Goal: Task Accomplishment & Management: Manage account settings

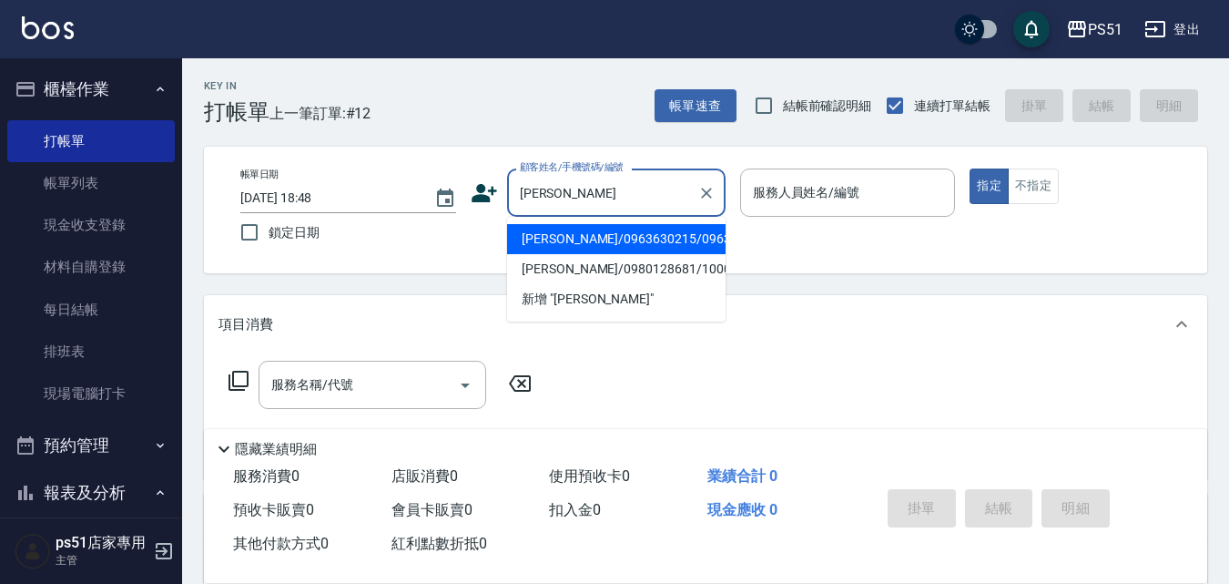
click at [628, 254] on li "[PERSON_NAME]/0963630215/0963630215" at bounding box center [616, 239] width 218 height 30
type input "[PERSON_NAME]/0963630215/0963630215"
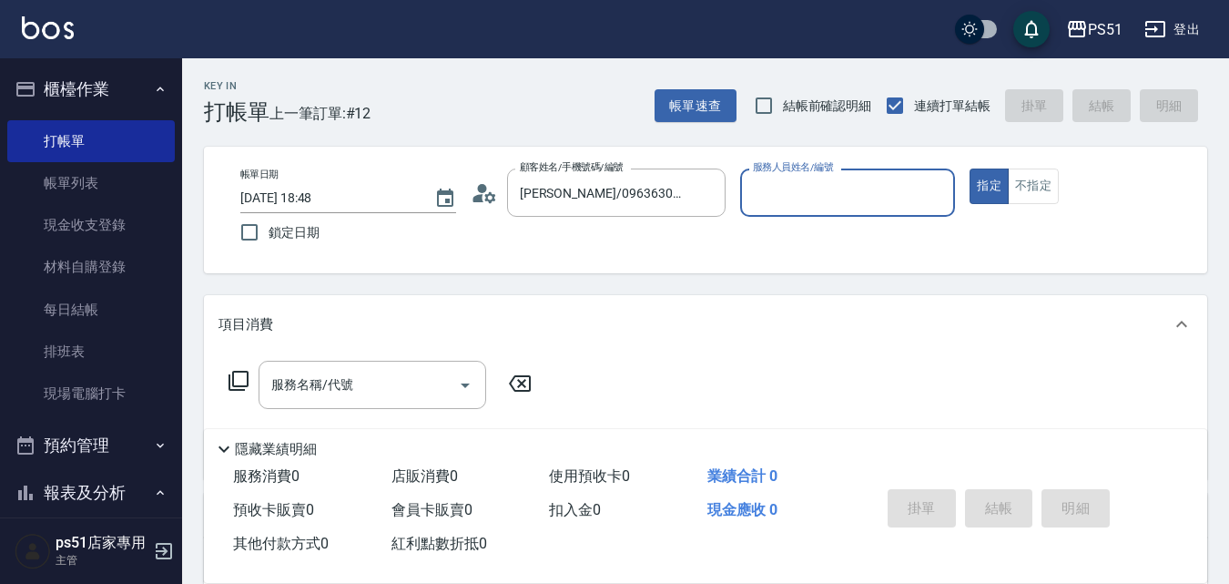
click at [794, 206] on input "服務人員姓名/編號" at bounding box center [847, 193] width 199 height 32
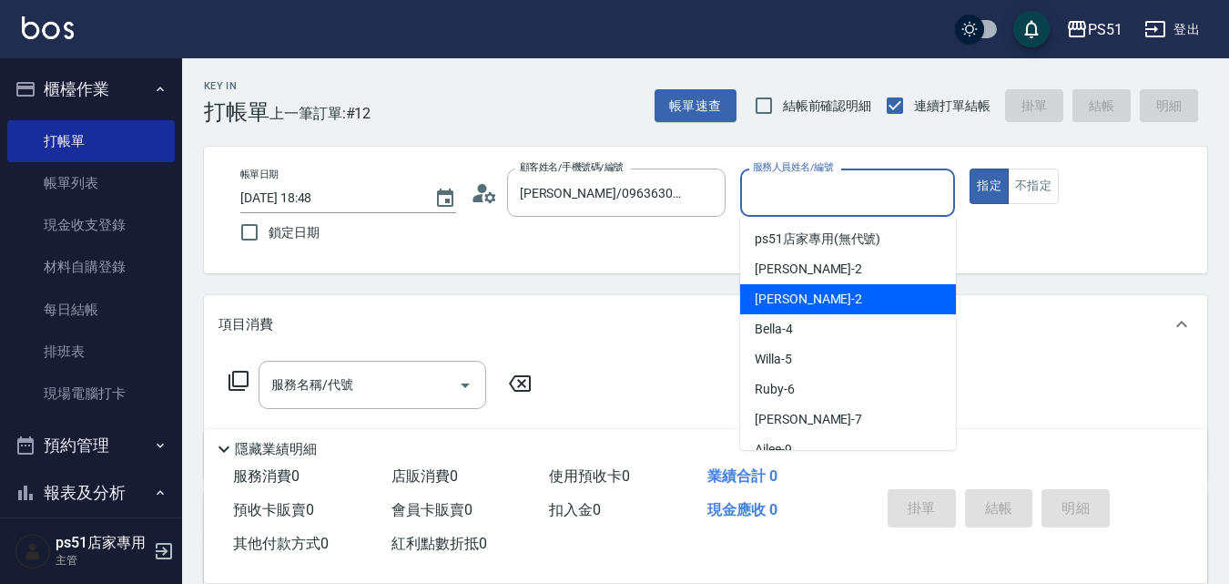
click at [794, 308] on div "[PERSON_NAME] -2" at bounding box center [848, 299] width 216 height 30
click at [797, 194] on input "[PERSON_NAME]-2" at bounding box center [834, 193] width 172 height 32
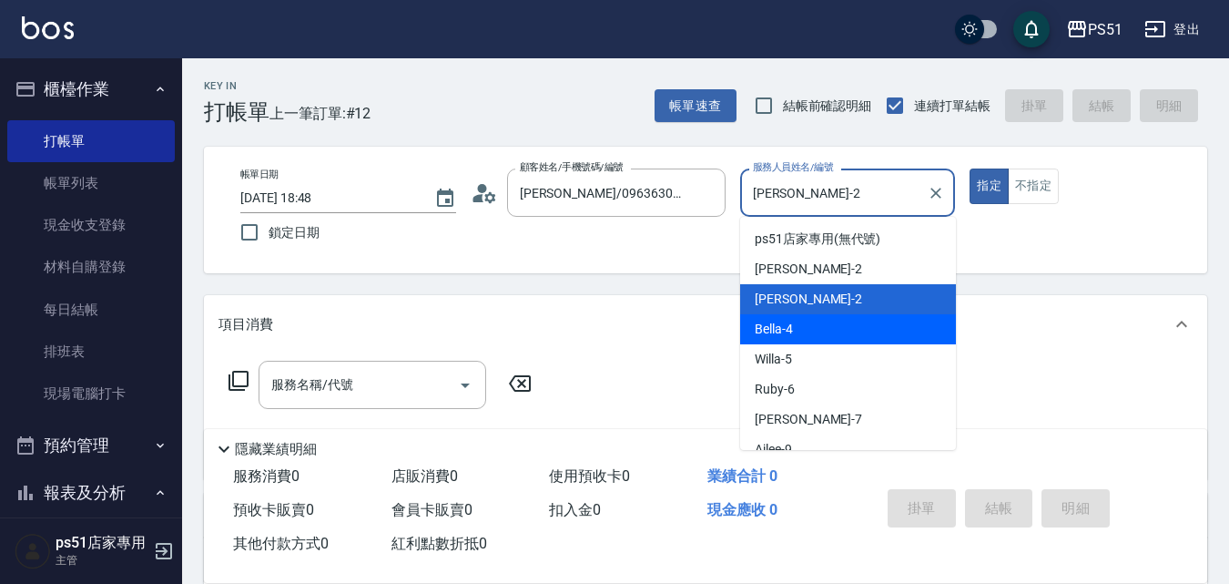
drag, startPoint x: 801, startPoint y: 321, endPoint x: 765, endPoint y: 322, distance: 36.4
click at [800, 322] on div "Bella -4" at bounding box center [848, 329] width 216 height 30
type input "Bella-4"
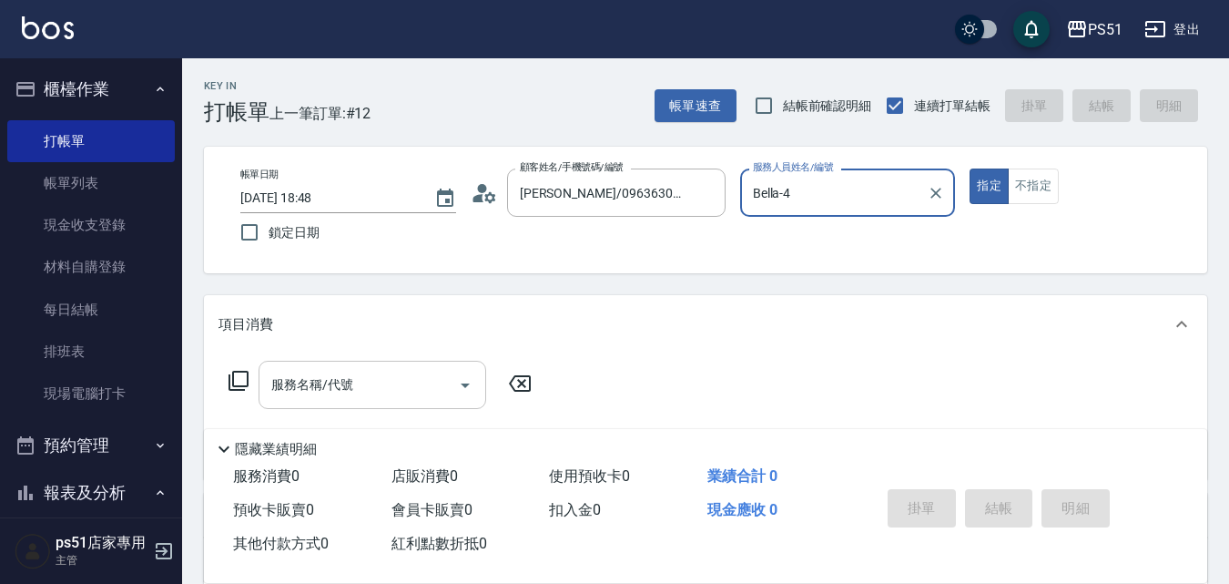
click at [335, 390] on div "服務名稱/代號 服務名稱/代號" at bounding box center [373, 384] width 228 height 48
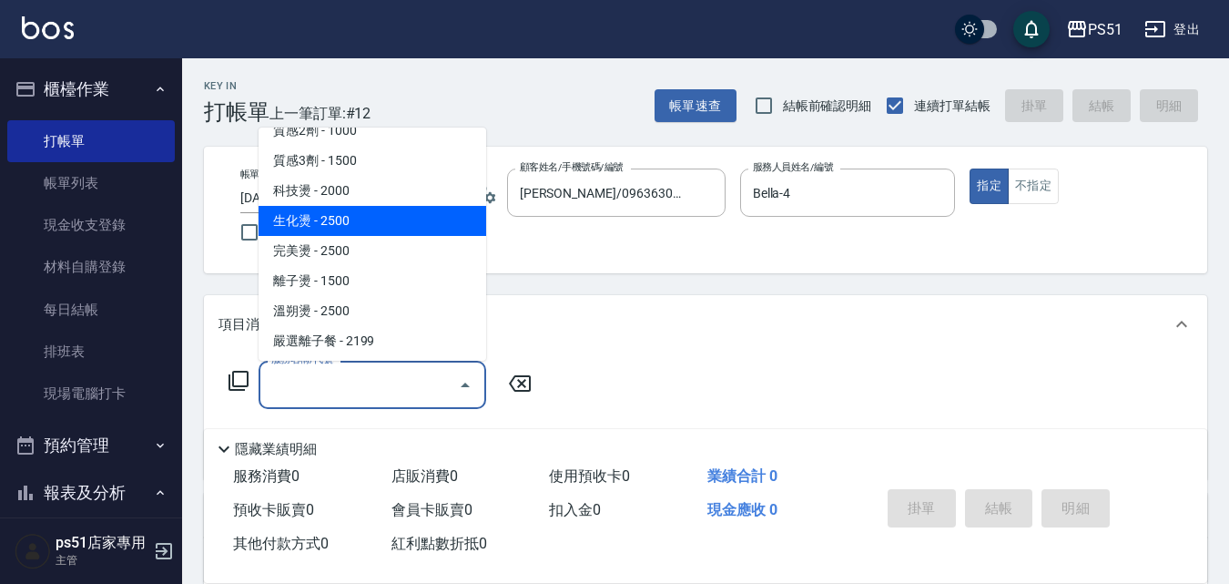
scroll to position [637, 0]
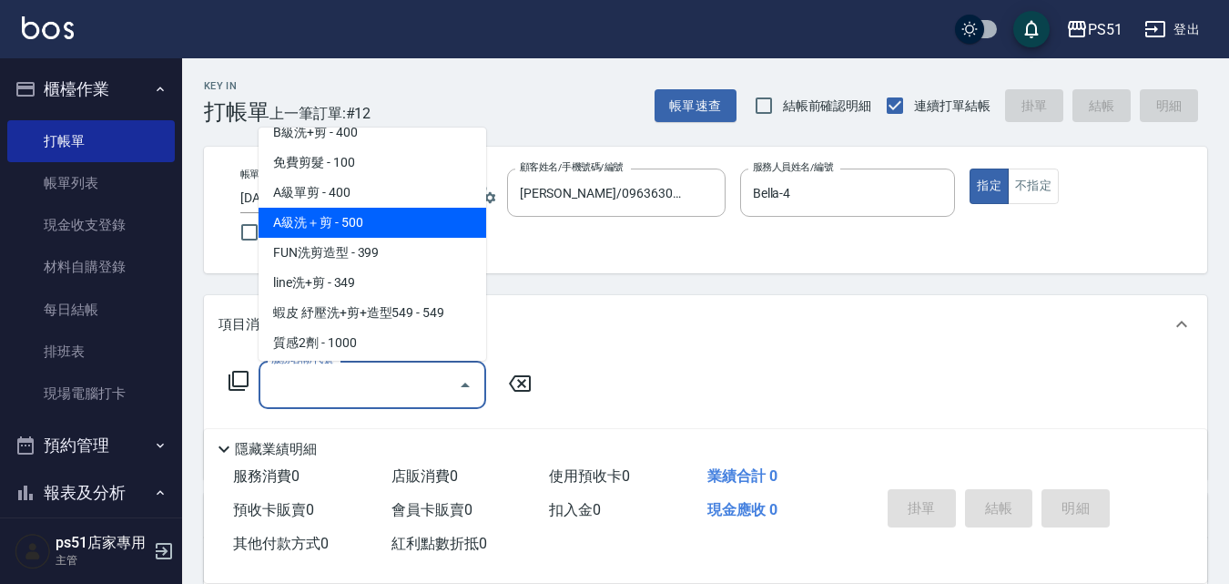
click at [386, 224] on span "A級洗＋剪 - 500" at bounding box center [373, 223] width 228 height 30
type input "A級洗＋剪(207)"
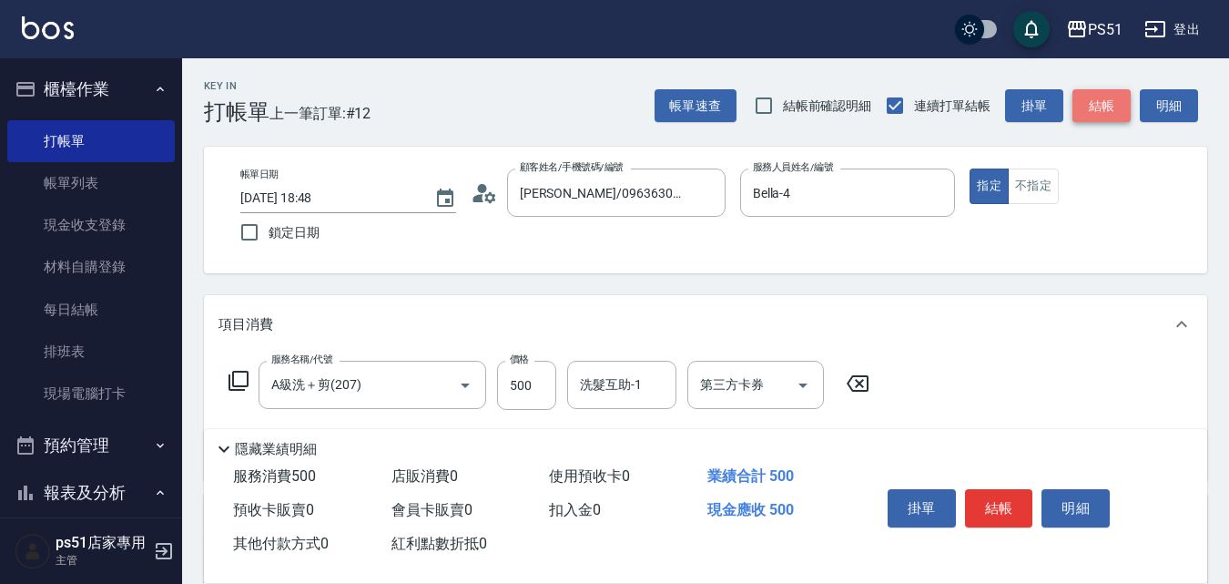
click at [1096, 107] on button "結帳" at bounding box center [1101, 106] width 58 height 34
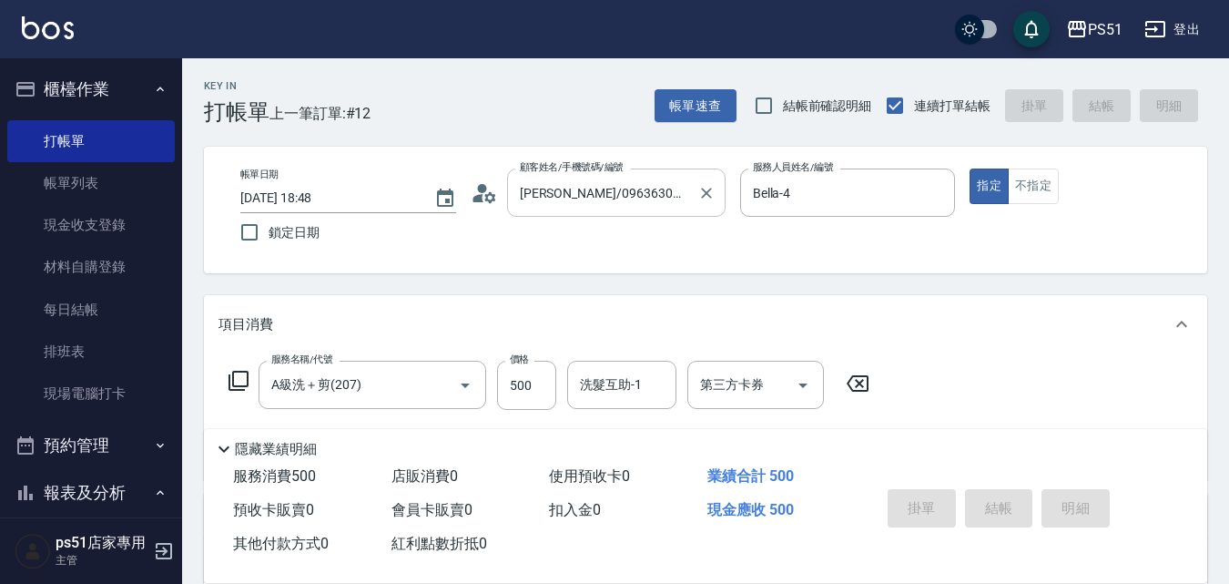
type input "[DATE] 19:20"
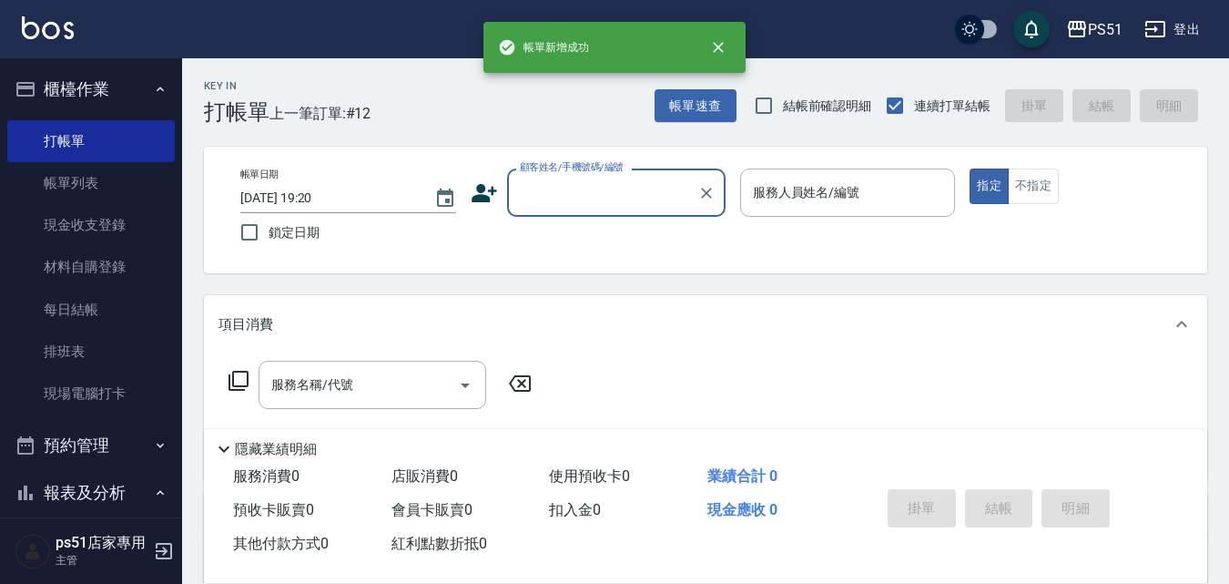
scroll to position [0, 0]
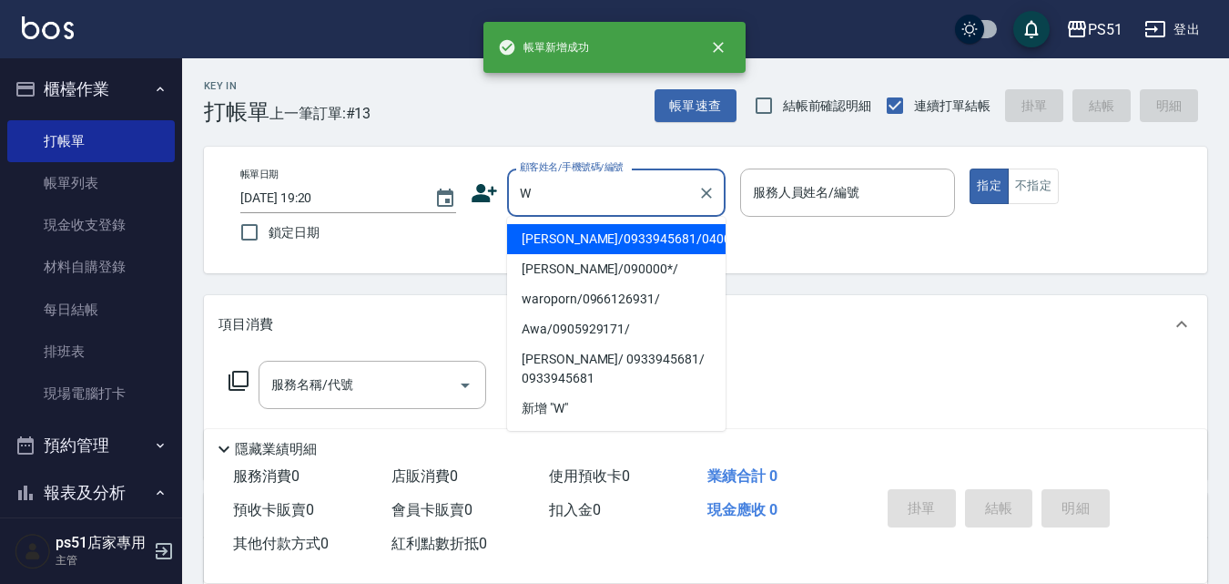
click at [577, 233] on li "[PERSON_NAME]/0933945681/040017" at bounding box center [616, 239] width 218 height 30
type input "[PERSON_NAME]/0933945681/040017"
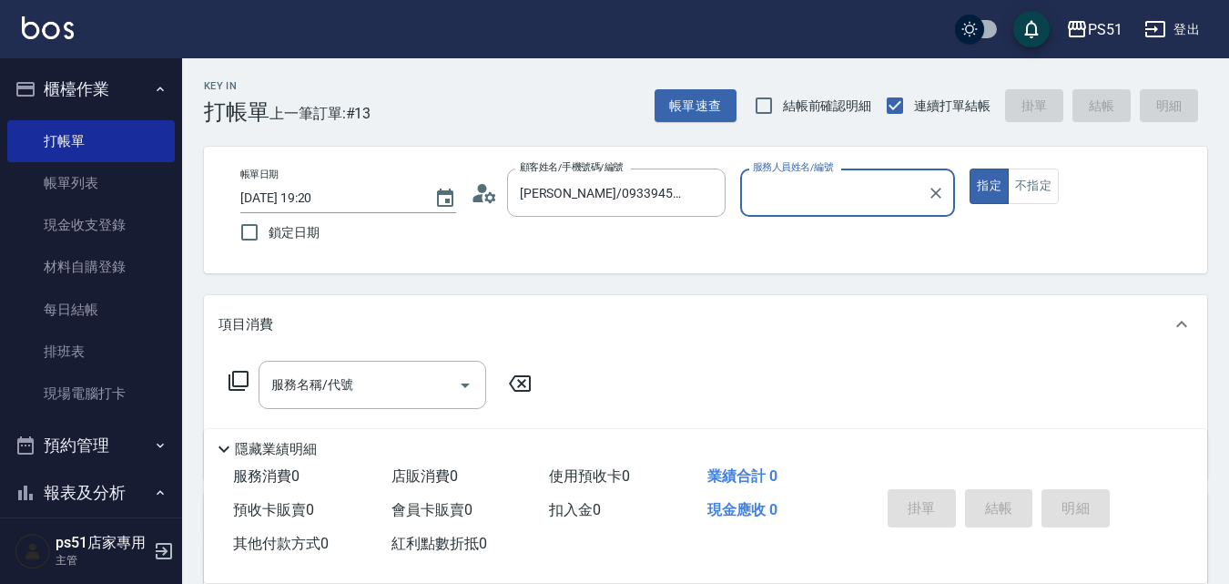
type input "Bella-4"
click at [782, 212] on div "Bella-4 服務人員姓名/編號" at bounding box center [848, 192] width 216 height 48
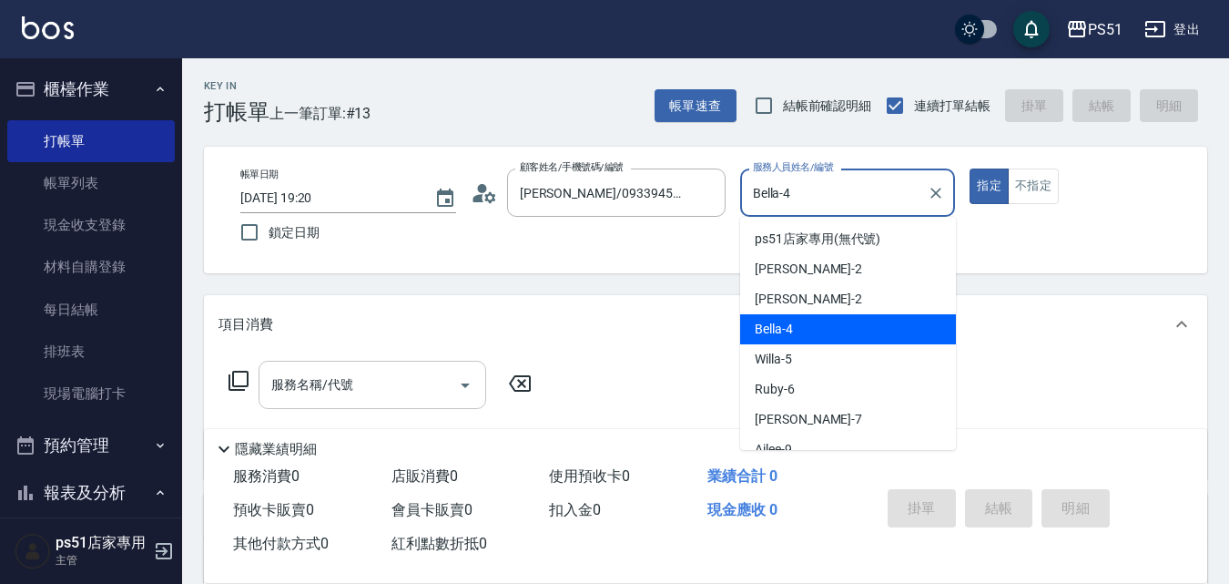
drag, startPoint x: 421, startPoint y: 372, endPoint x: 423, endPoint y: 363, distance: 9.3
click at [422, 374] on input "服務名稱/代號" at bounding box center [359, 385] width 184 height 32
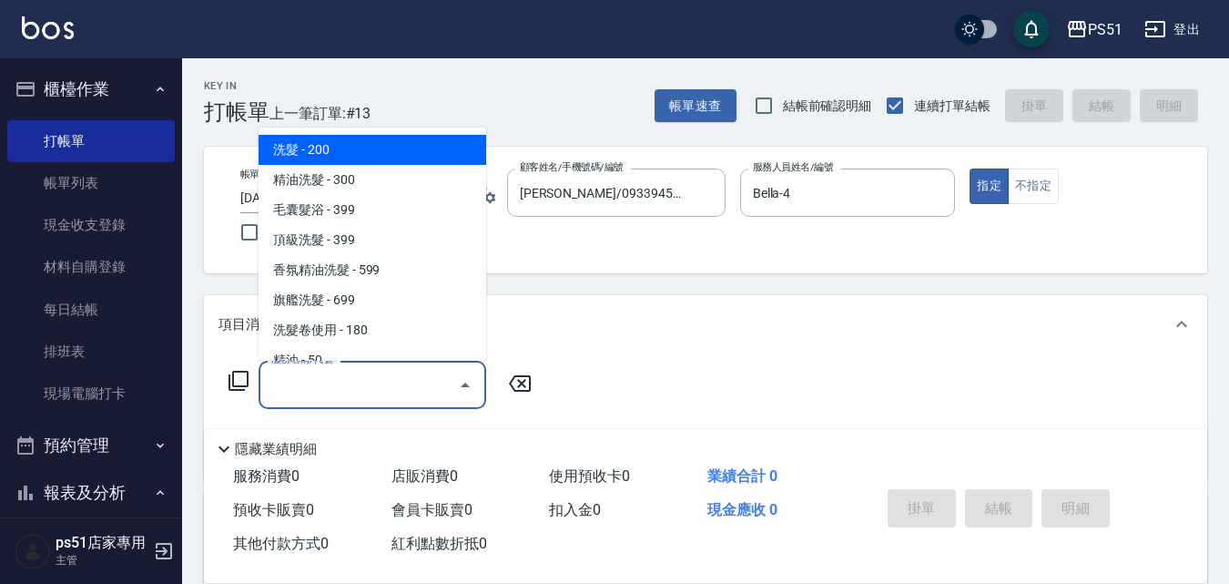
click at [420, 153] on span "洗髮 - 200" at bounding box center [373, 150] width 228 height 30
type input "洗髮(101)"
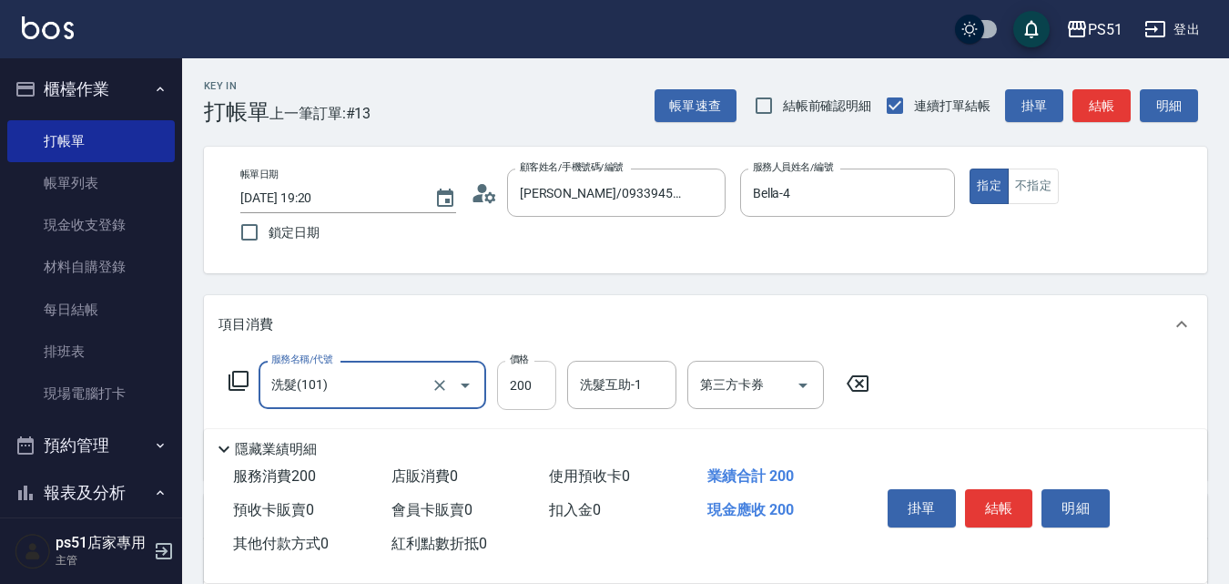
click at [541, 381] on input "200" at bounding box center [526, 384] width 59 height 49
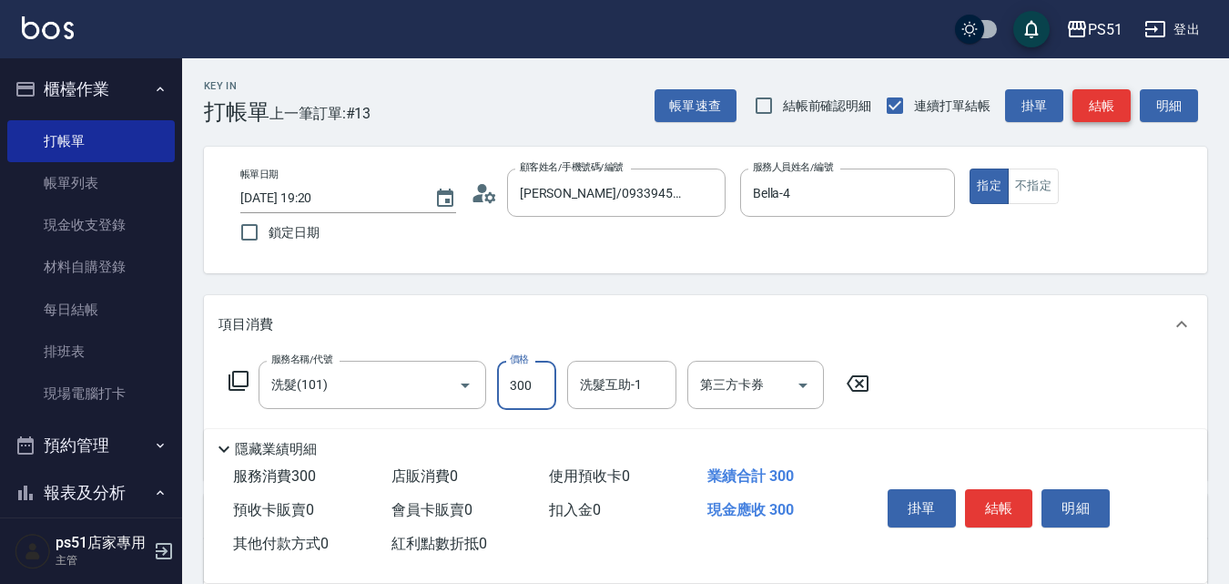
type input "300"
click at [1085, 96] on button "結帳" at bounding box center [1101, 106] width 58 height 34
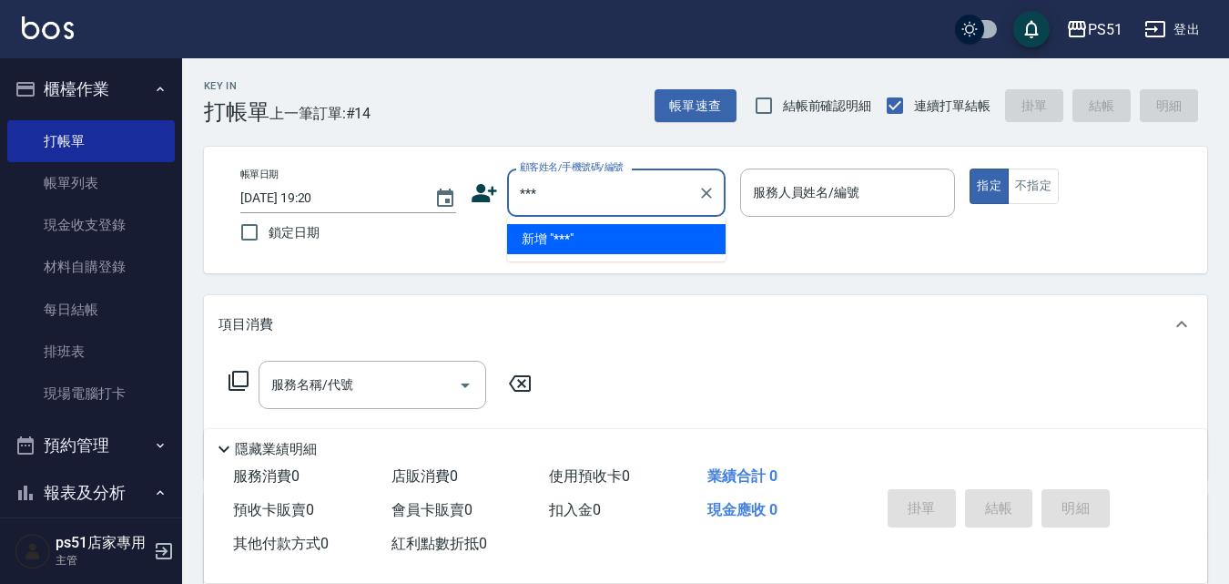
type input "***"
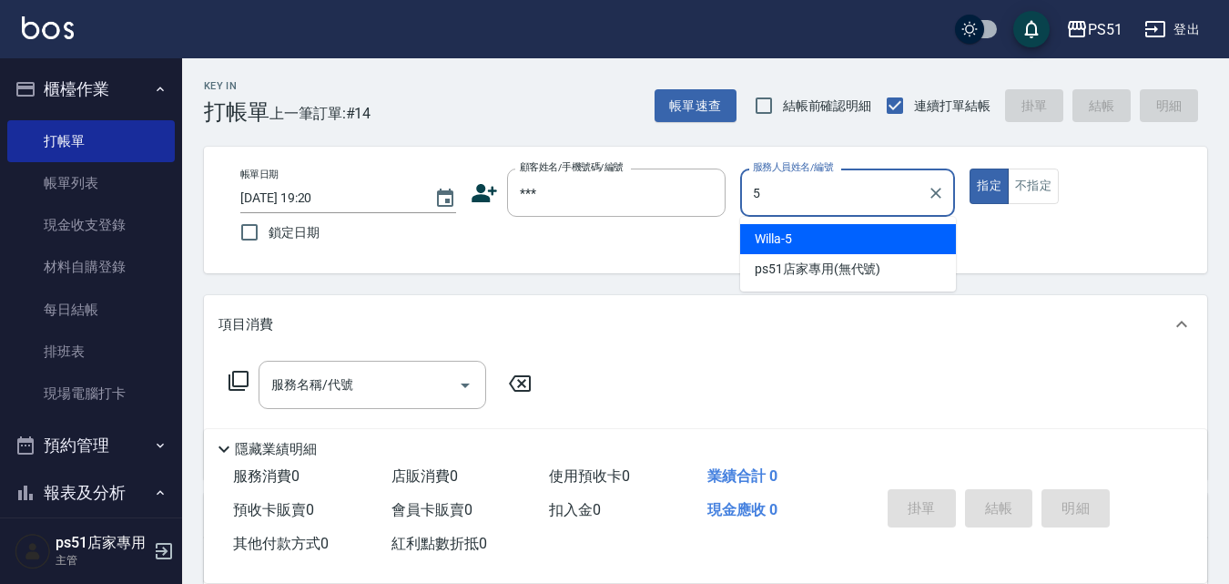
type input "5"
type button "true"
type input "無名字/***/null"
type input "Willa-5"
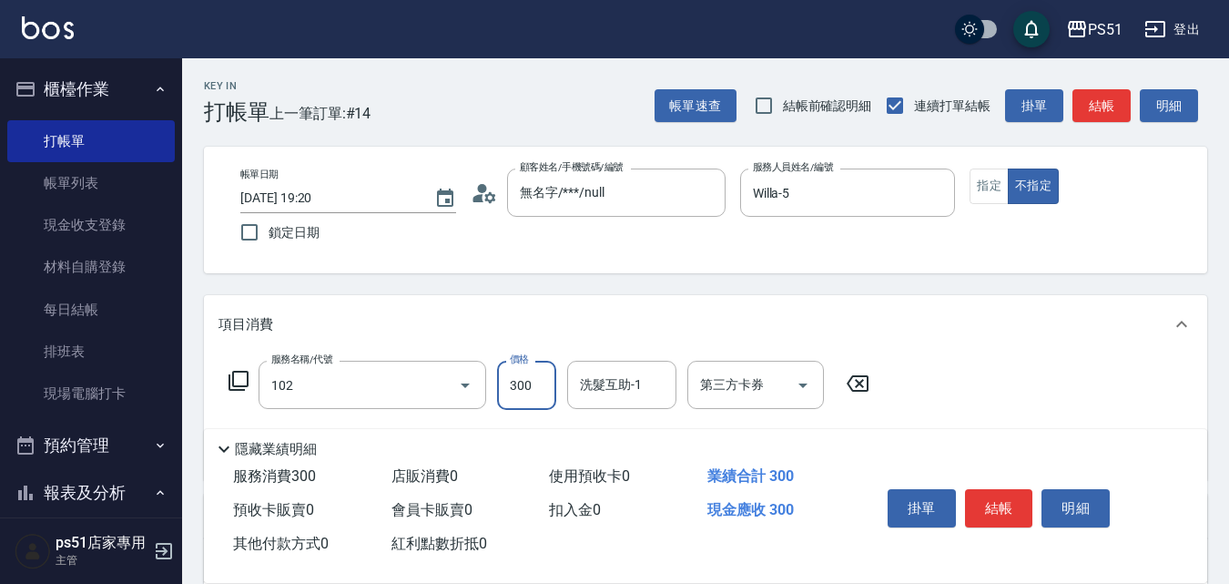
type input "精油洗髮(102)"
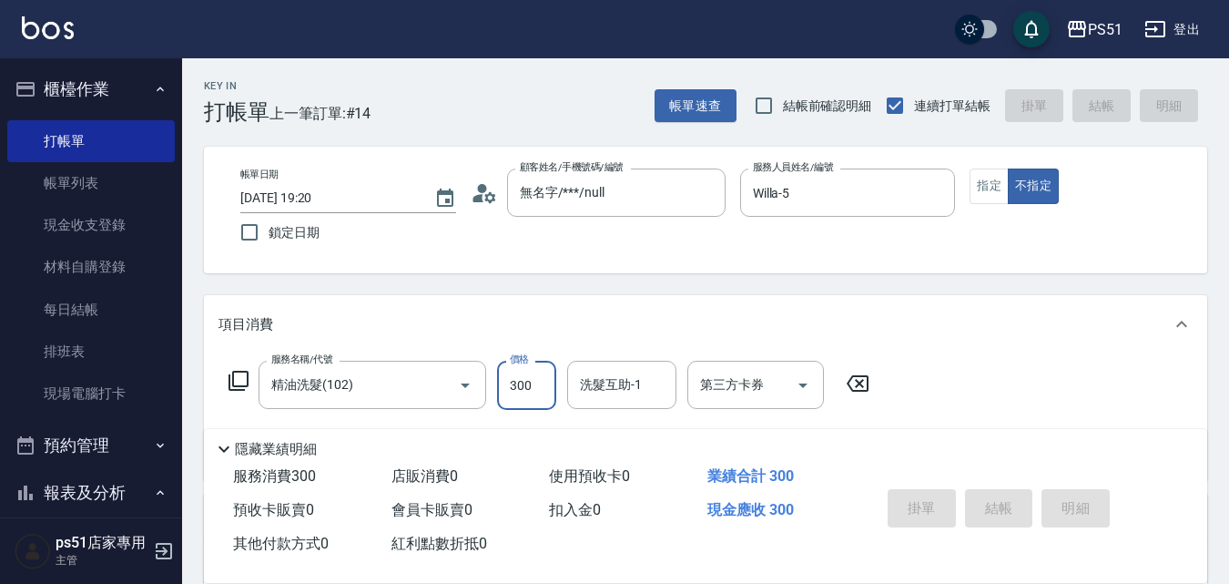
type input "[DATE] 19:22"
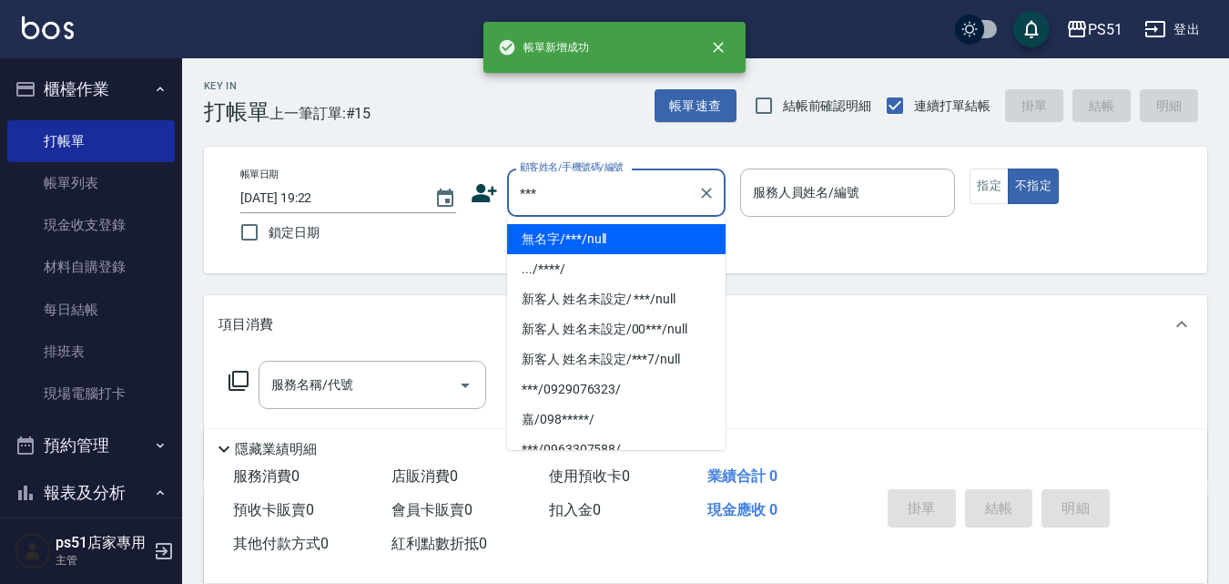
type input "無名字/***/null"
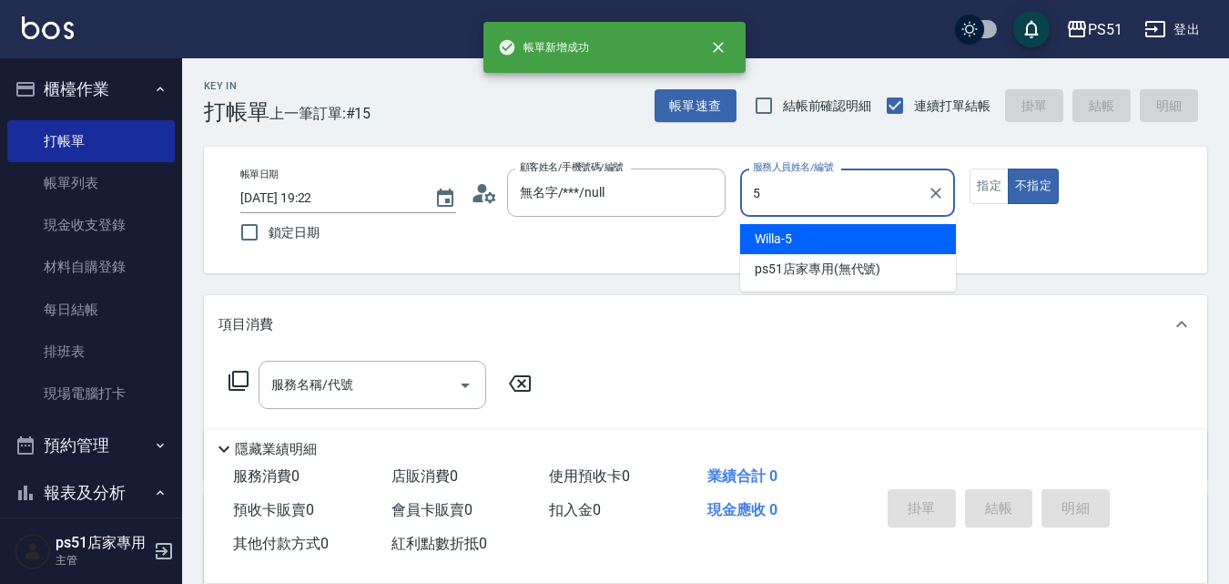
type input "Willa-5"
type button "false"
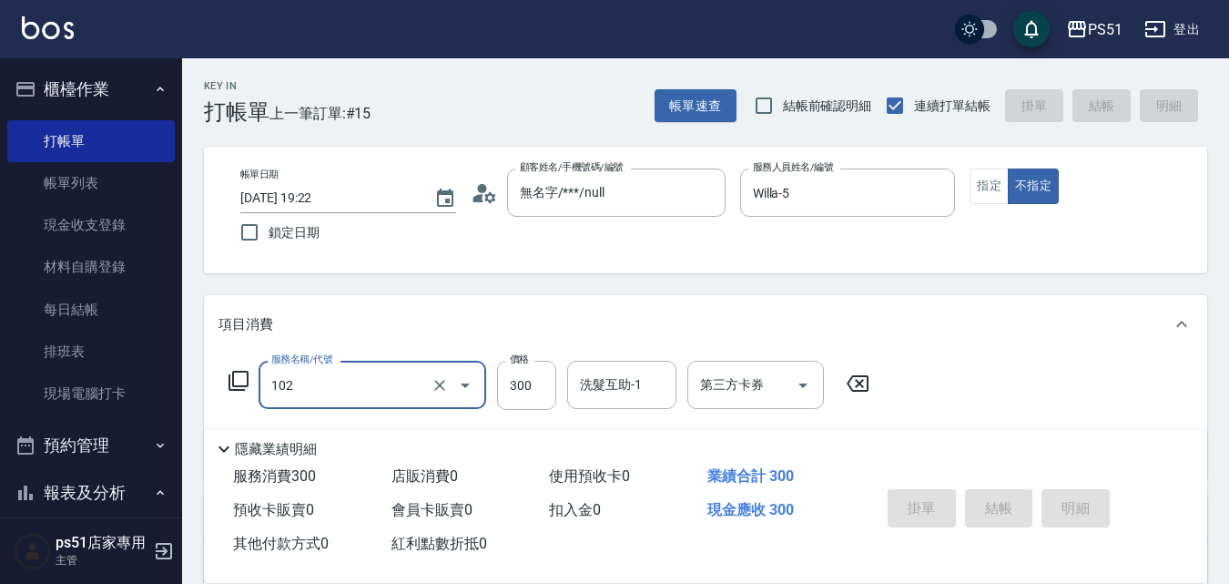
type input "102"
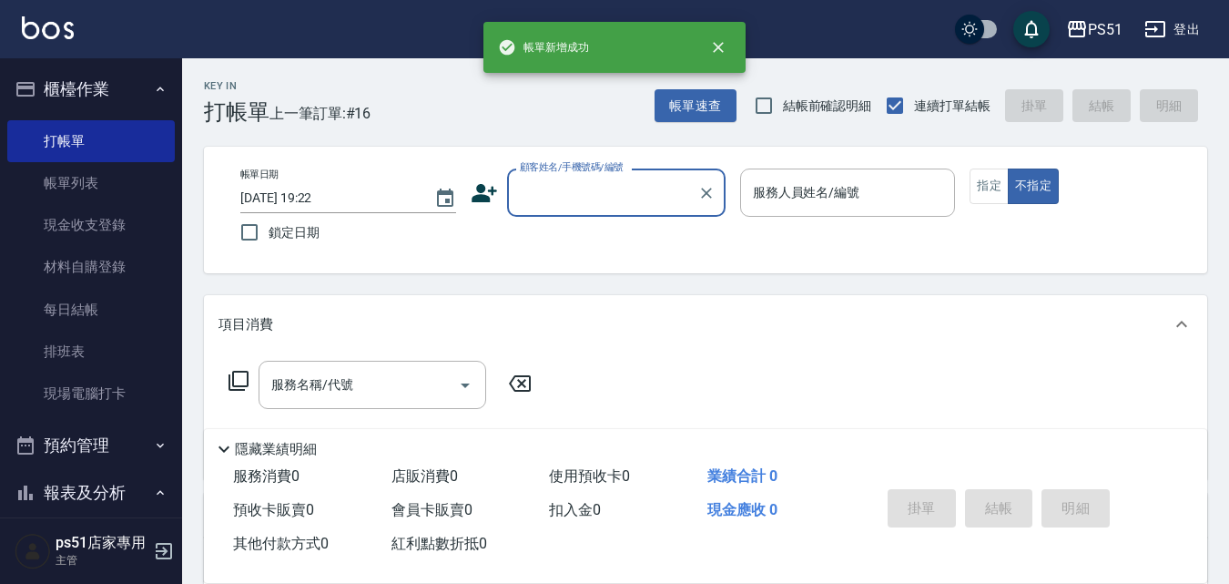
click at [43, 90] on button "櫃檯作業" at bounding box center [91, 89] width 168 height 47
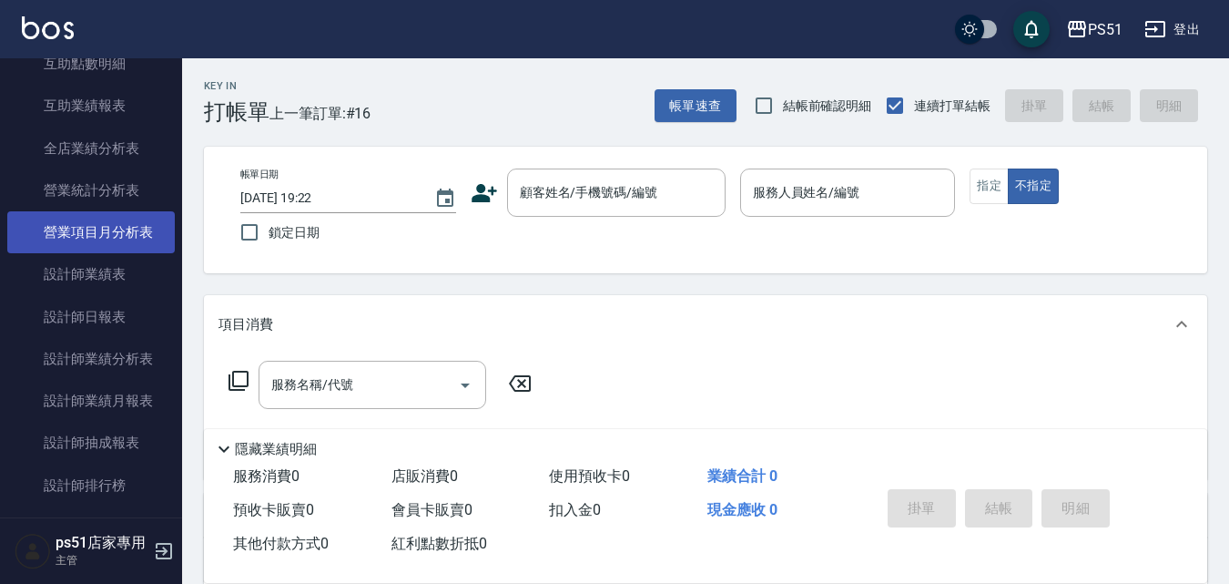
scroll to position [425, 0]
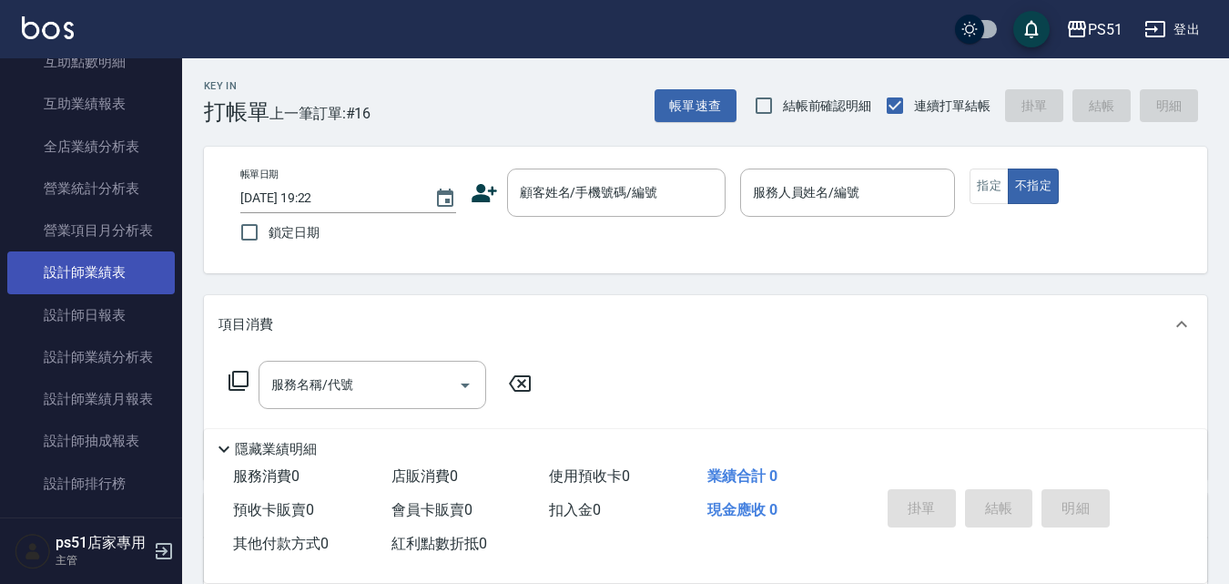
click at [127, 286] on link "設計師業績表" at bounding box center [91, 272] width 168 height 42
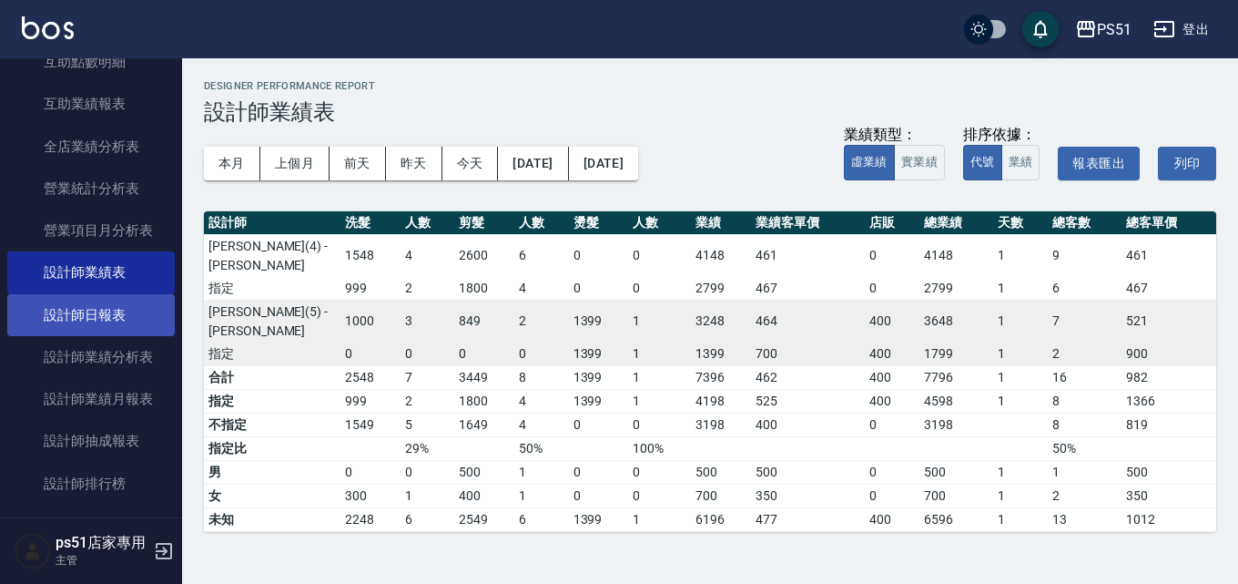
click at [112, 317] on link "設計師日報表" at bounding box center [91, 315] width 168 height 42
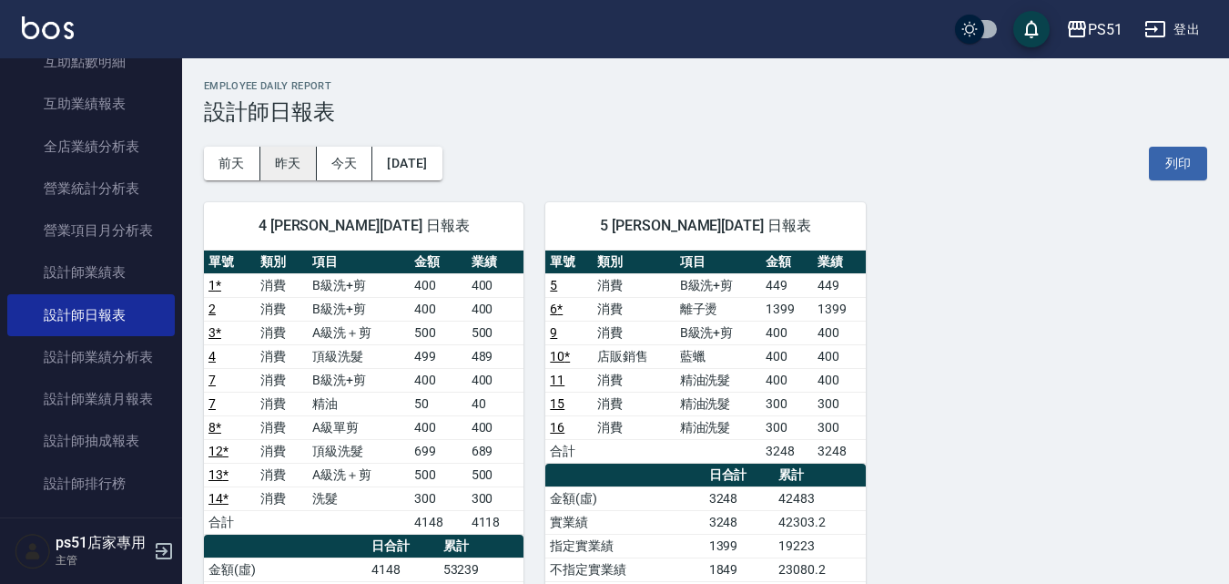
click at [276, 160] on button "昨天" at bounding box center [288, 164] width 56 height 34
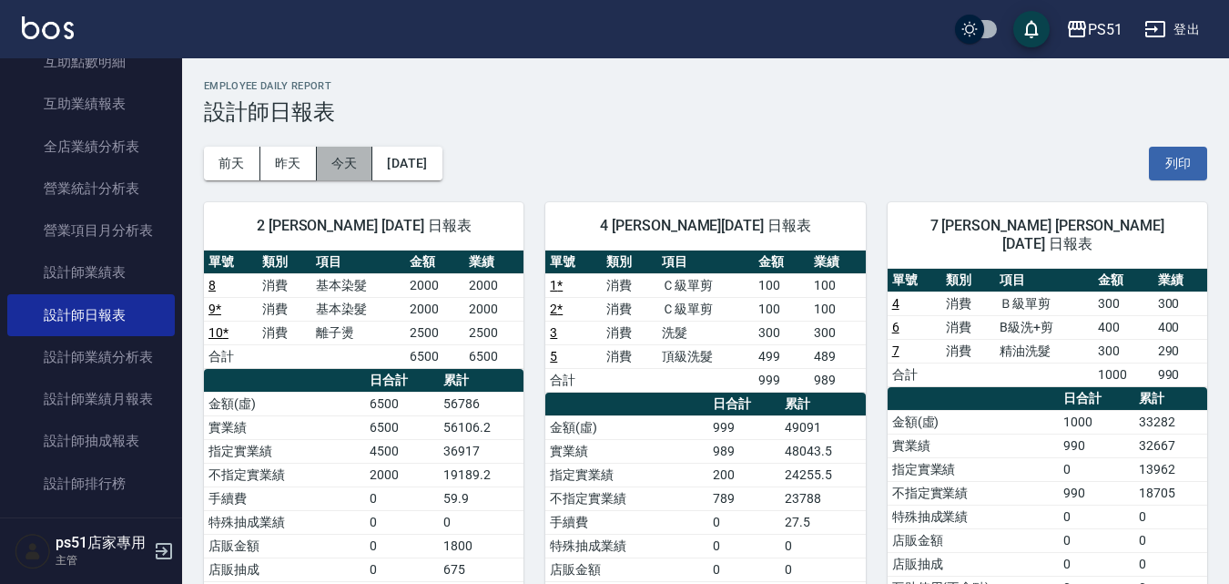
click at [336, 176] on button "今天" at bounding box center [345, 164] width 56 height 34
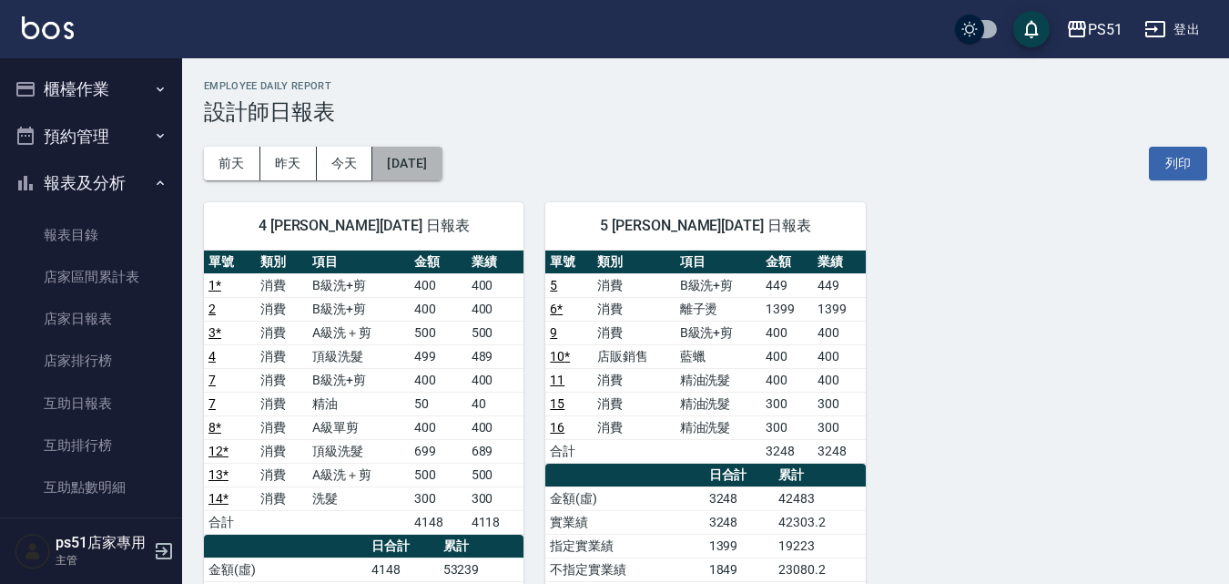
click at [437, 153] on button "[DATE]" at bounding box center [406, 164] width 69 height 34
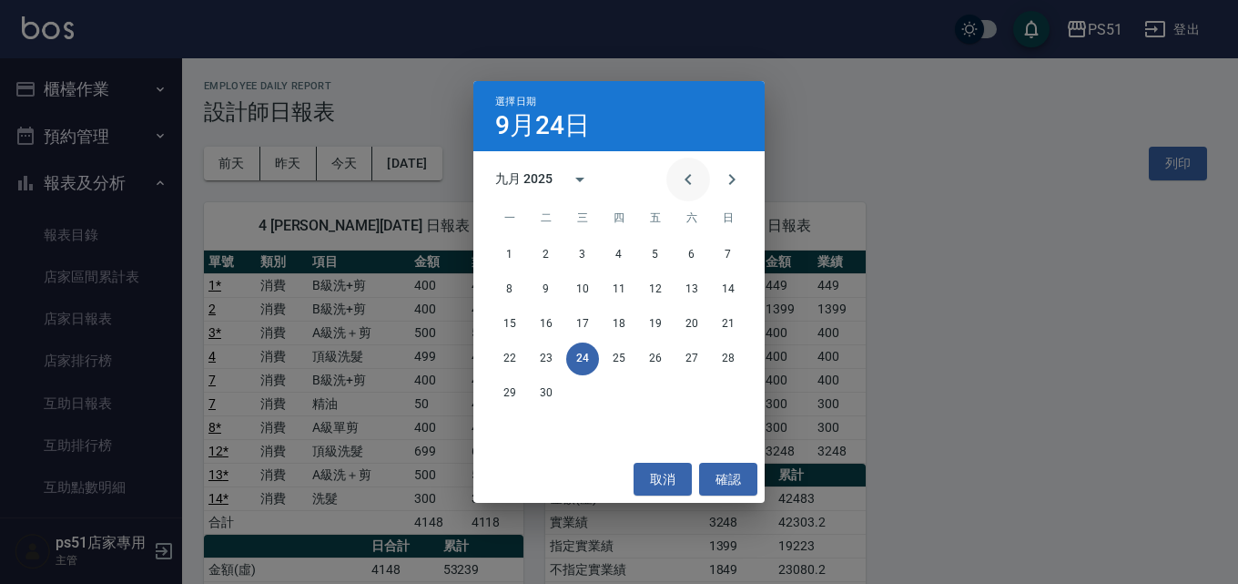
click at [684, 178] on icon "Previous month" at bounding box center [688, 179] width 22 height 22
click at [728, 382] on button "31" at bounding box center [728, 393] width 33 height 33
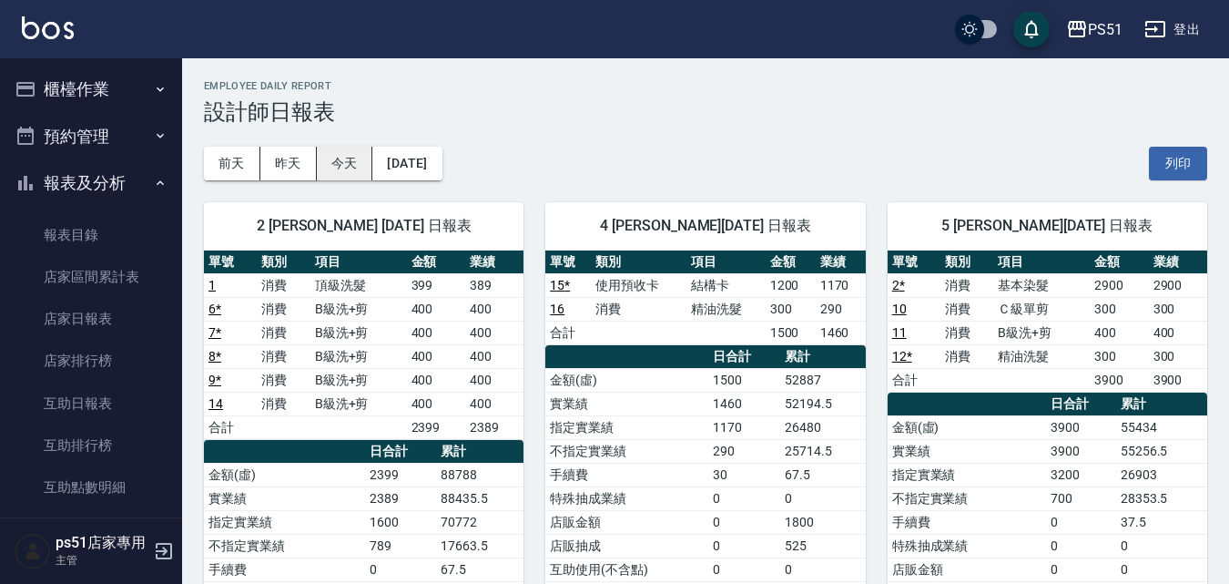
click at [330, 158] on button "今天" at bounding box center [345, 164] width 56 height 34
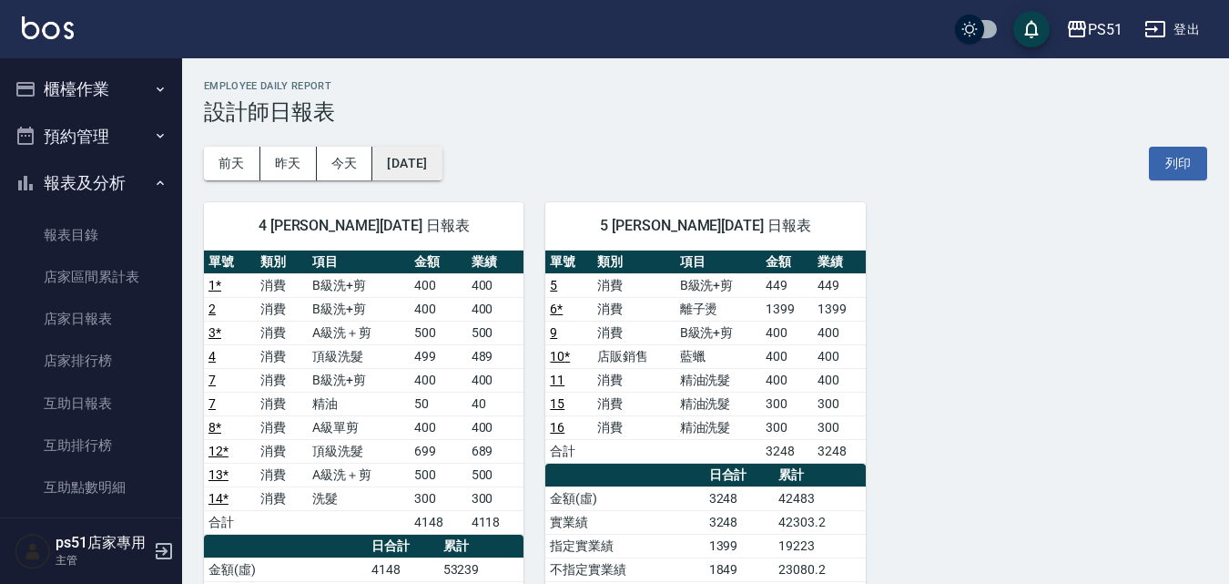
click at [442, 163] on button "[DATE]" at bounding box center [406, 164] width 69 height 34
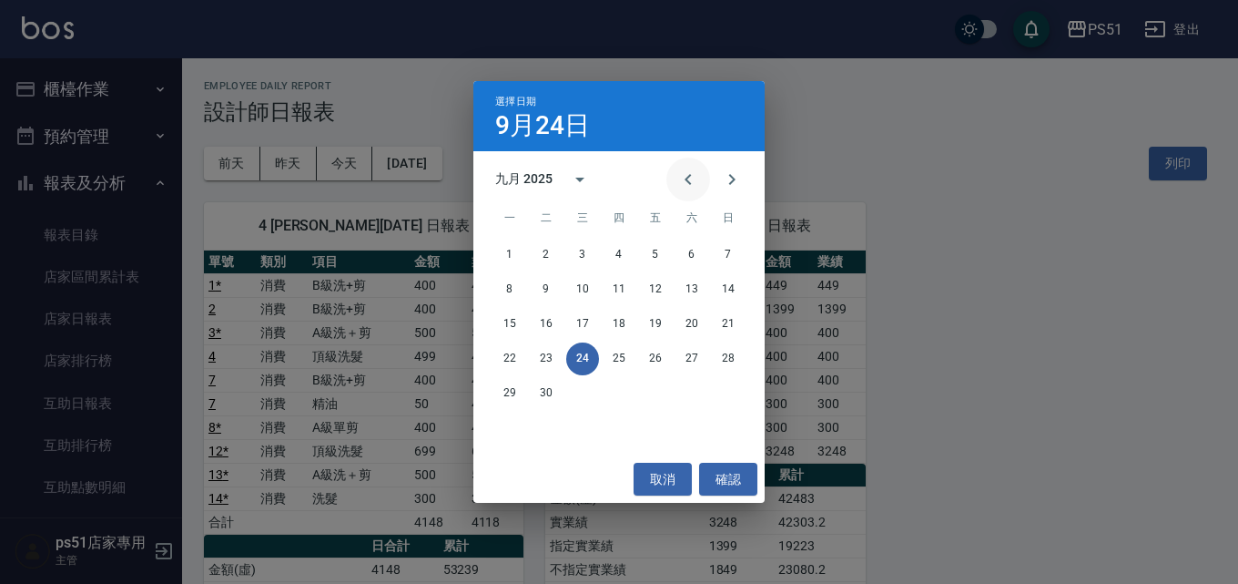
click at [686, 176] on icon "Previous month" at bounding box center [688, 179] width 22 height 22
click at [726, 389] on button "31" at bounding box center [728, 393] width 33 height 33
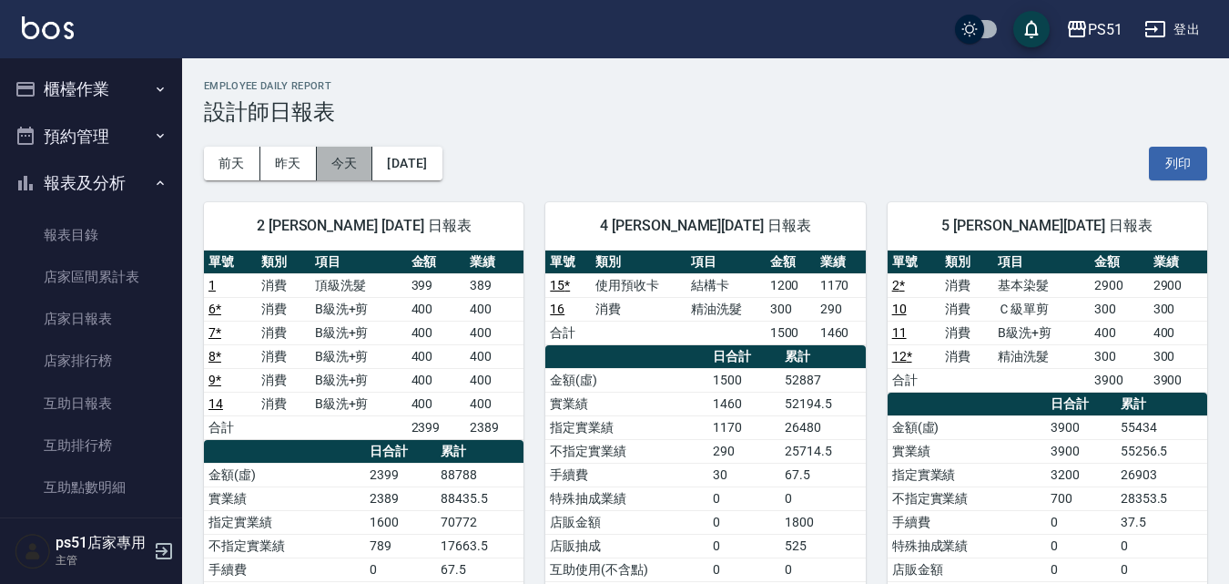
click at [340, 159] on button "今天" at bounding box center [345, 164] width 56 height 34
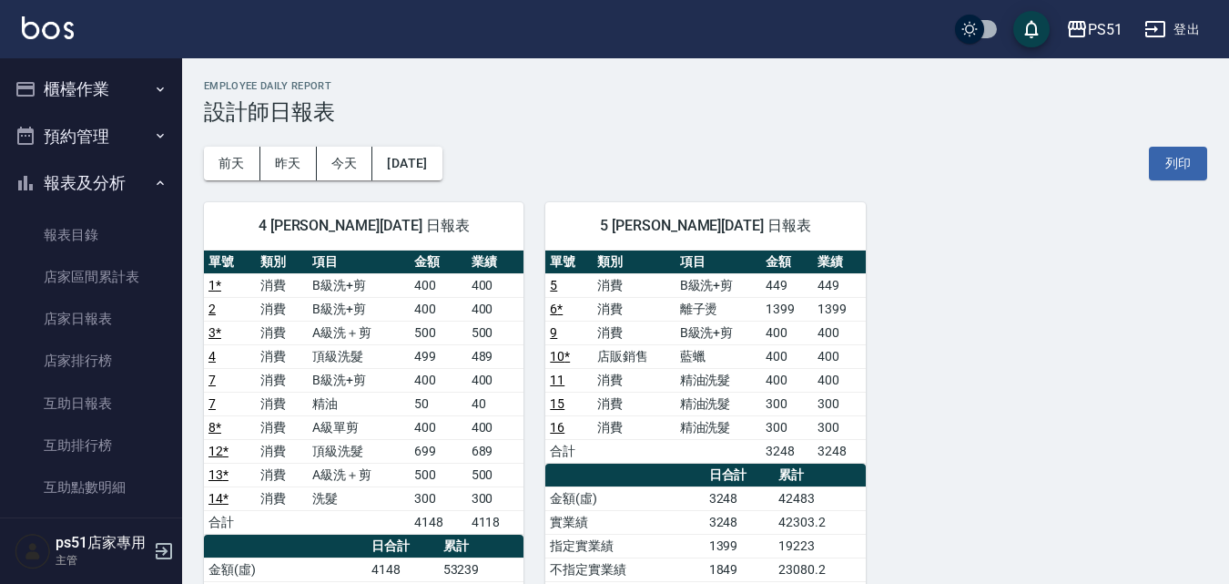
click at [114, 76] on button "櫃檯作業" at bounding box center [91, 89] width 168 height 47
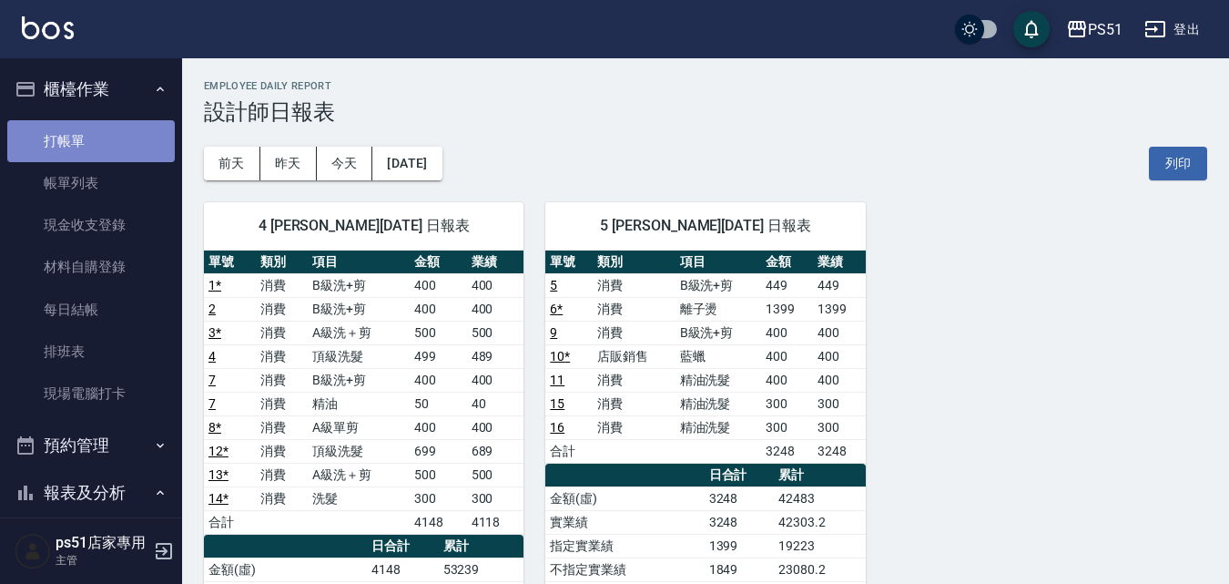
click at [140, 152] on link "打帳單" at bounding box center [91, 141] width 168 height 42
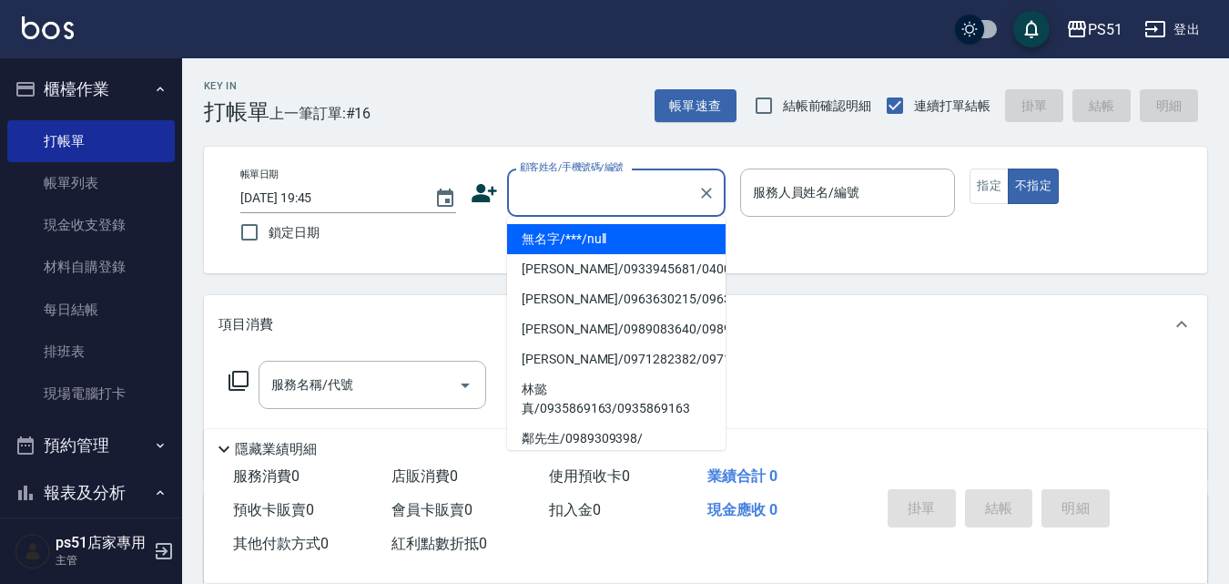
type input "無名字/***/null"
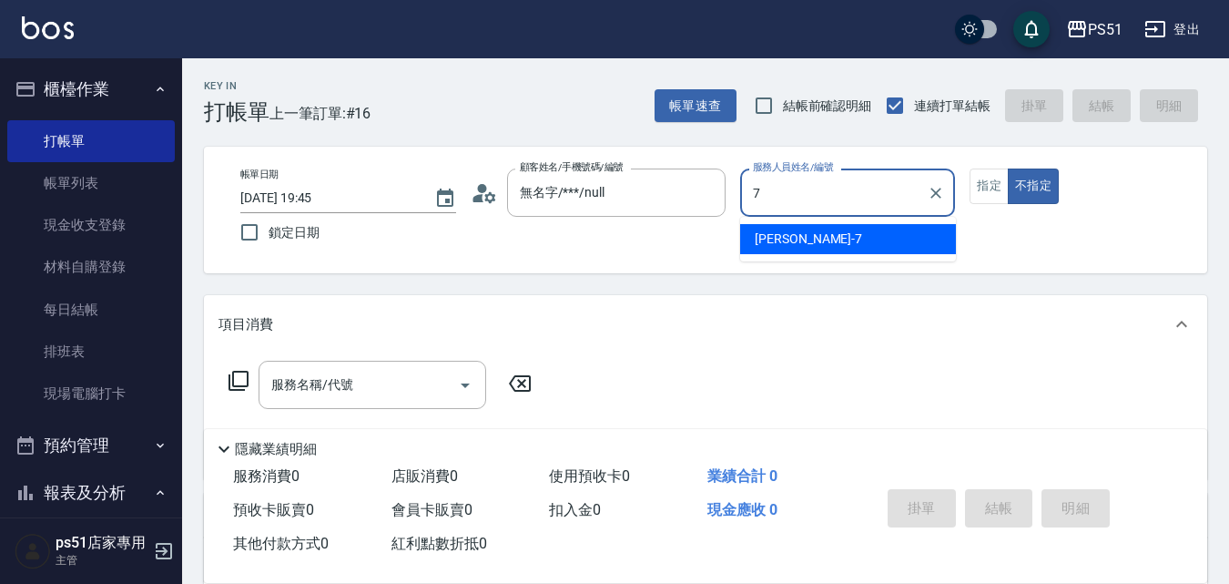
type input "[PERSON_NAME]-7"
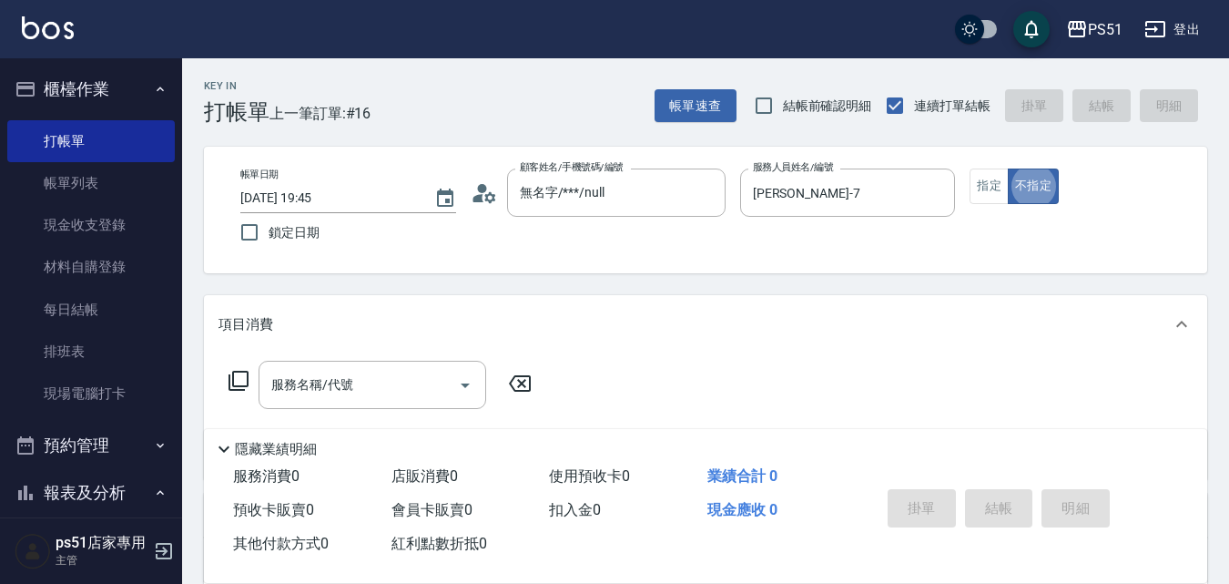
type button "false"
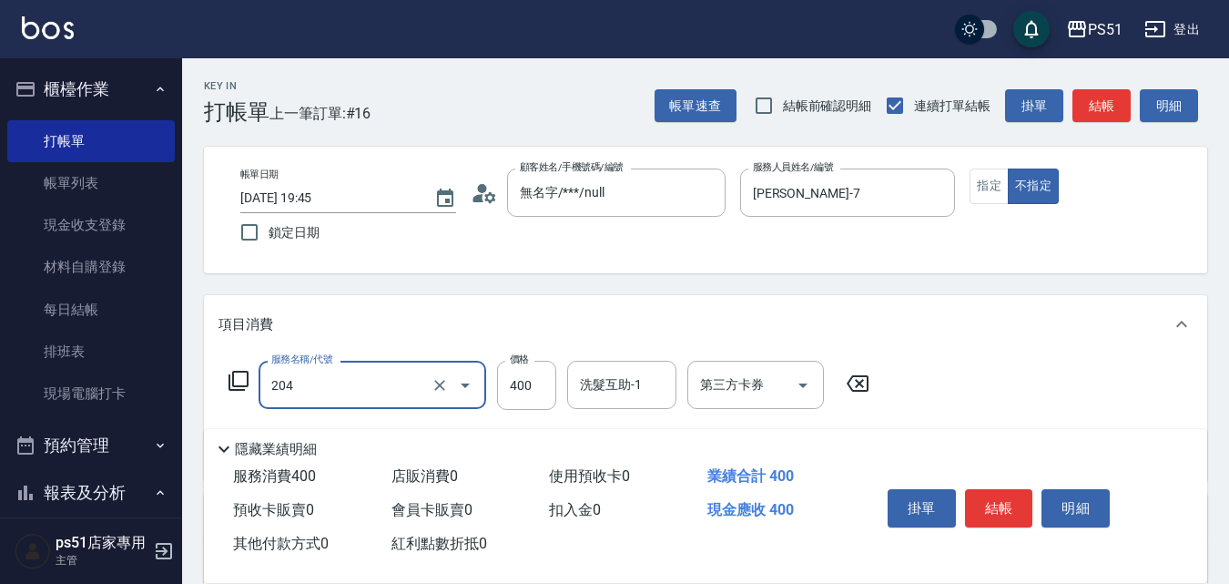
type input "B級洗+剪(204)"
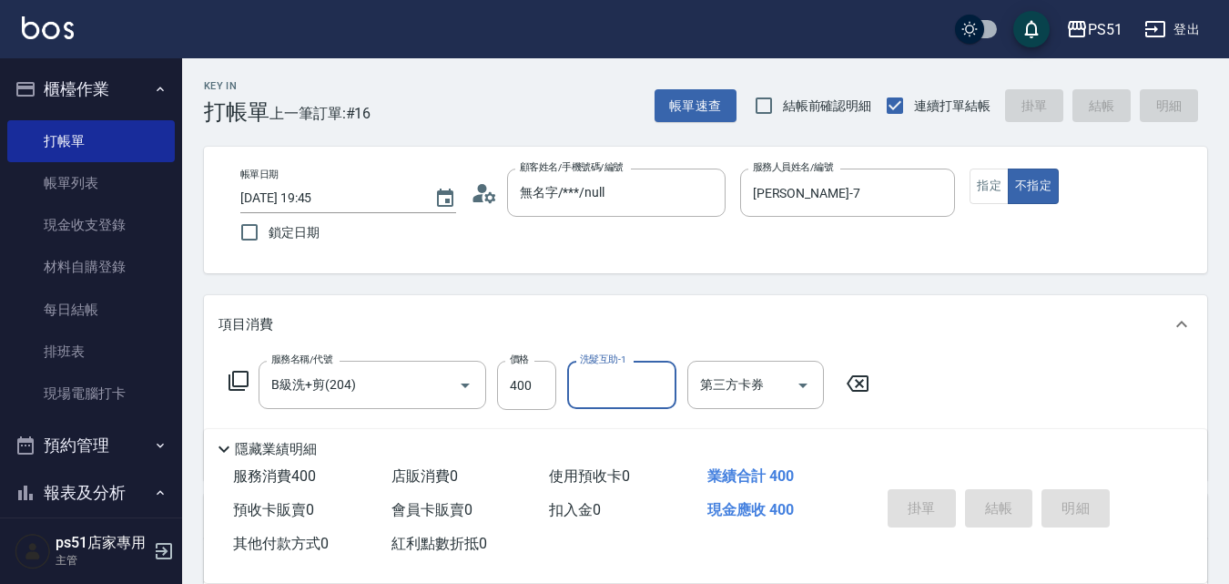
type input "[DATE] 19:55"
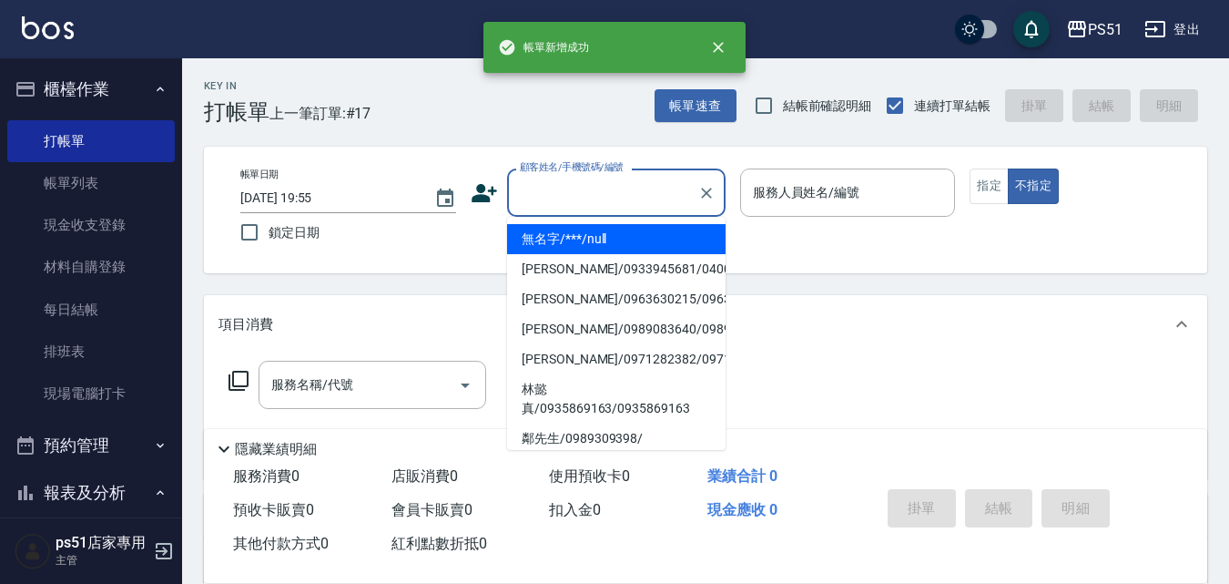
type input "無名字/***/null"
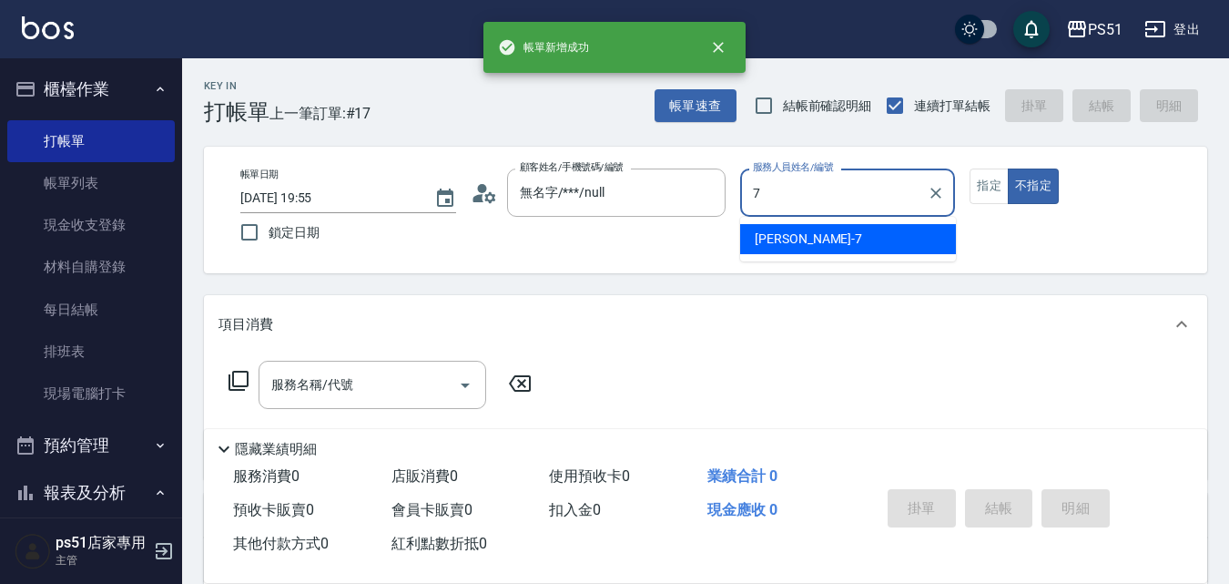
type input "[PERSON_NAME]-7"
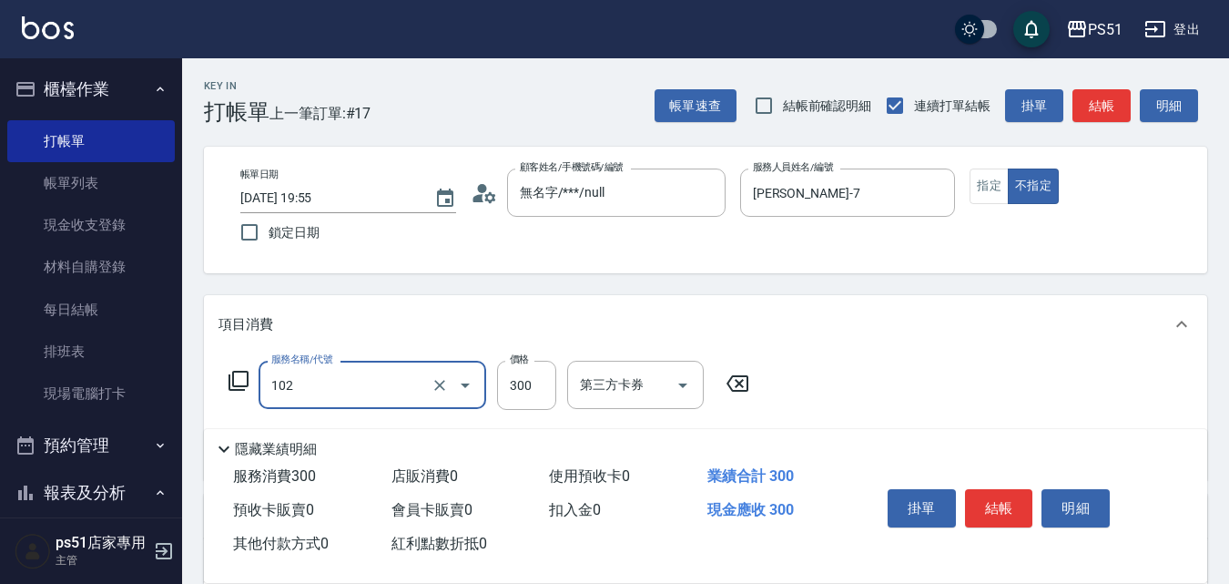
type input "精油洗髮(102)"
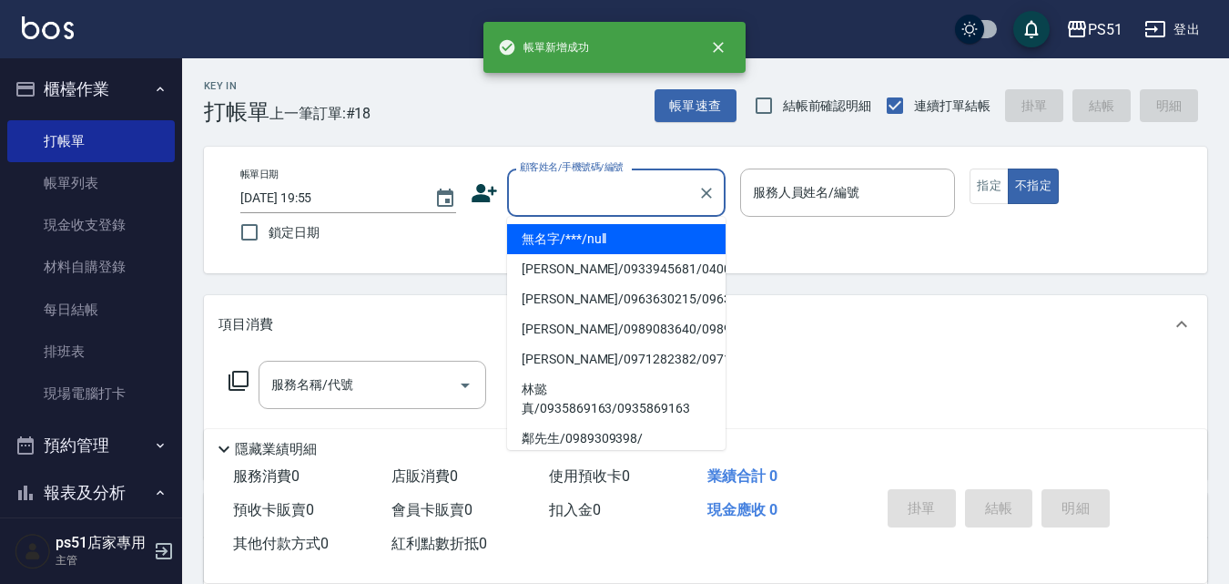
type input "無名字/***/null"
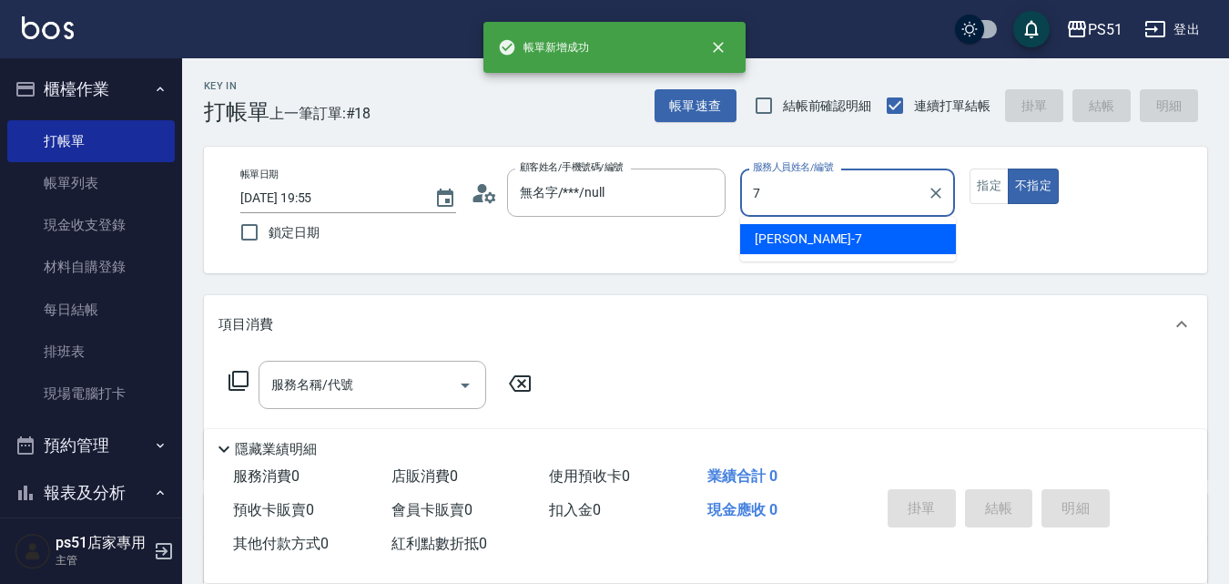
type input "[PERSON_NAME]-7"
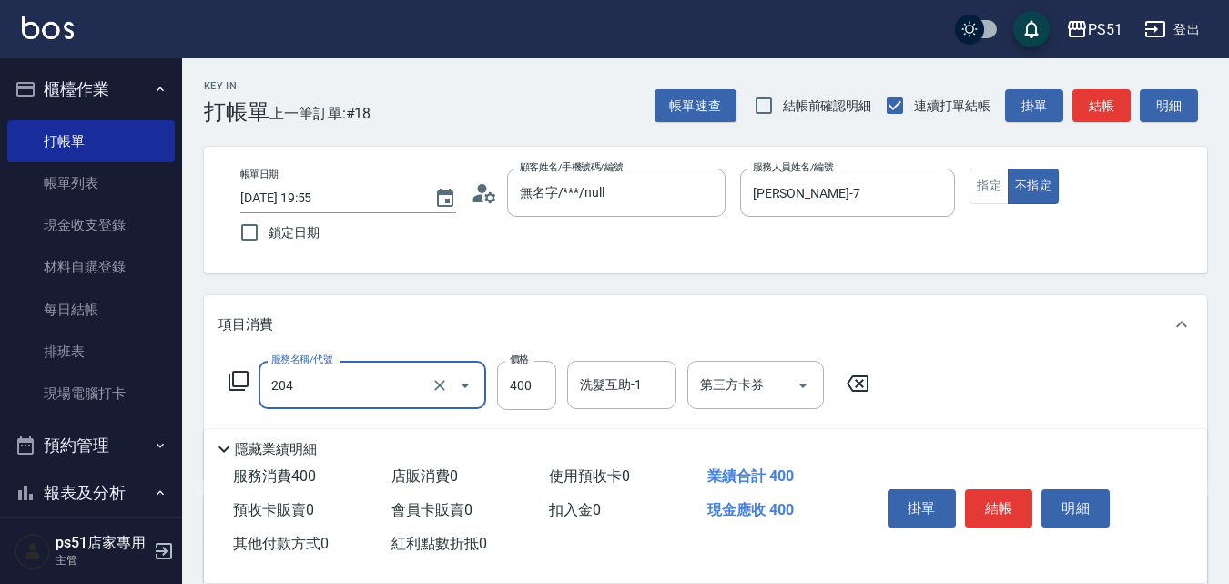
type input "B級洗+剪(204)"
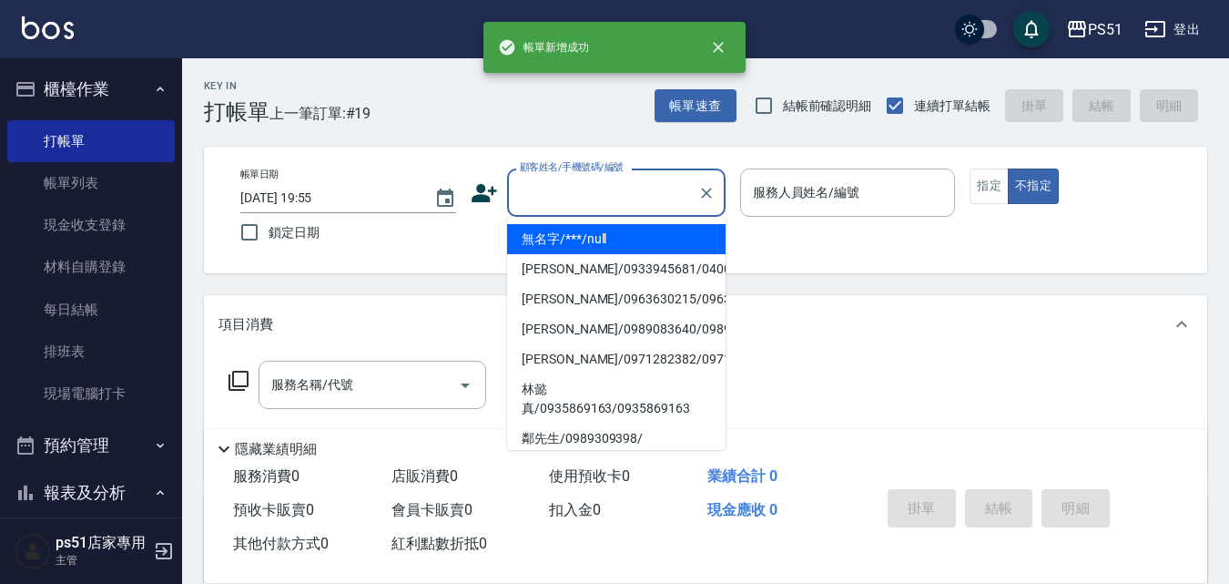
type input "無名字/***/null"
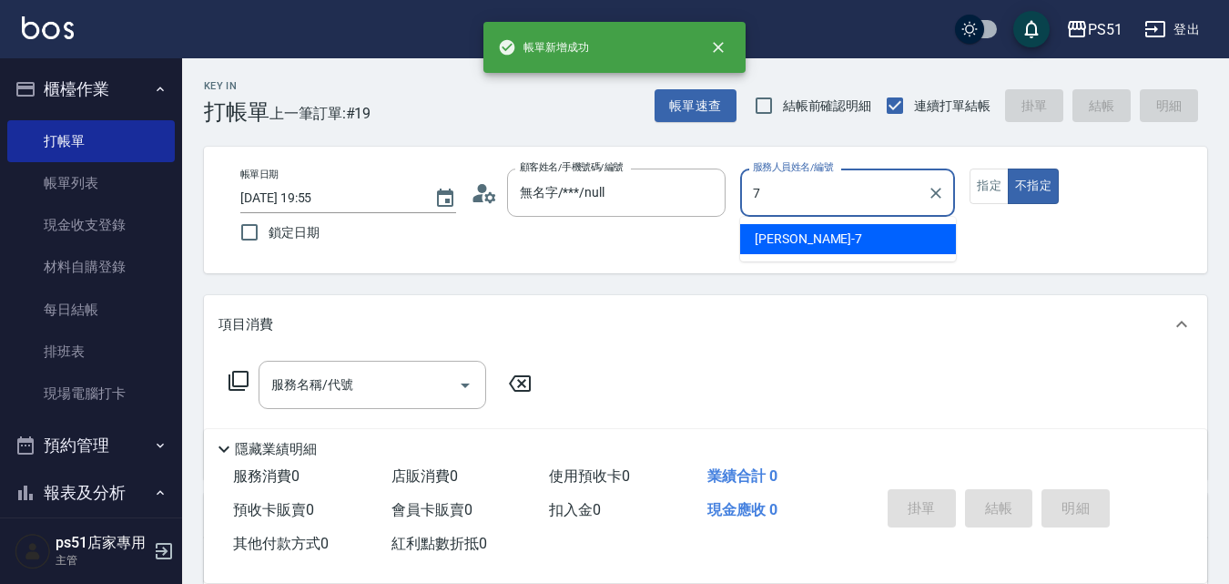
type input "[PERSON_NAME]-7"
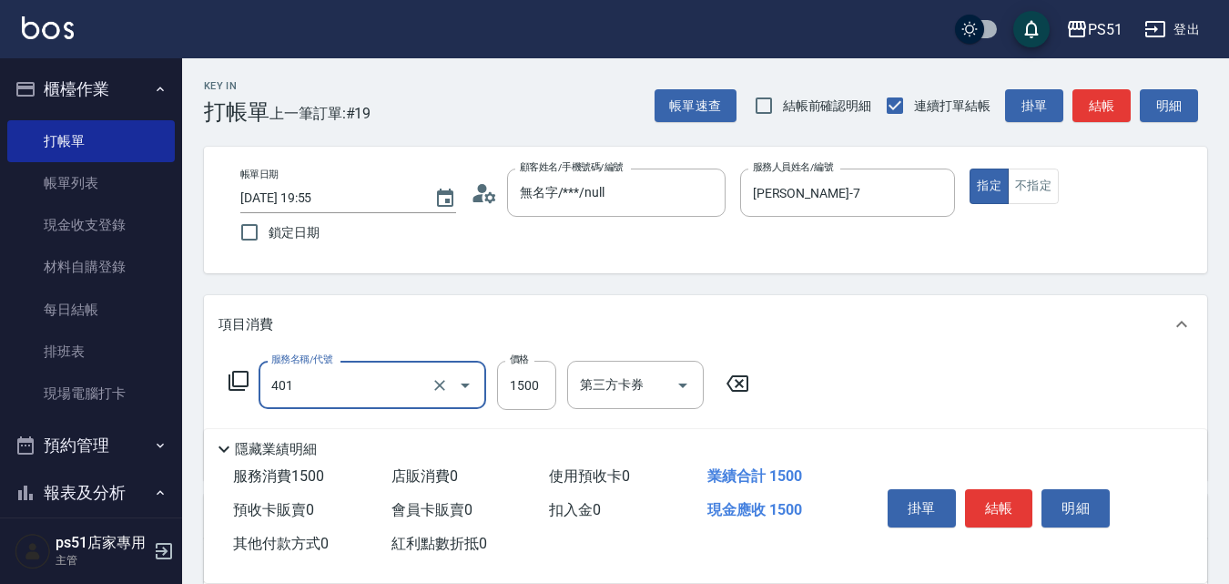
type input "基本染髮(401)"
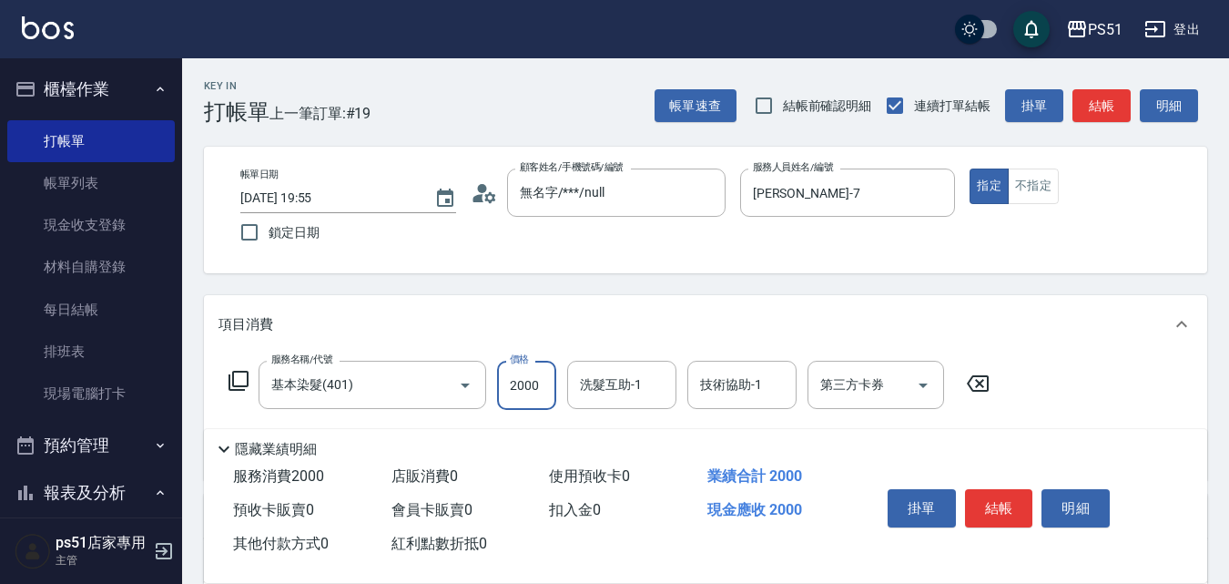
type input "2000"
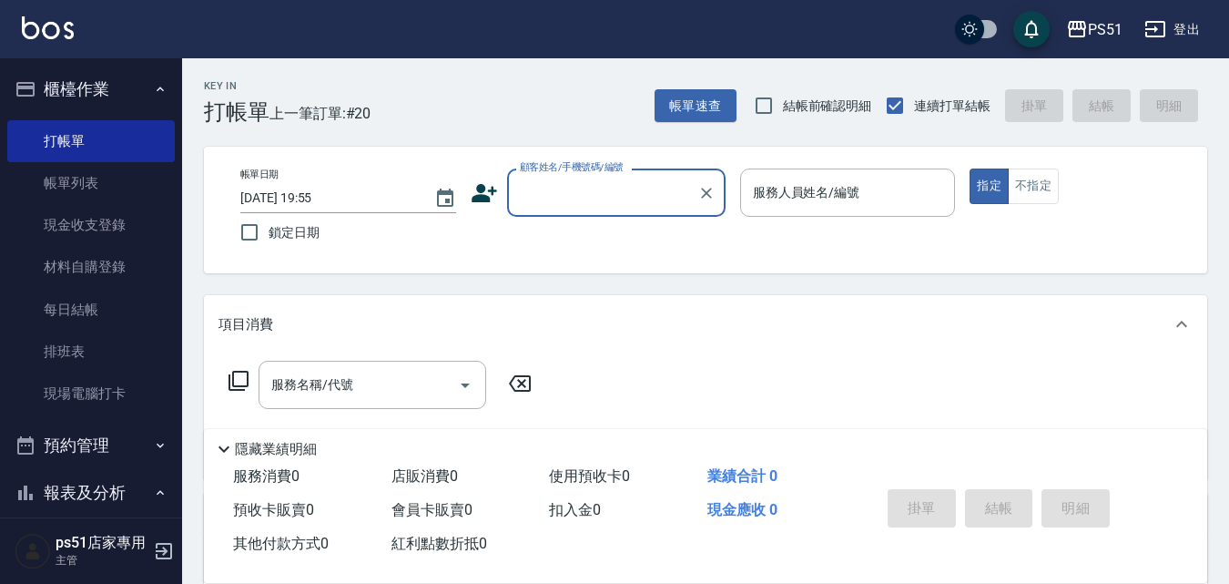
drag, startPoint x: 471, startPoint y: 328, endPoint x: 483, endPoint y: 436, distance: 109.1
click at [474, 391] on div "項目消費 服務名稱/代號 服務名稱/代號" at bounding box center [705, 387] width 1003 height 184
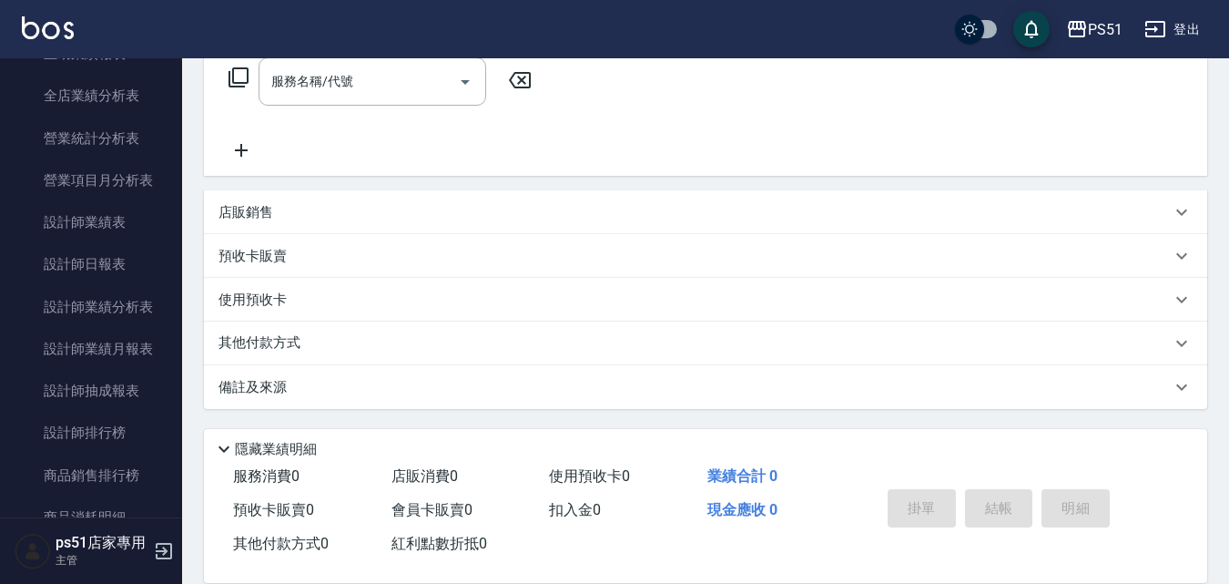
scroll to position [849, 0]
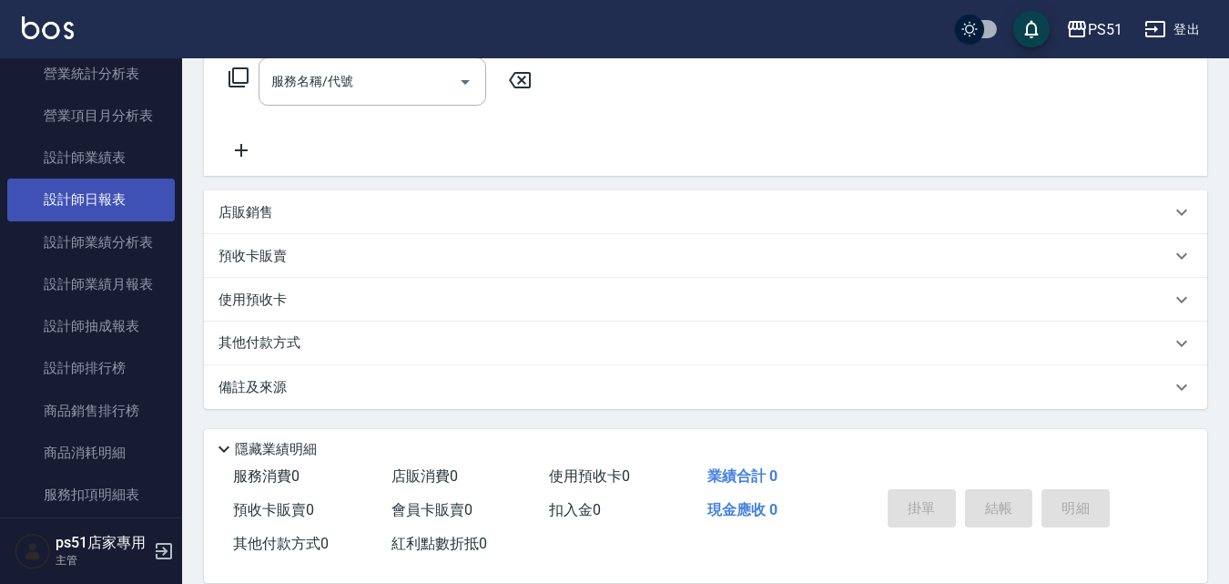
click at [131, 206] on link "設計師日報表" at bounding box center [91, 199] width 168 height 42
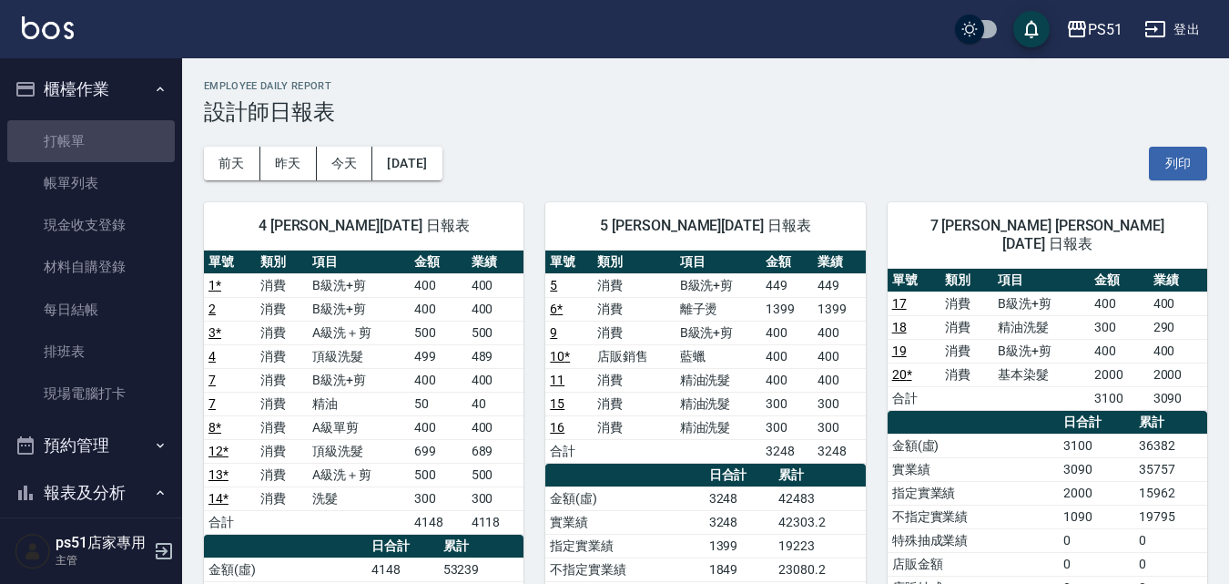
click at [95, 122] on link "打帳單" at bounding box center [91, 141] width 168 height 42
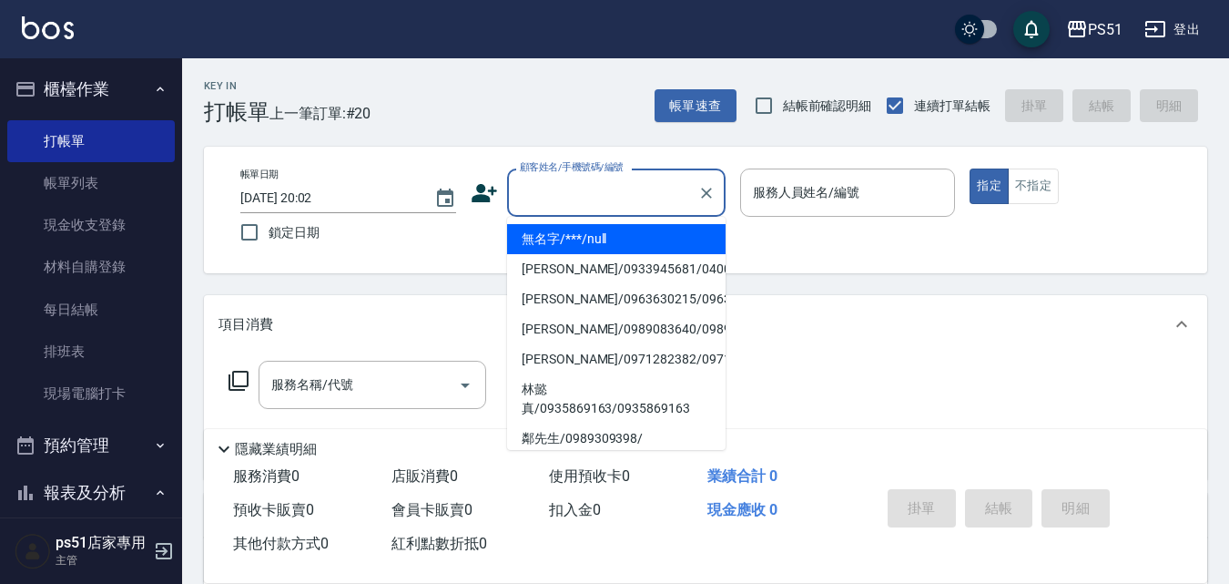
click at [548, 205] on input "顧客姓名/手機號碼/編號" at bounding box center [602, 193] width 175 height 32
click at [566, 250] on li "無名字/***/null" at bounding box center [616, 239] width 218 height 30
type input "無名字/***/null"
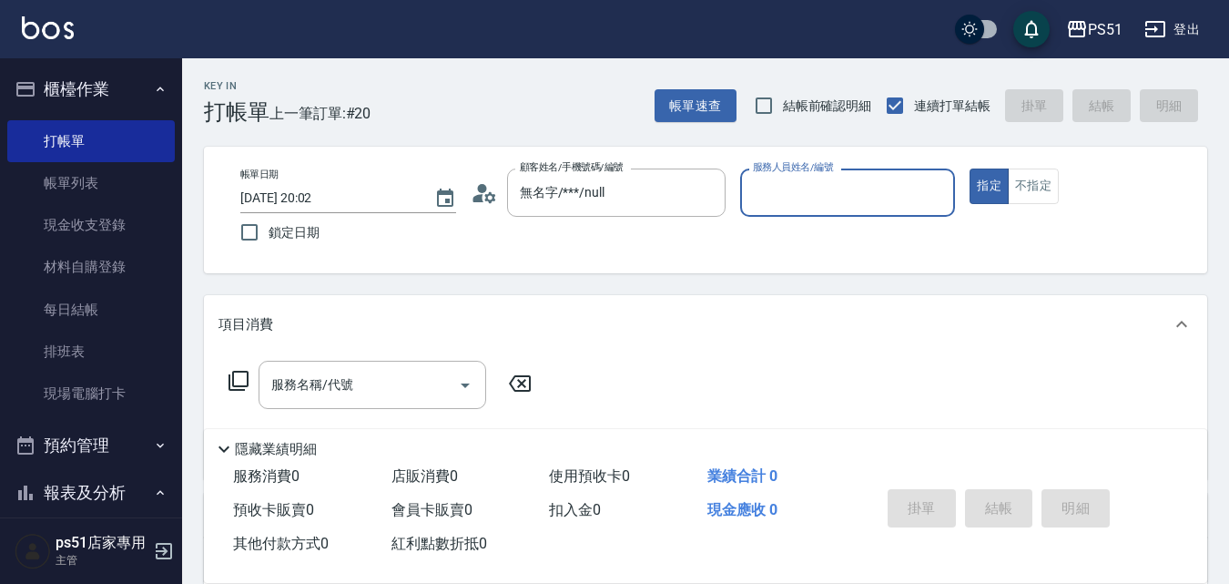
click at [856, 189] on input "服務人員姓名/編號" at bounding box center [847, 193] width 199 height 32
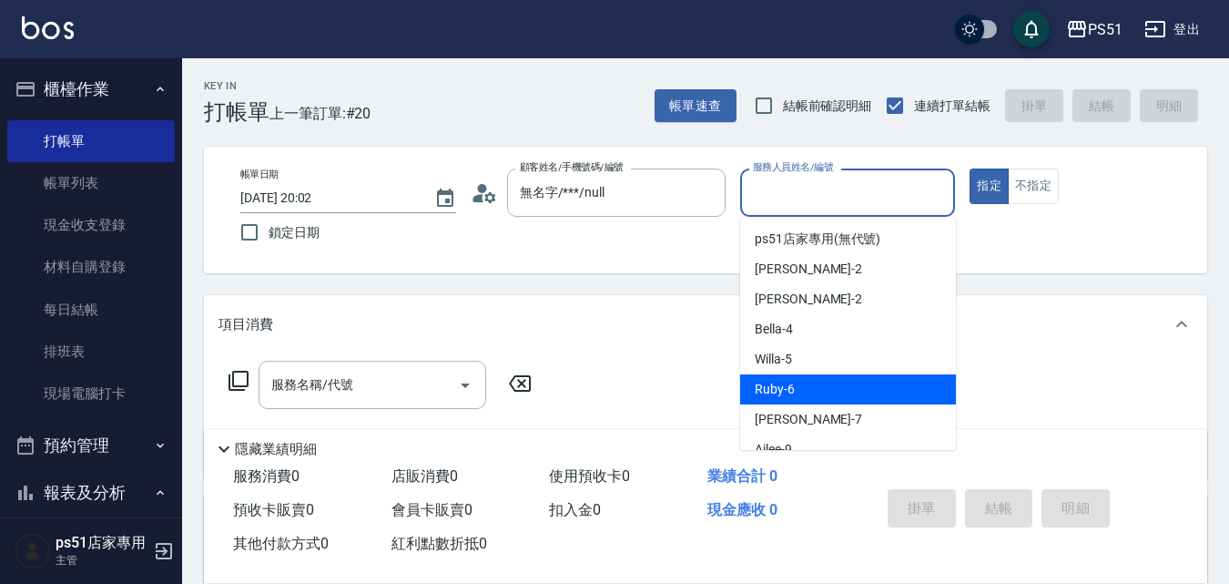
click at [838, 392] on div "Ruby -6" at bounding box center [848, 389] width 216 height 30
type input "Ruby-6"
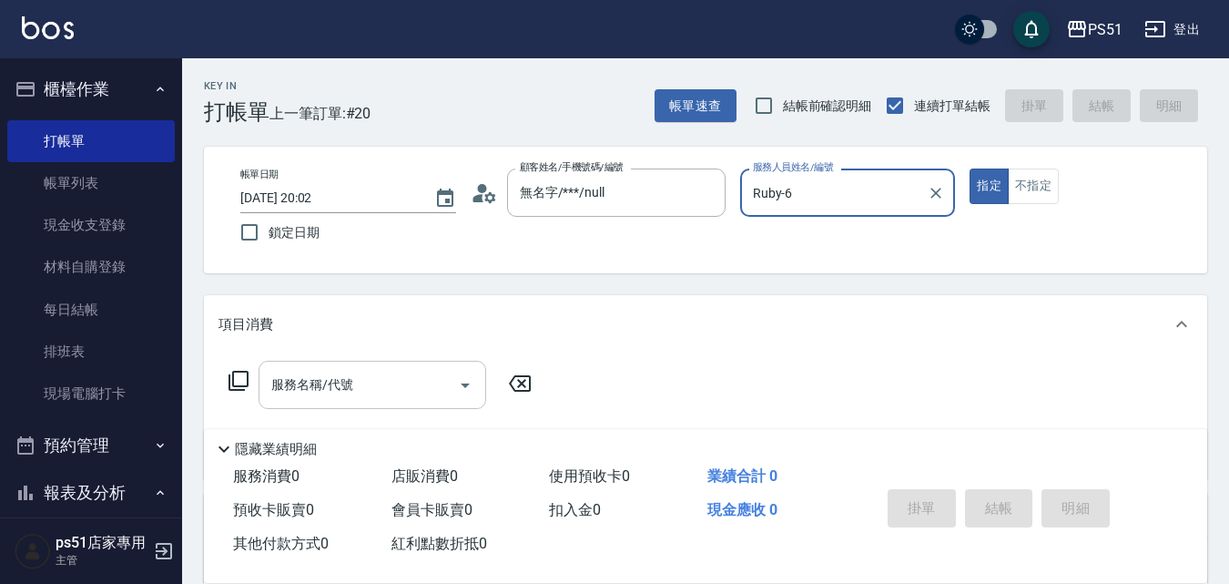
click at [339, 399] on input "服務名稱/代號" at bounding box center [359, 385] width 184 height 32
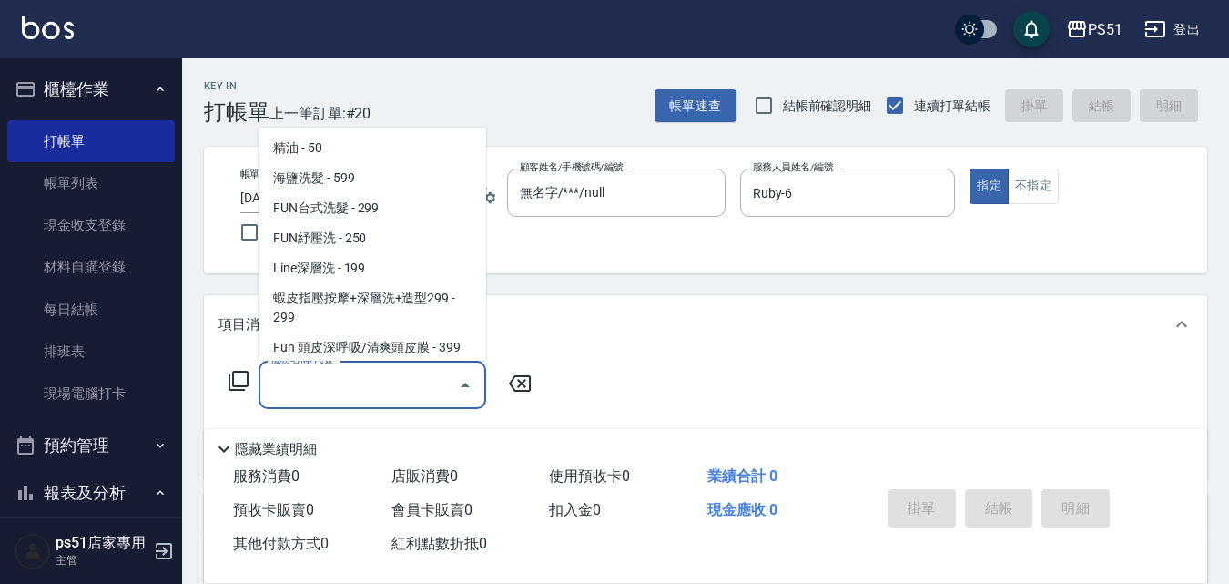
scroll to position [425, 0]
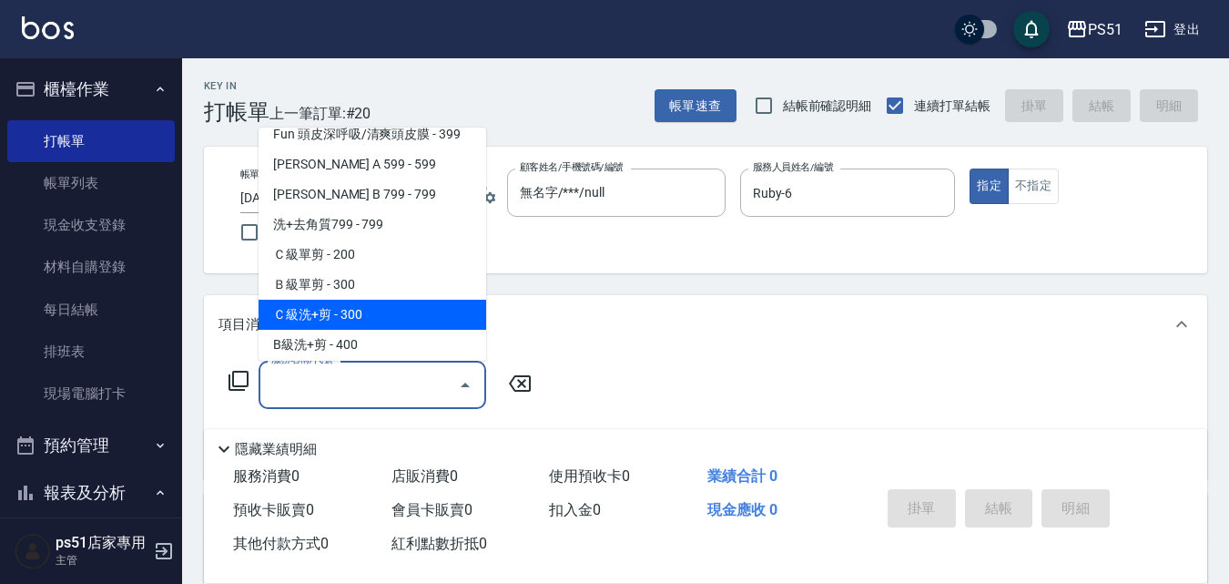
click at [310, 310] on span "Ｃ級洗+剪 - 300" at bounding box center [373, 314] width 228 height 30
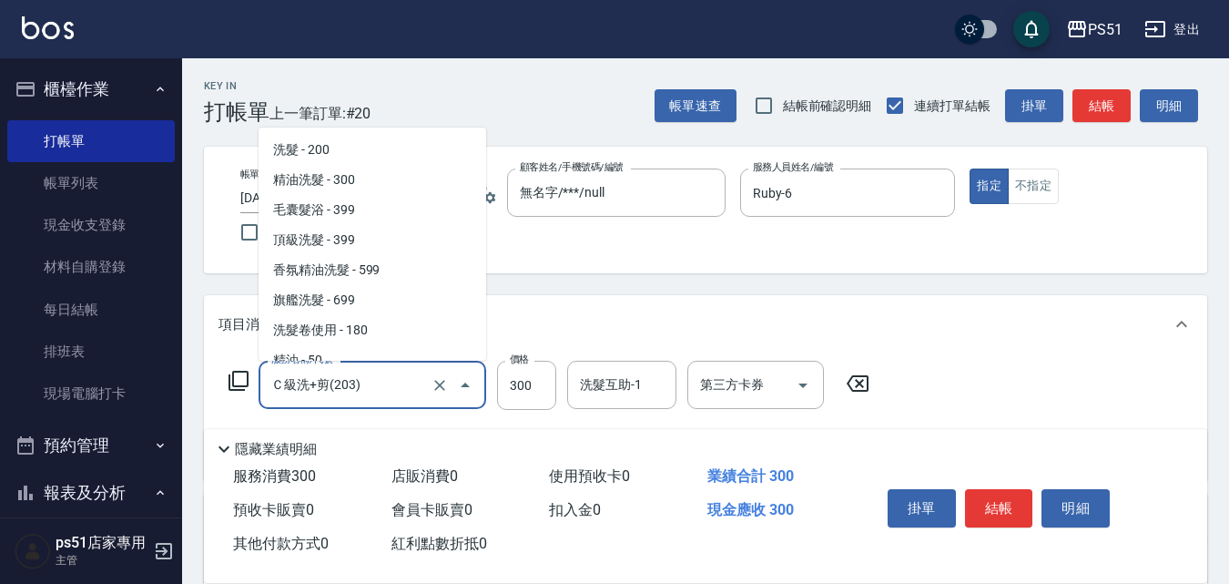
click at [402, 380] on input "Ｃ級洗+剪(203)" at bounding box center [347, 385] width 160 height 32
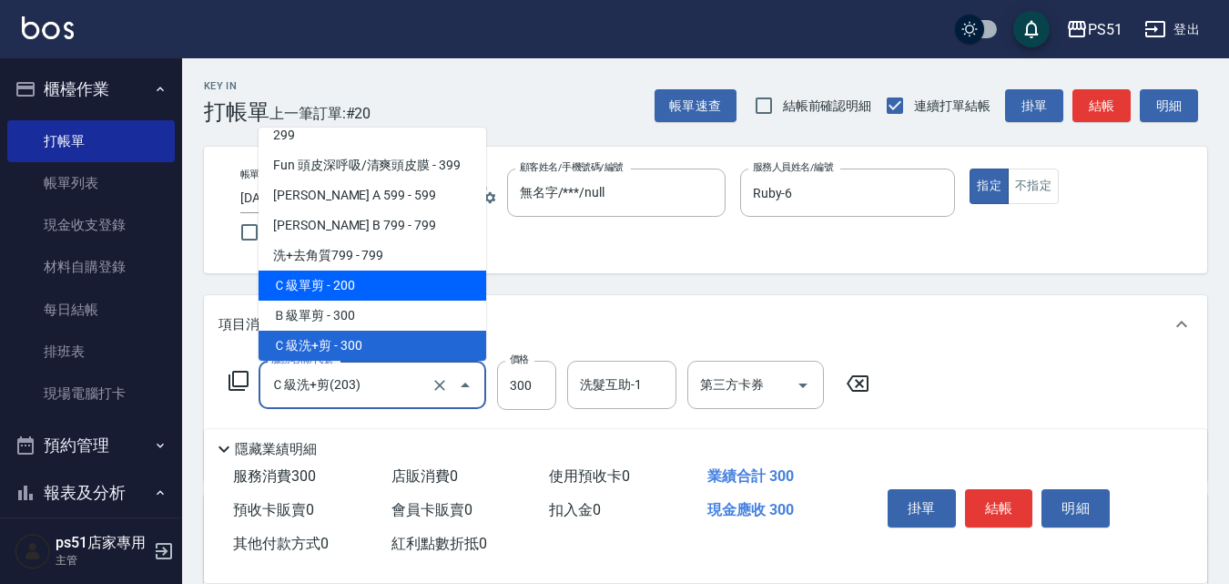
scroll to position [606, 0]
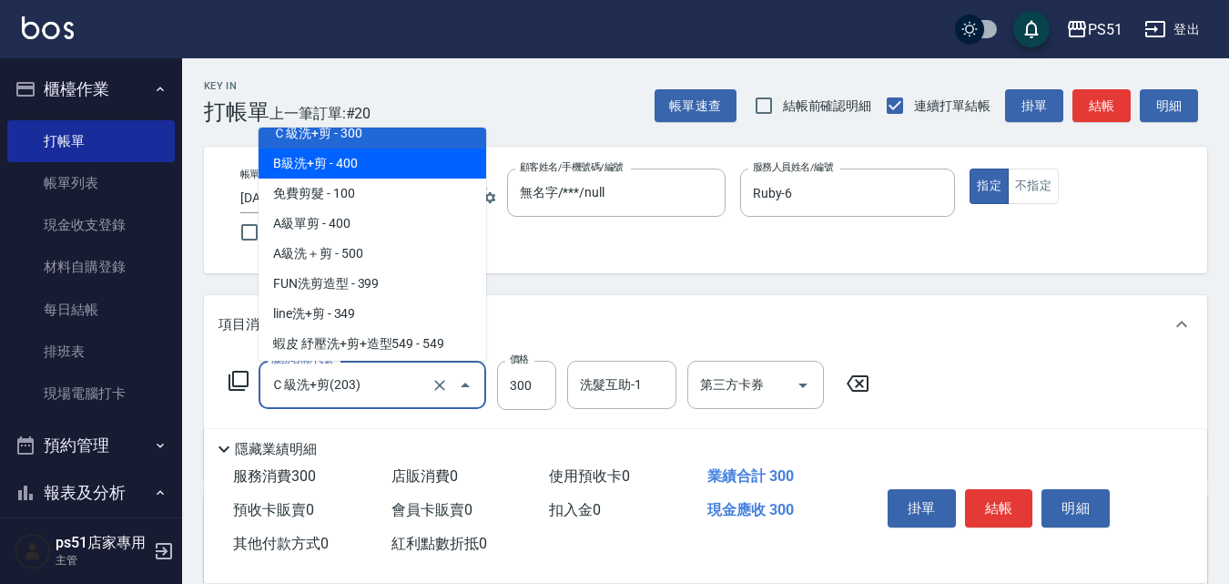
click at [394, 167] on span "B級洗+剪 - 400" at bounding box center [373, 163] width 228 height 30
type input "B級洗+剪(204)"
type input "400"
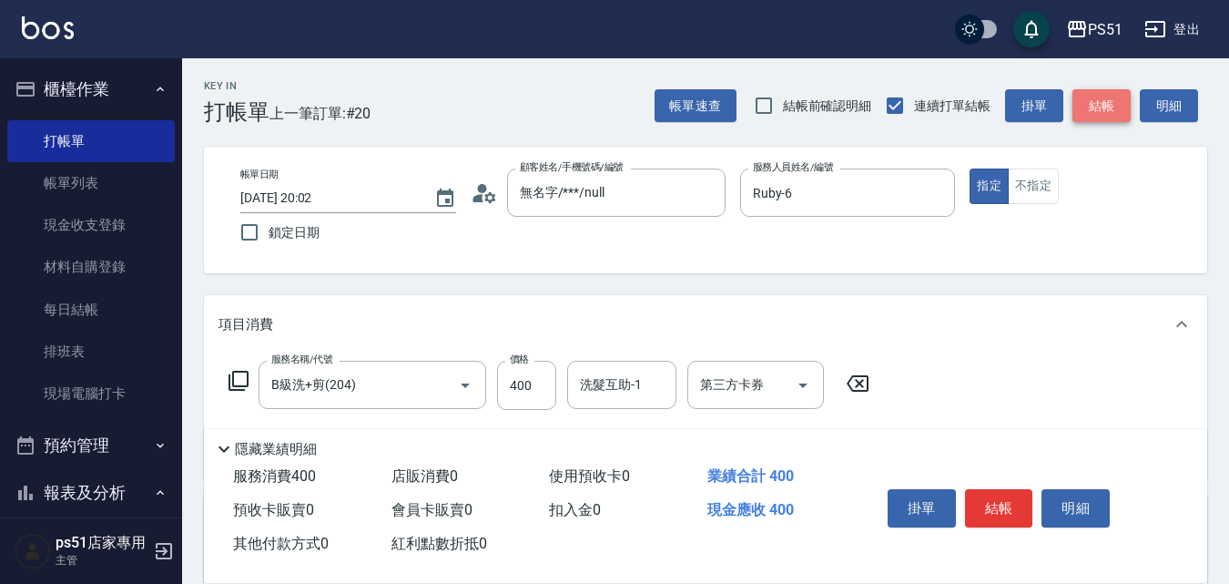
click at [1115, 103] on button "結帳" at bounding box center [1101, 106] width 58 height 34
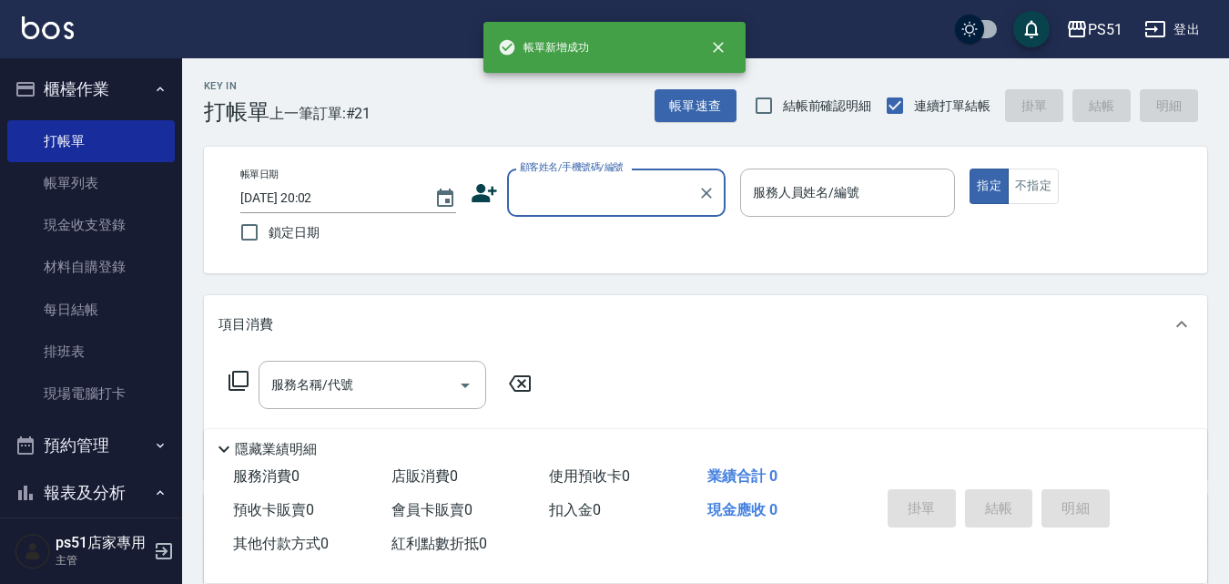
click at [600, 201] on input "顧客姓名/手機號碼/編號" at bounding box center [602, 193] width 175 height 32
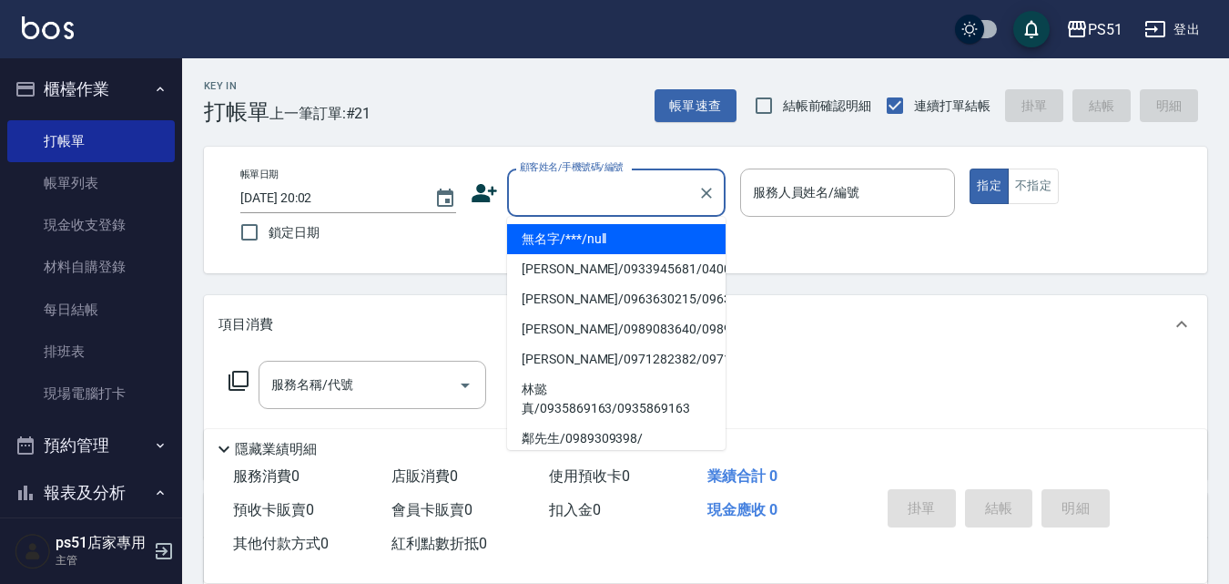
click at [604, 235] on li "無名字/***/null" at bounding box center [616, 239] width 218 height 30
type input "無名字/***/null"
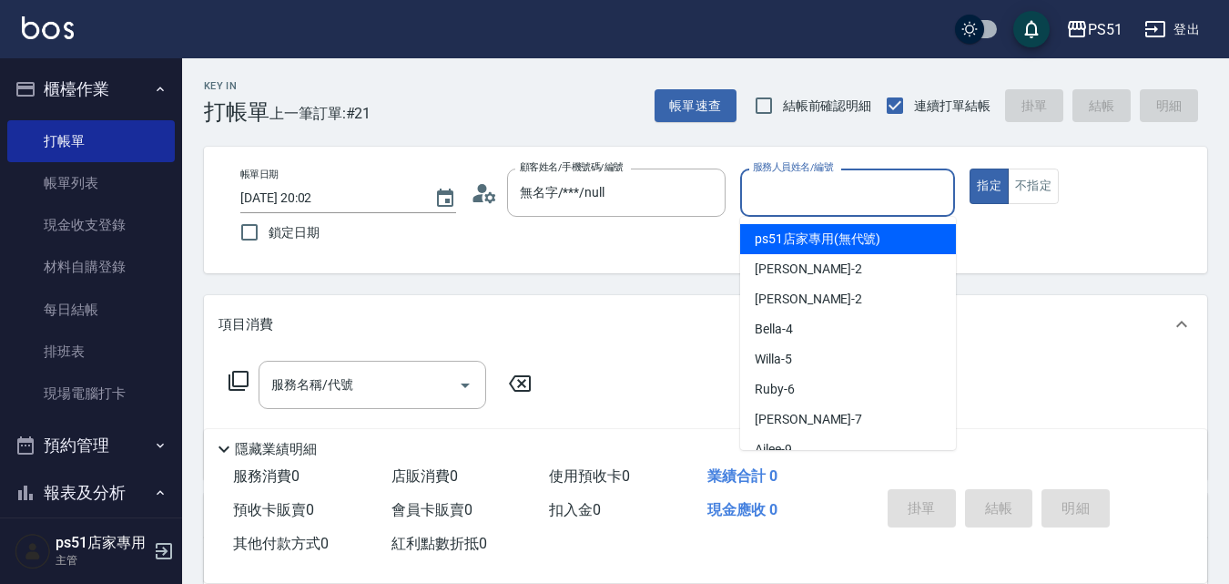
click at [799, 192] on input "服務人員姓名/編號" at bounding box center [847, 193] width 199 height 32
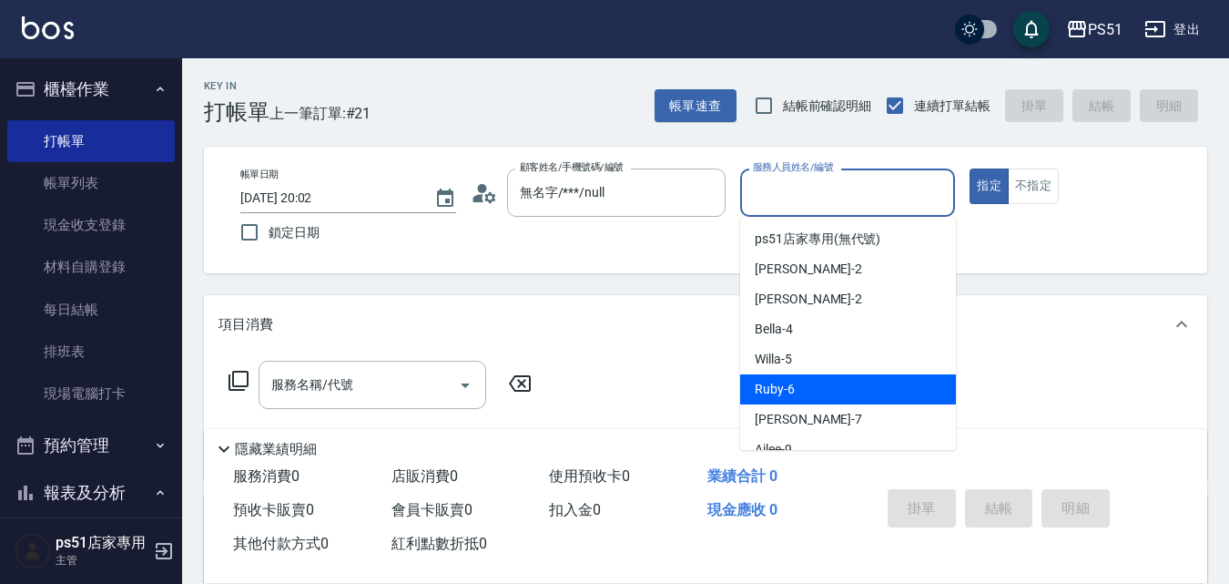
click at [789, 383] on span "Ruby -6" at bounding box center [775, 389] width 40 height 19
type input "Ruby-6"
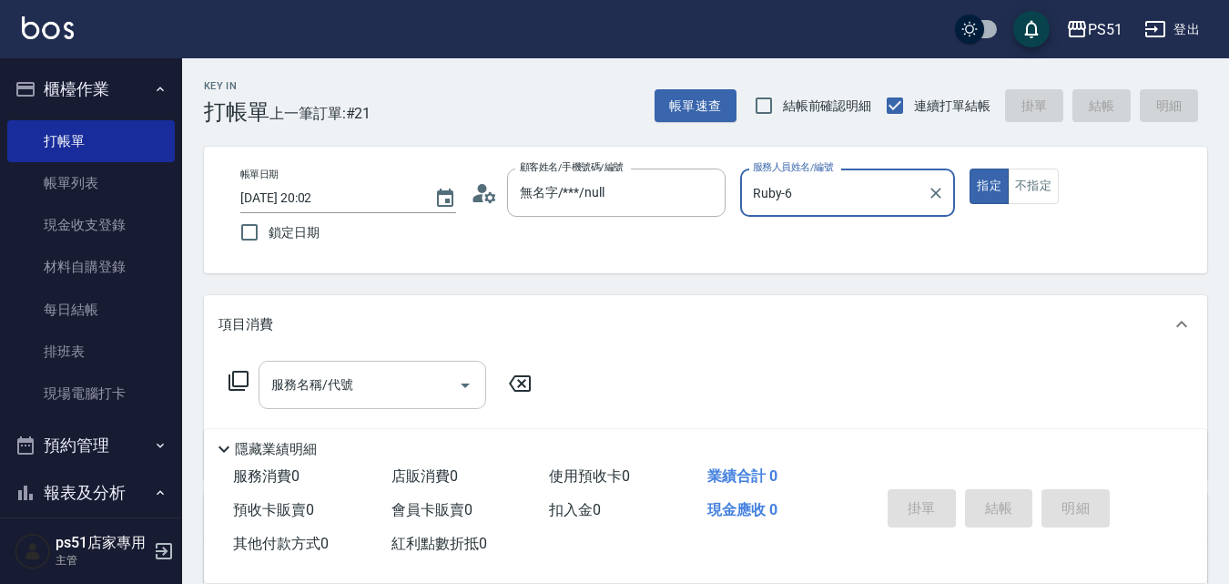
click at [312, 372] on div "服務名稱/代號 服務名稱/代號" at bounding box center [373, 384] width 228 height 48
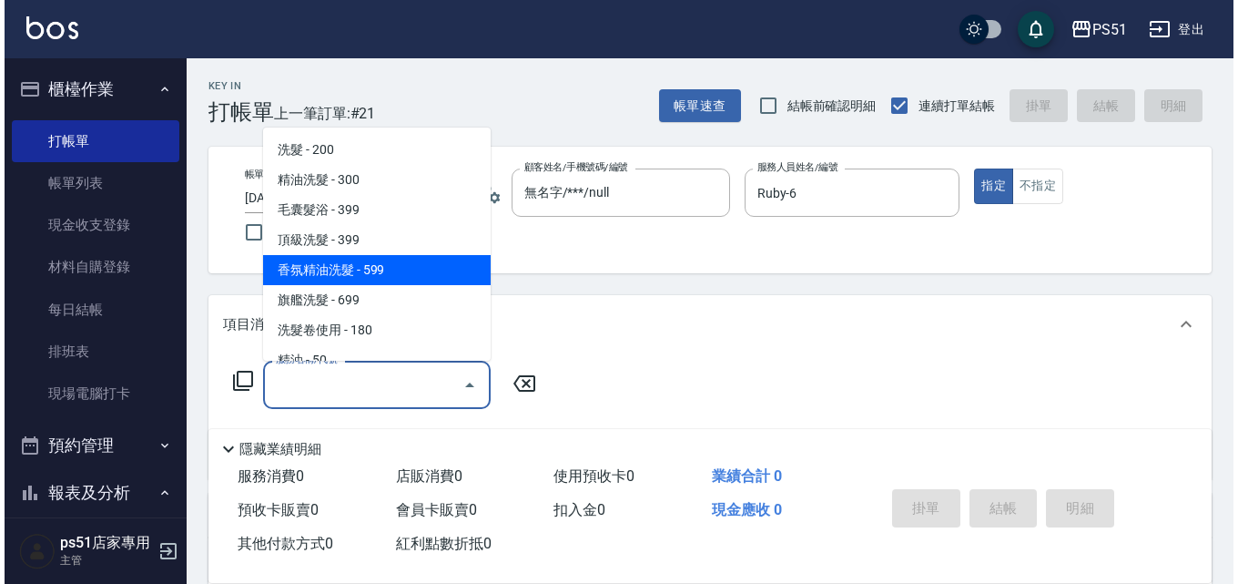
scroll to position [1062, 0]
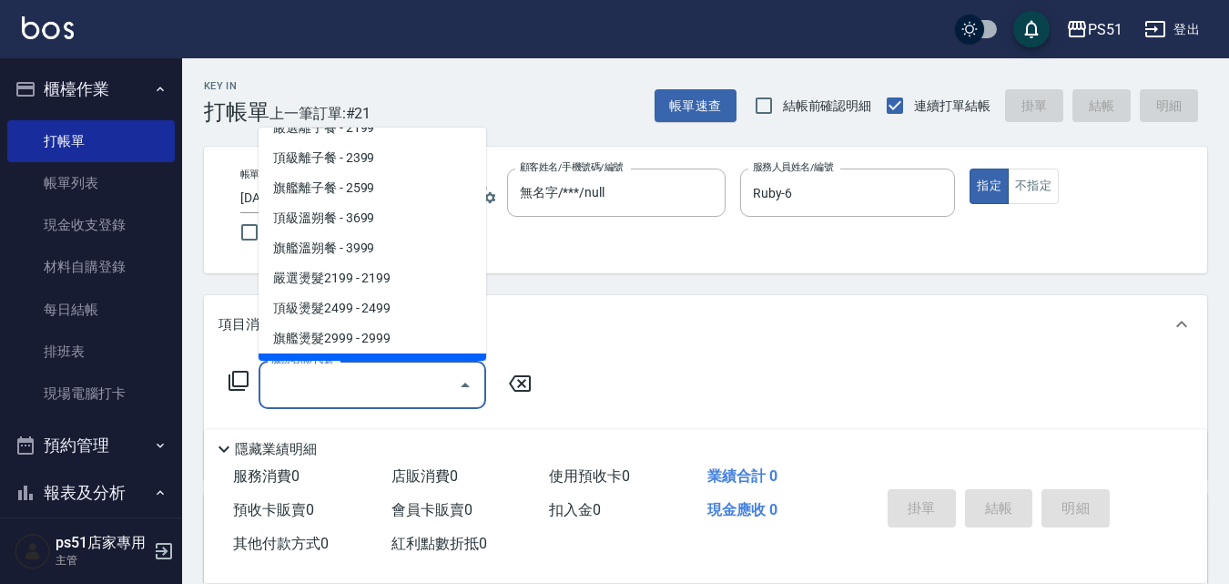
click at [241, 379] on icon at bounding box center [239, 381] width 22 height 22
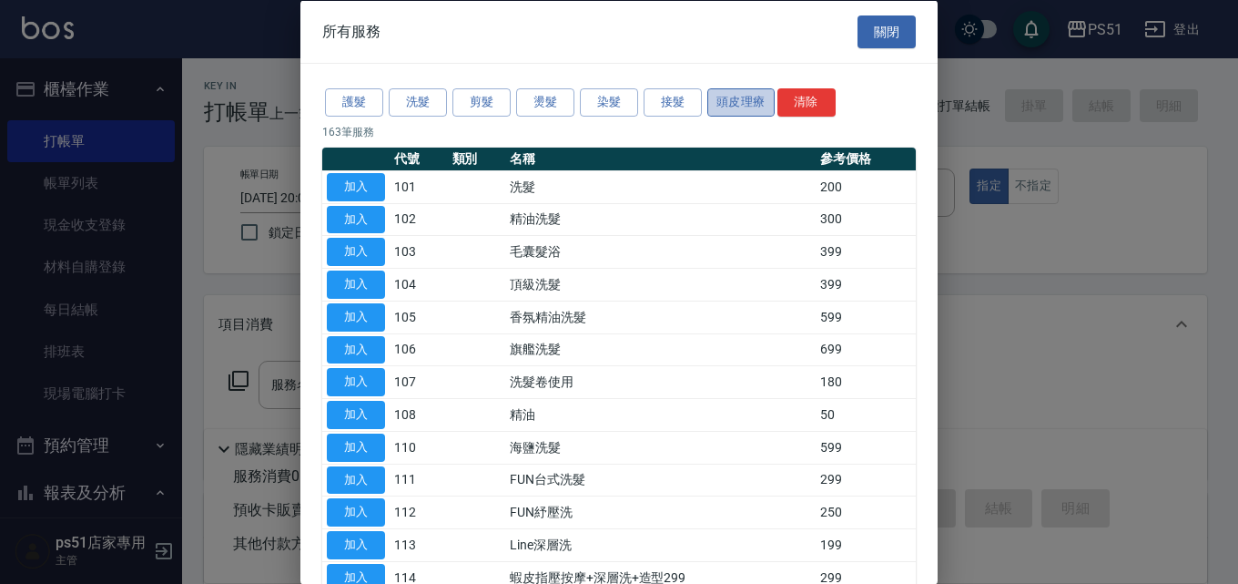
click at [711, 96] on button "頭皮理療" at bounding box center [740, 102] width 67 height 28
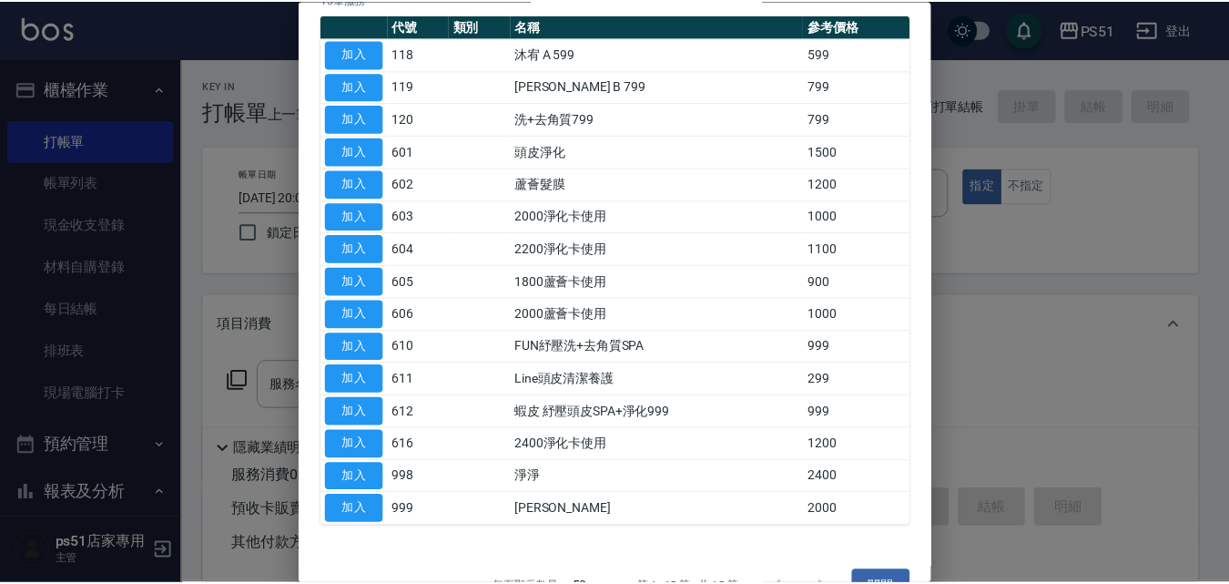
scroll to position [175, 0]
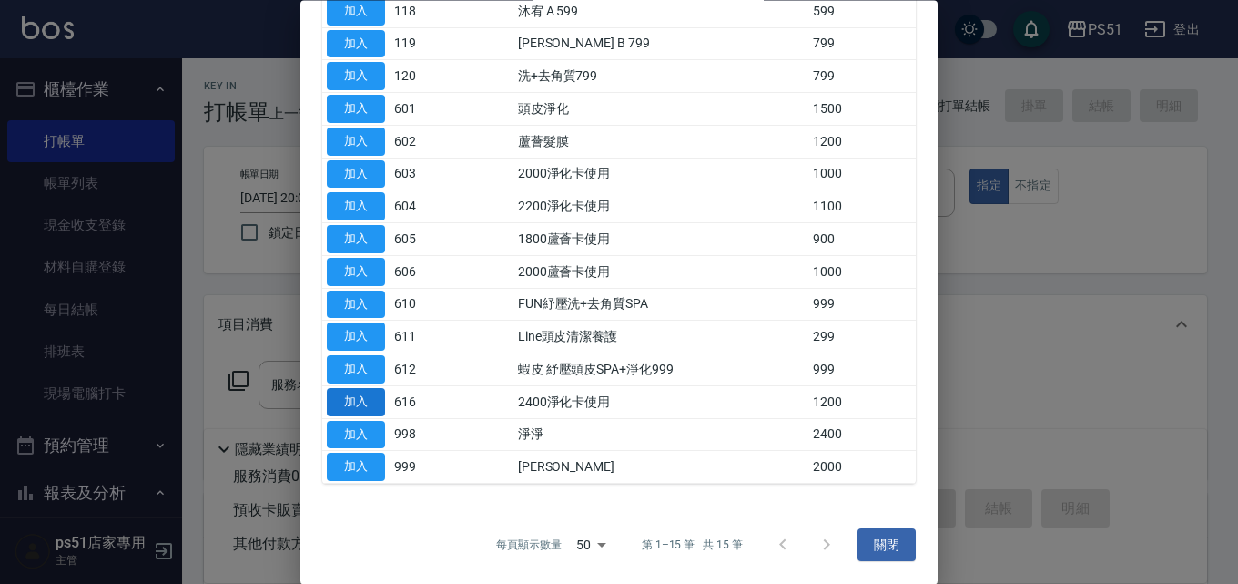
click at [353, 411] on button "加入" at bounding box center [356, 402] width 58 height 28
type input "2400淨化卡使用(616)"
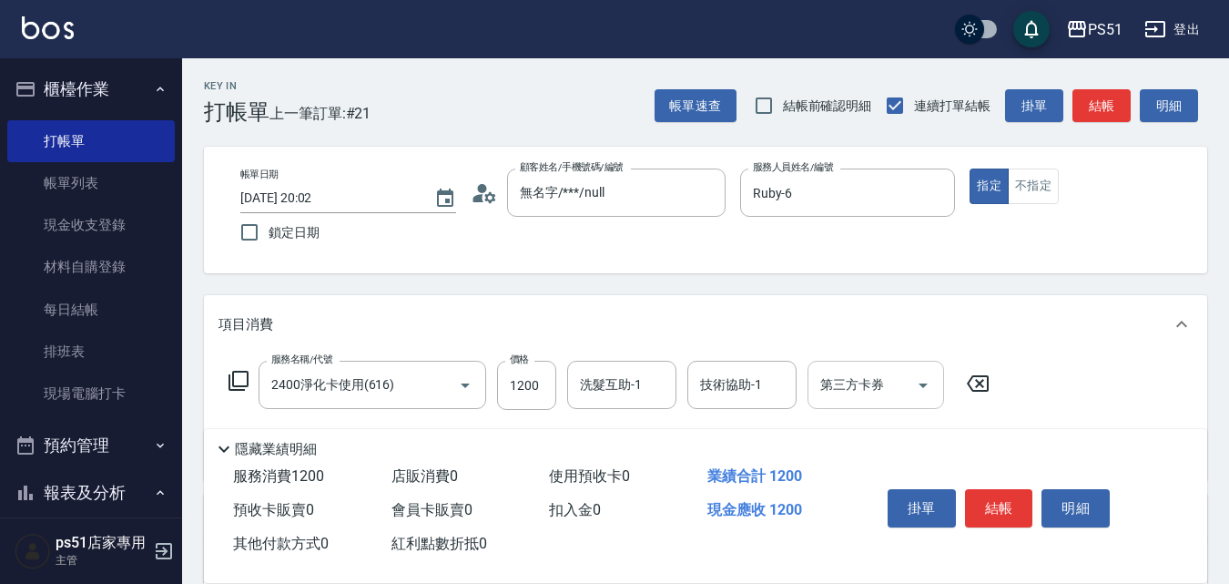
click at [885, 378] on input "第三方卡券" at bounding box center [862, 385] width 93 height 32
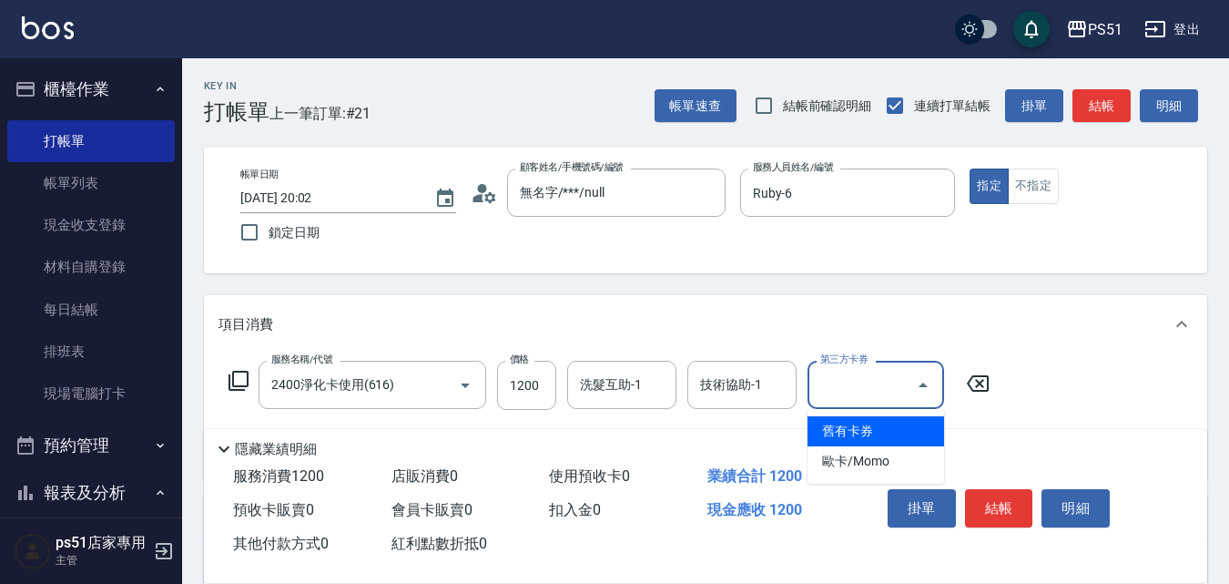
click at [874, 430] on span "舊有卡券" at bounding box center [875, 431] width 137 height 30
type input "舊有卡券"
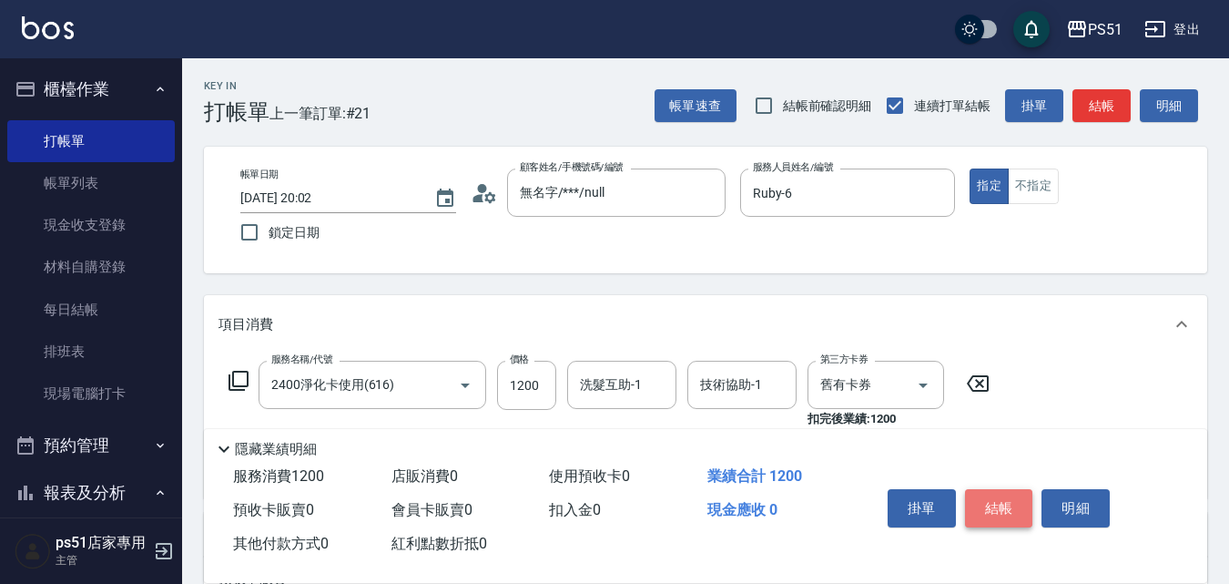
click at [990, 510] on button "結帳" at bounding box center [999, 508] width 68 height 38
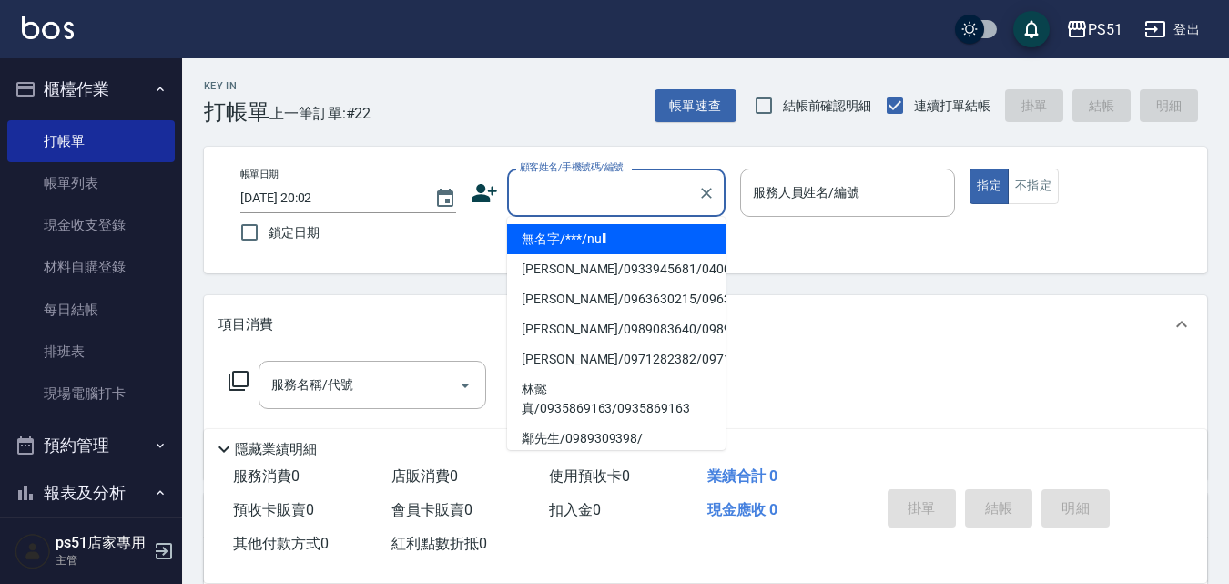
type input "無名字/***/null"
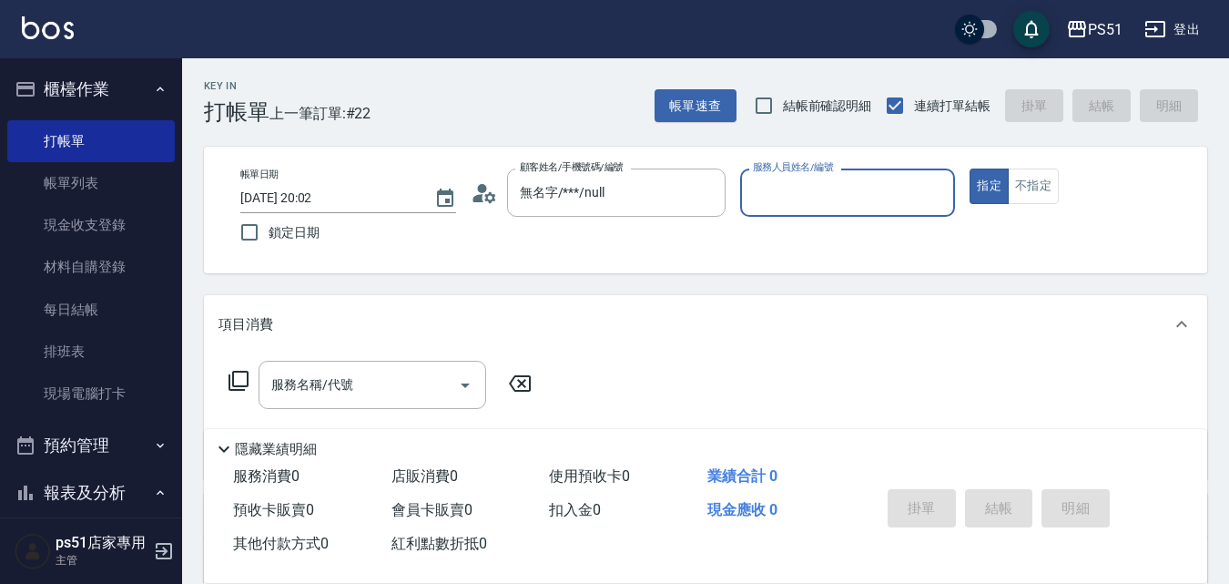
type input "1"
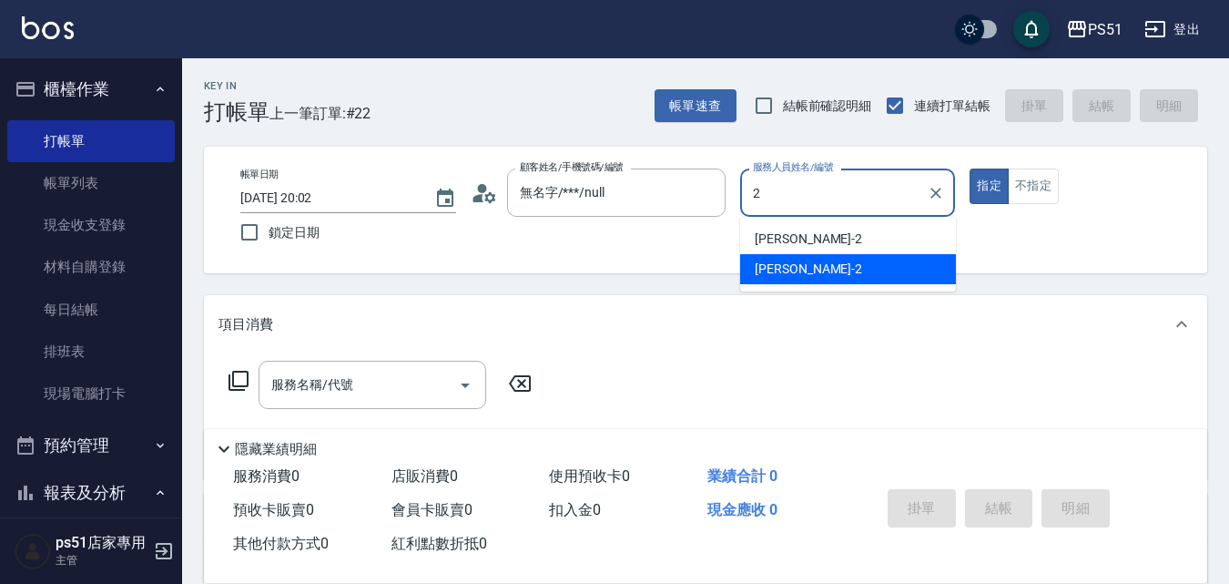
type input "[PERSON_NAME]-2"
type button "true"
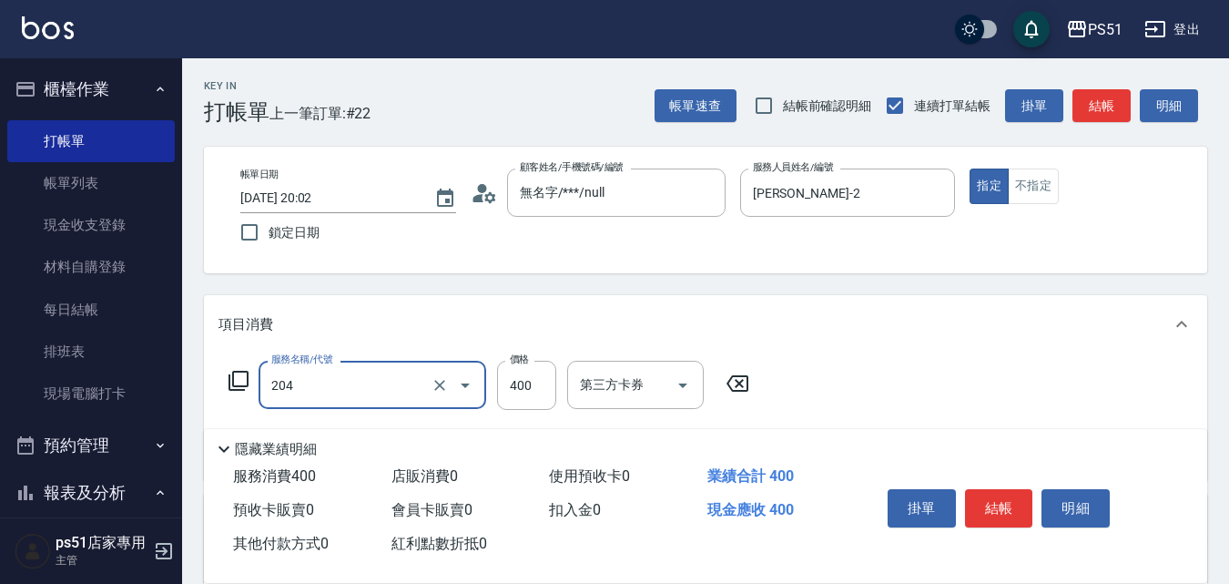
type input "B級洗+剪(204)"
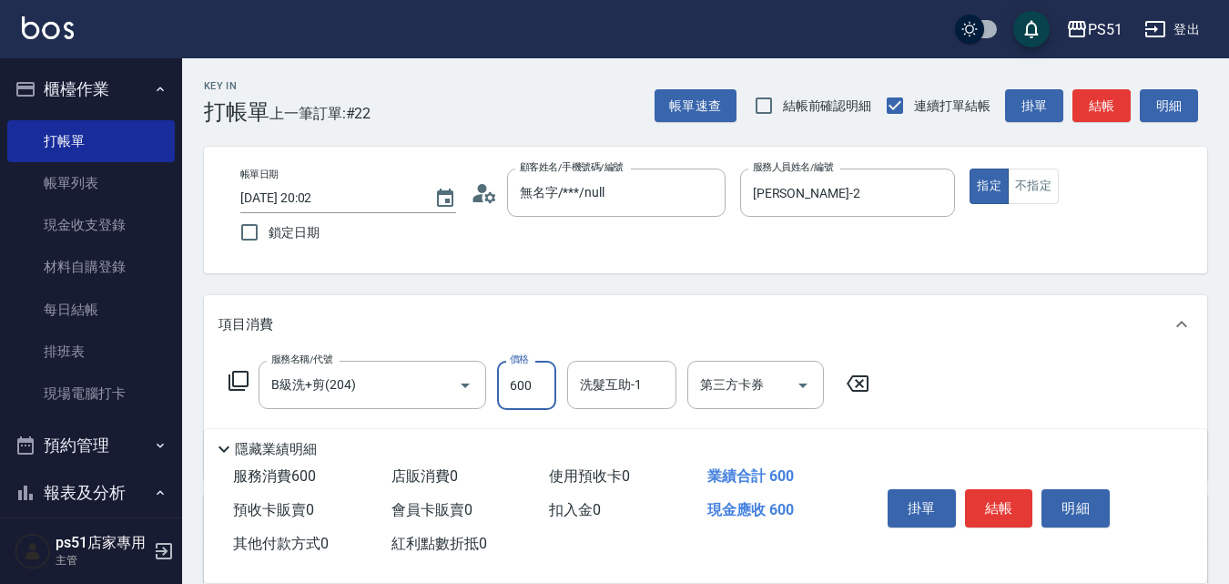
type input "600"
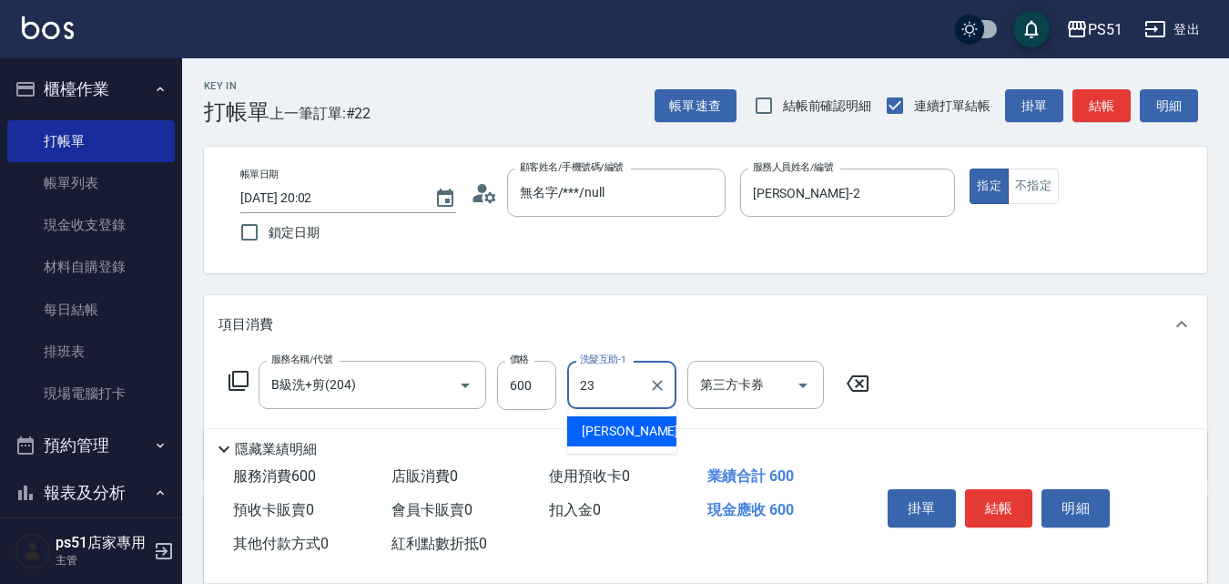
type input "[PERSON_NAME]-23"
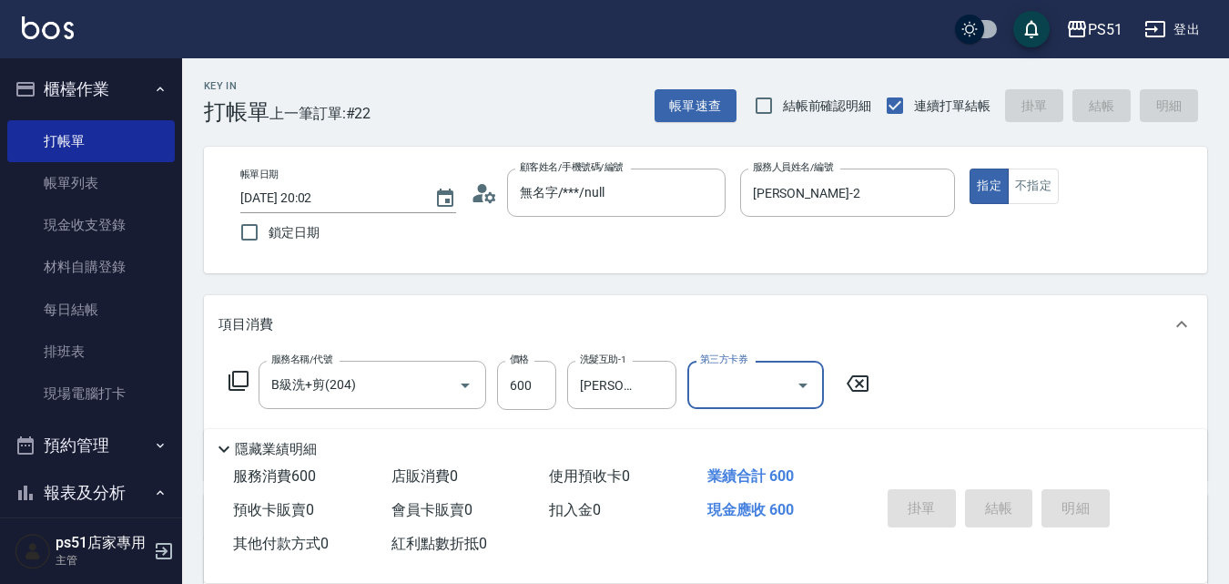
type input "[DATE] 20:04"
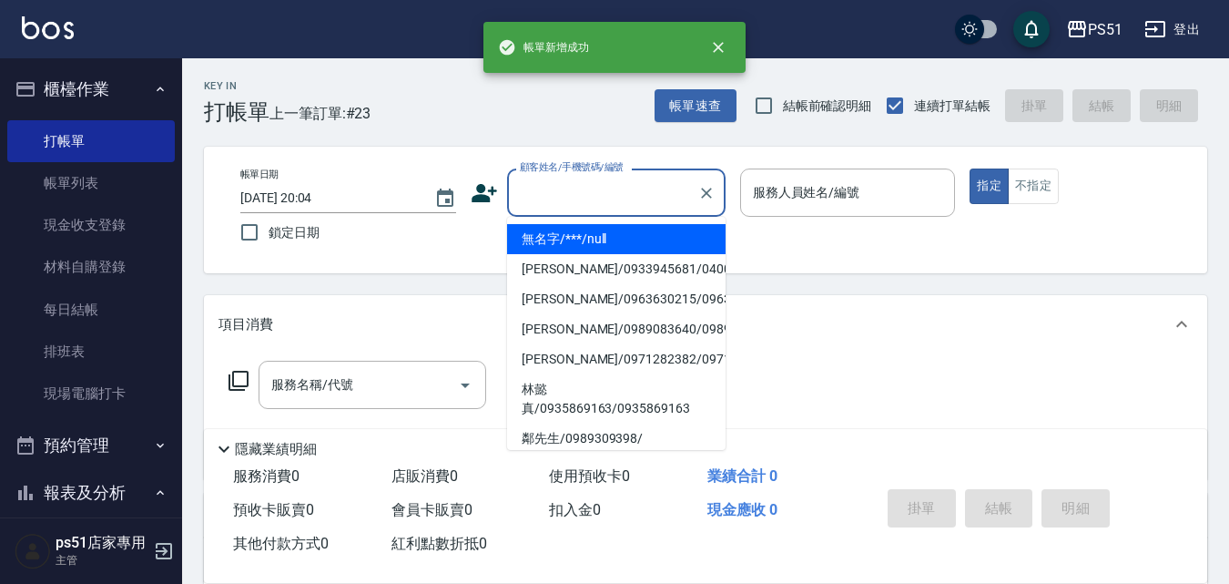
type input "無名字/***/null"
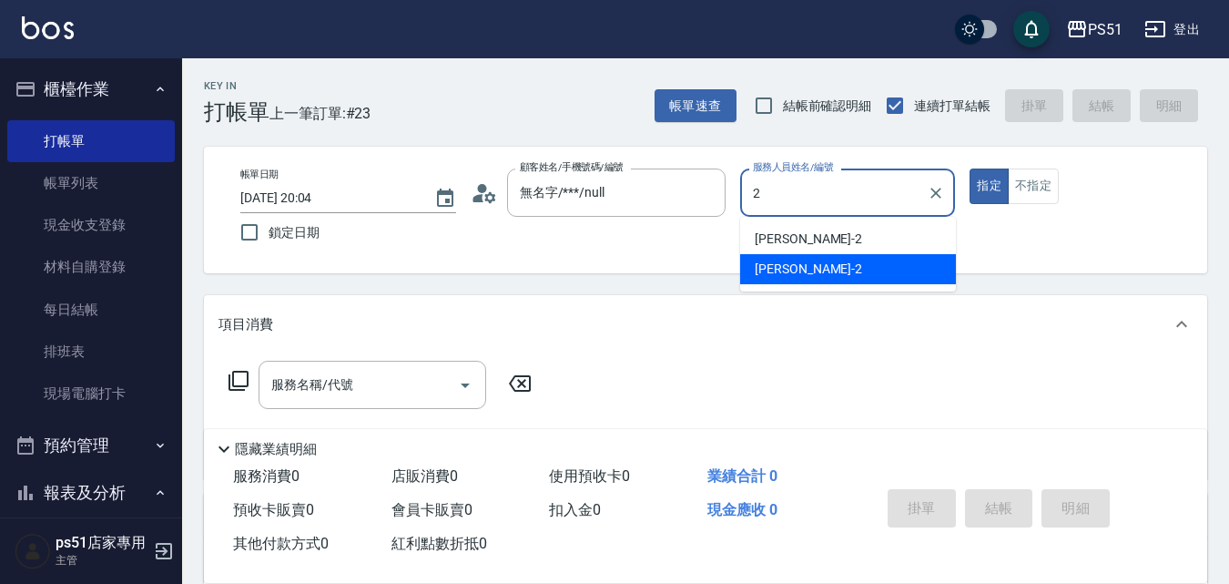
type input "[PERSON_NAME]-2"
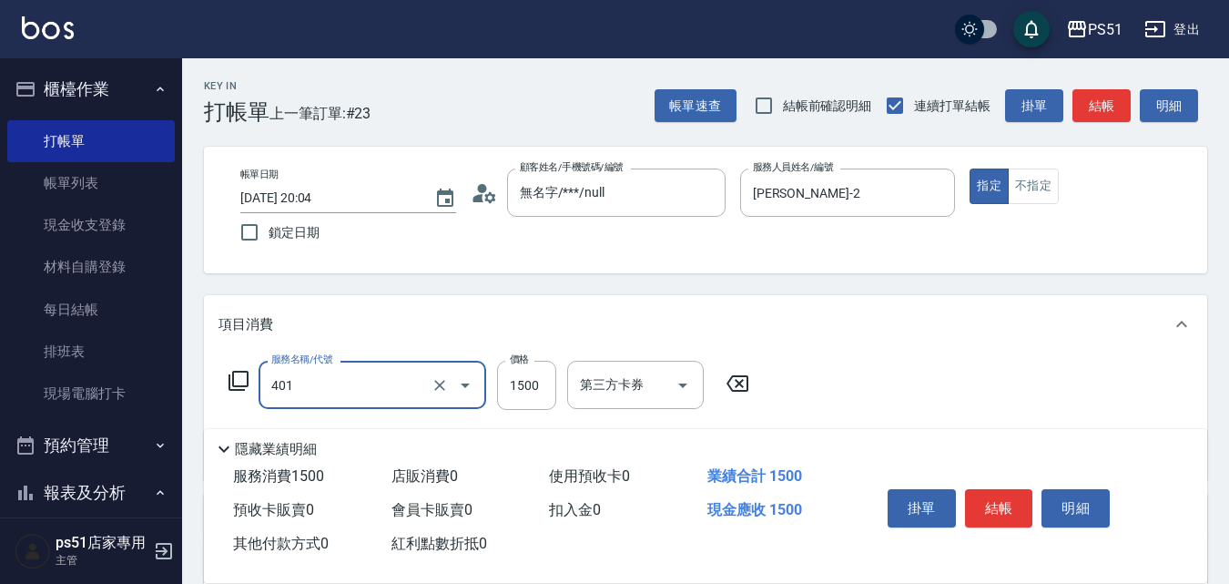
type input "基本染髮(401)"
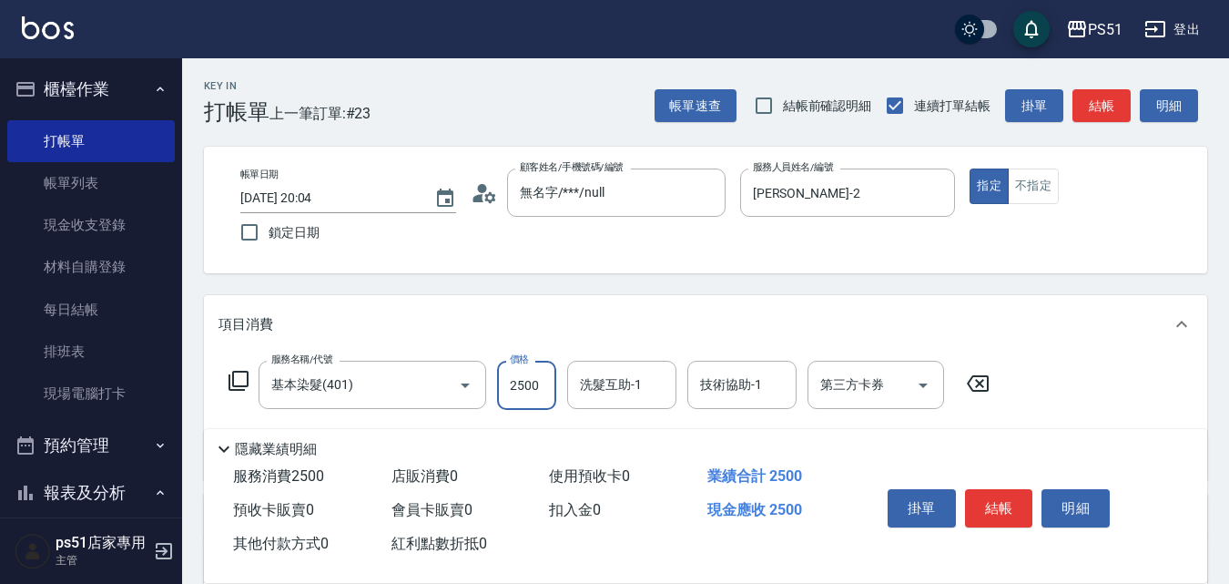
type input "2500"
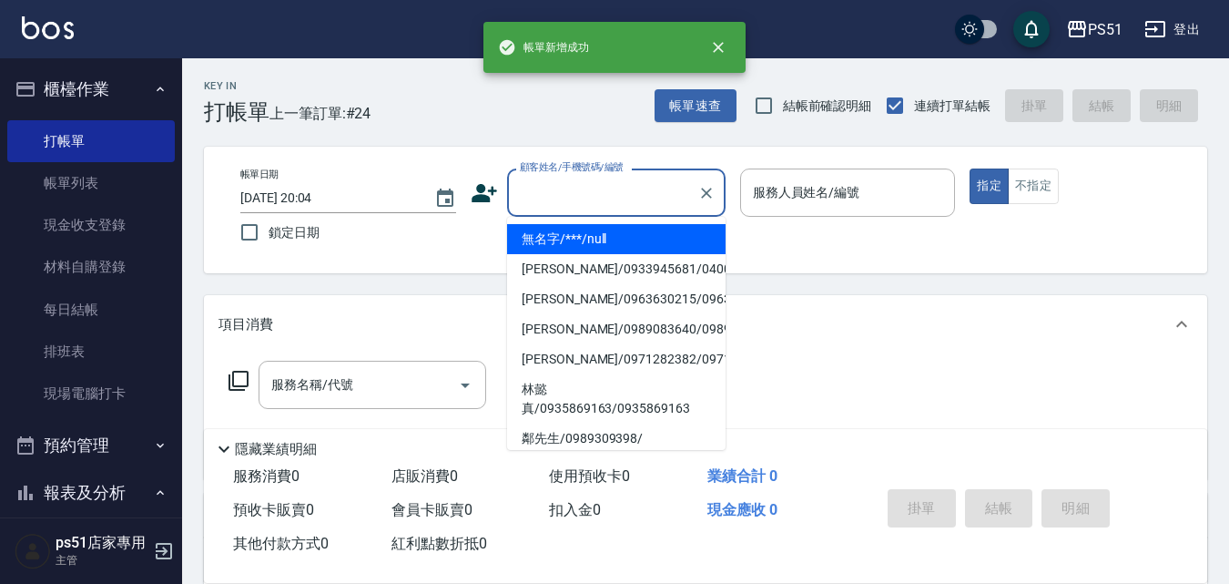
type input "無名字/***/null"
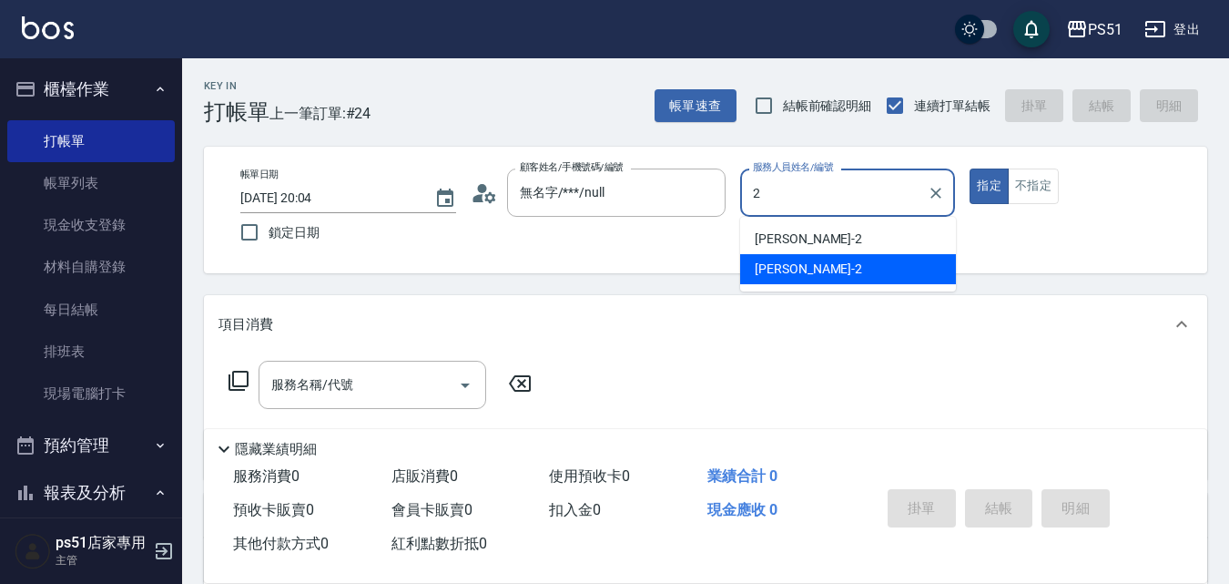
type input "[PERSON_NAME]-2"
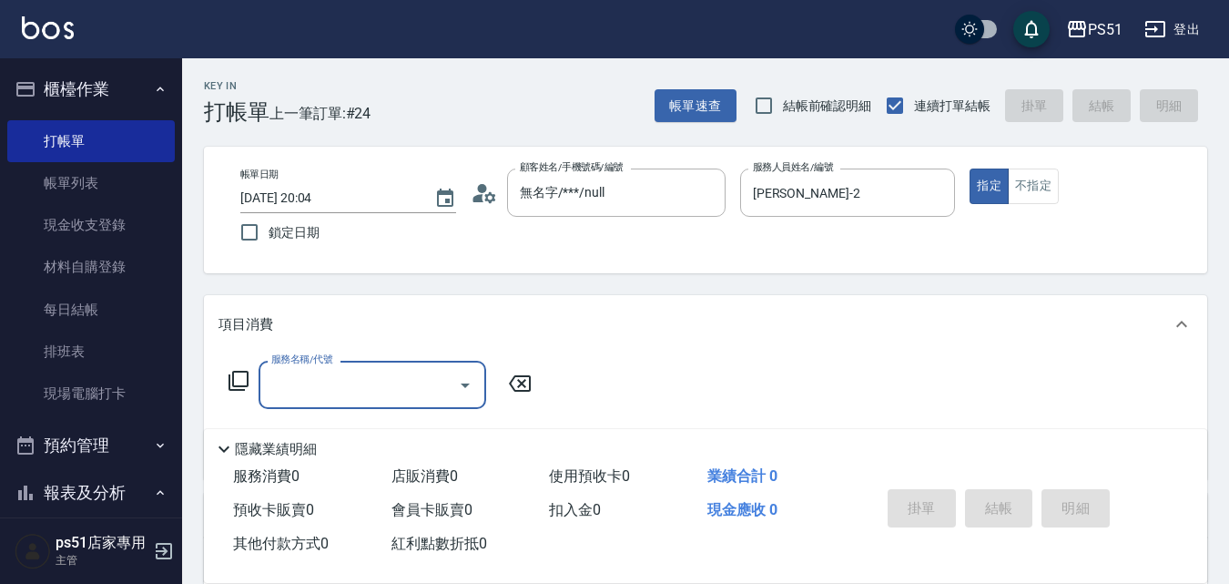
type input "2"
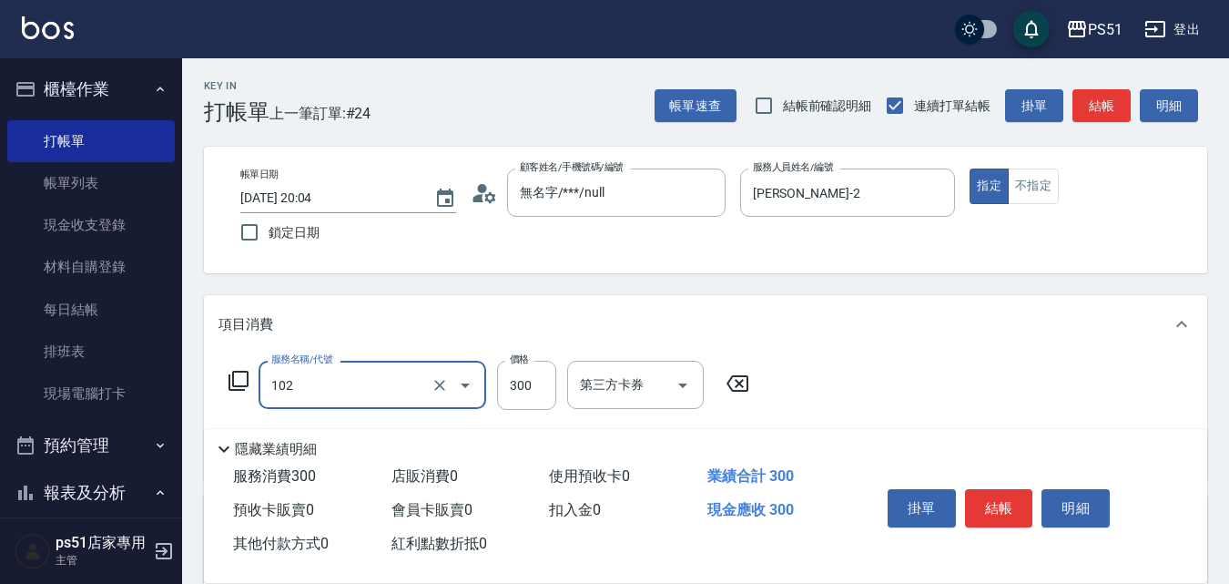
type input "精油洗髮(102)"
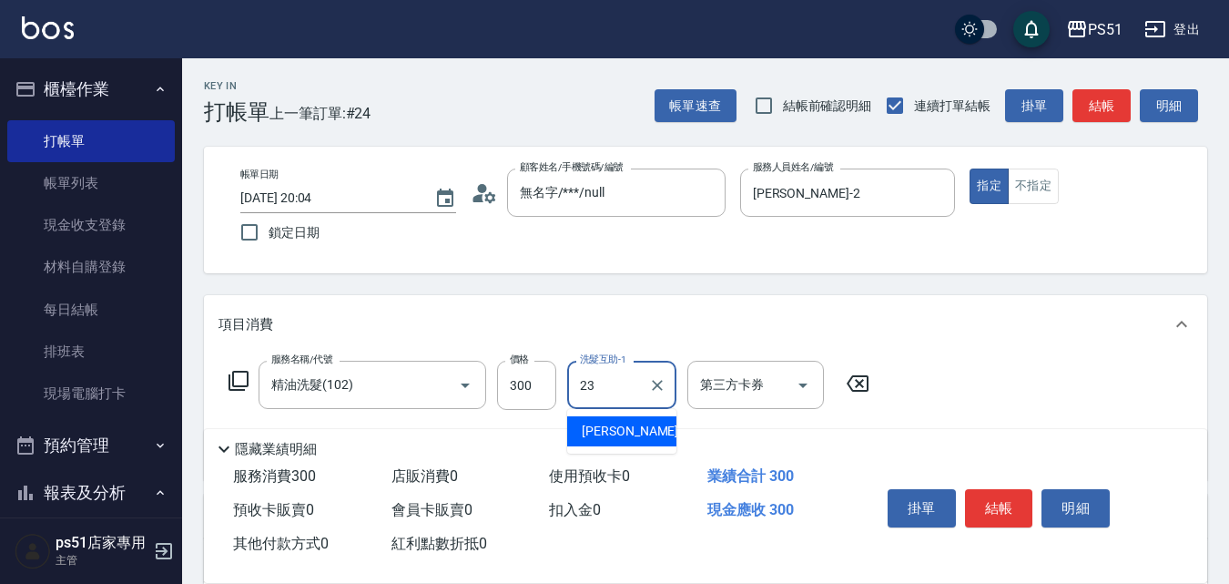
type input "[PERSON_NAME]-23"
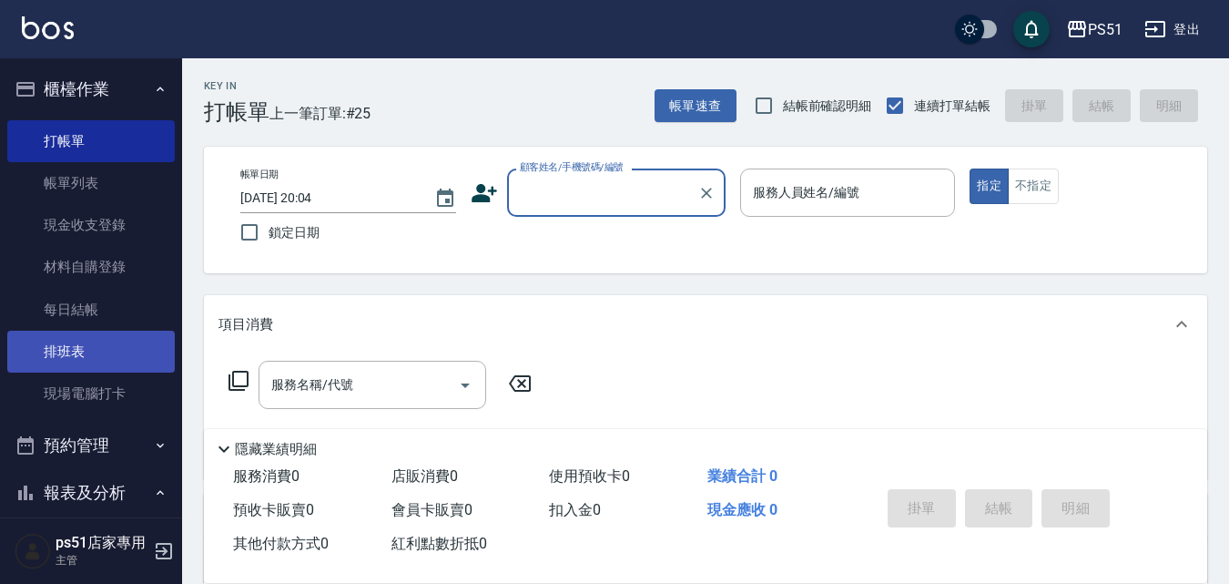
scroll to position [212, 0]
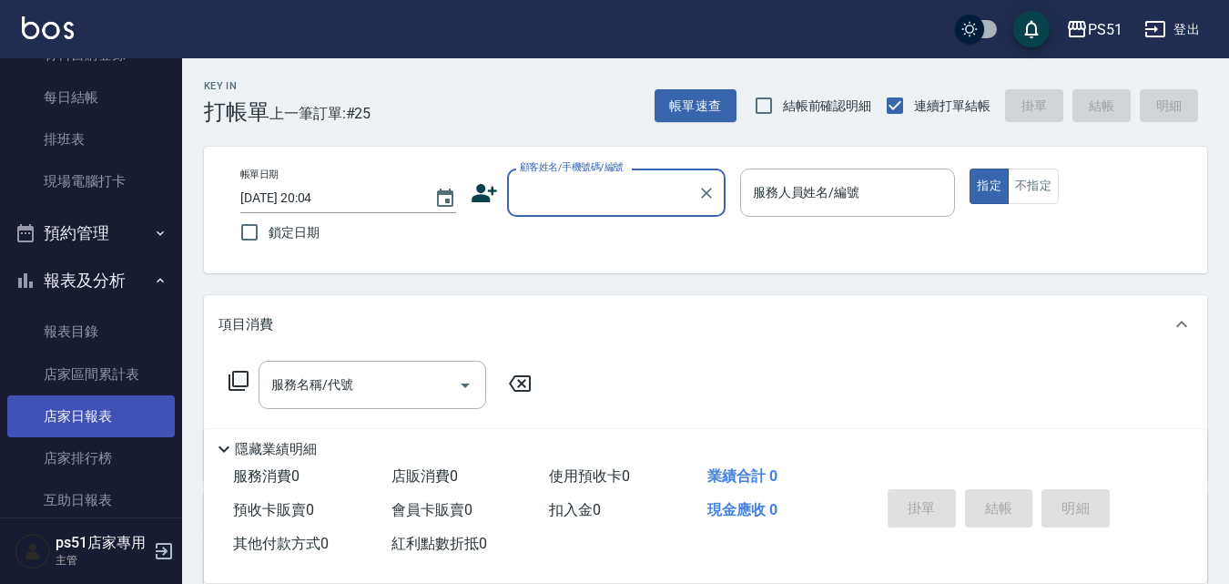
click at [117, 417] on link "店家日報表" at bounding box center [91, 416] width 168 height 42
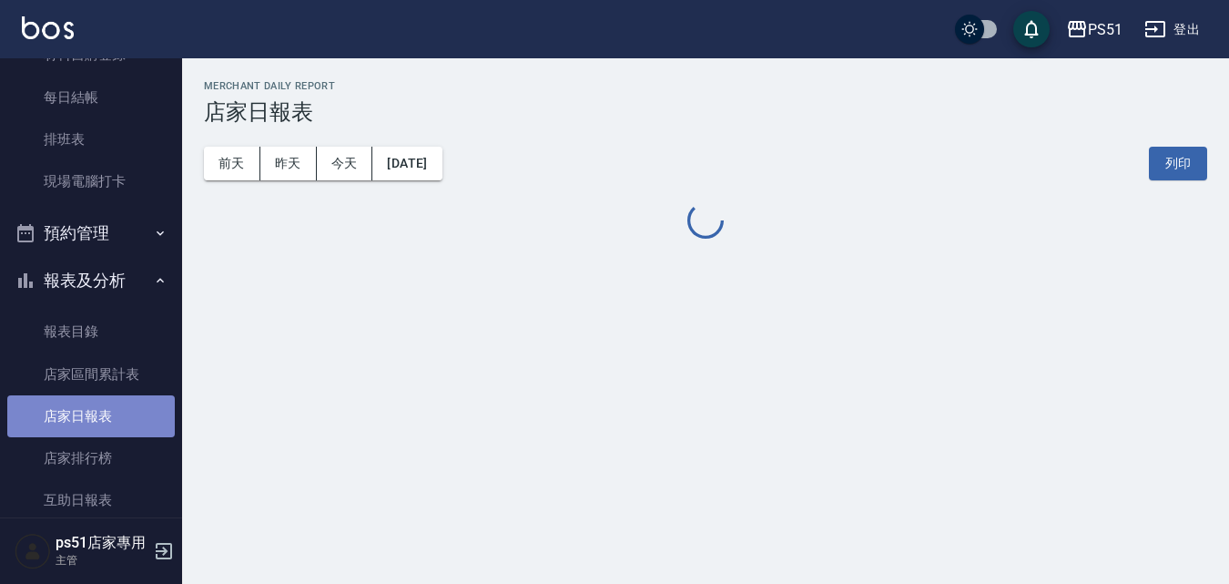
click at [117, 417] on link "店家日報表" at bounding box center [91, 416] width 168 height 42
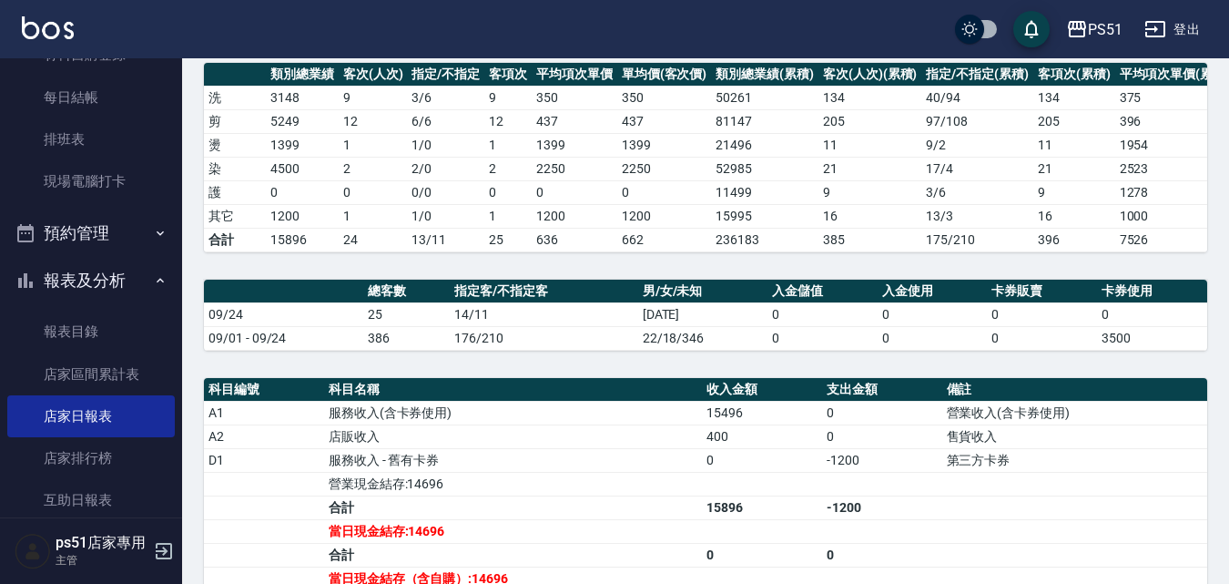
scroll to position [425, 0]
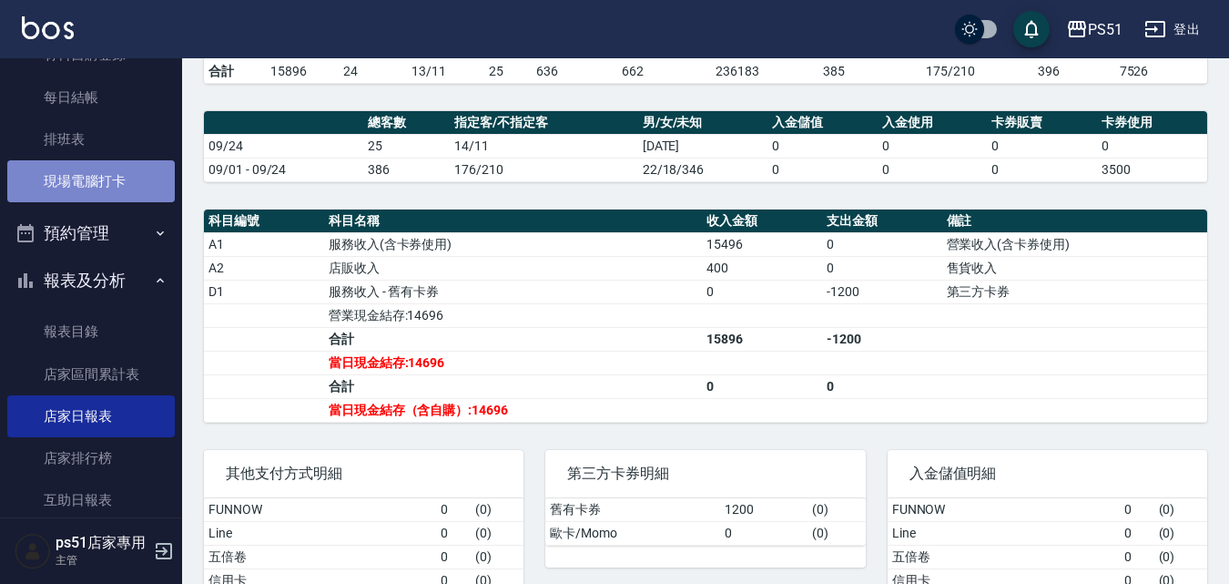
click at [107, 174] on link "現場電腦打卡" at bounding box center [91, 181] width 168 height 42
